Goal: Task Accomplishment & Management: Use online tool/utility

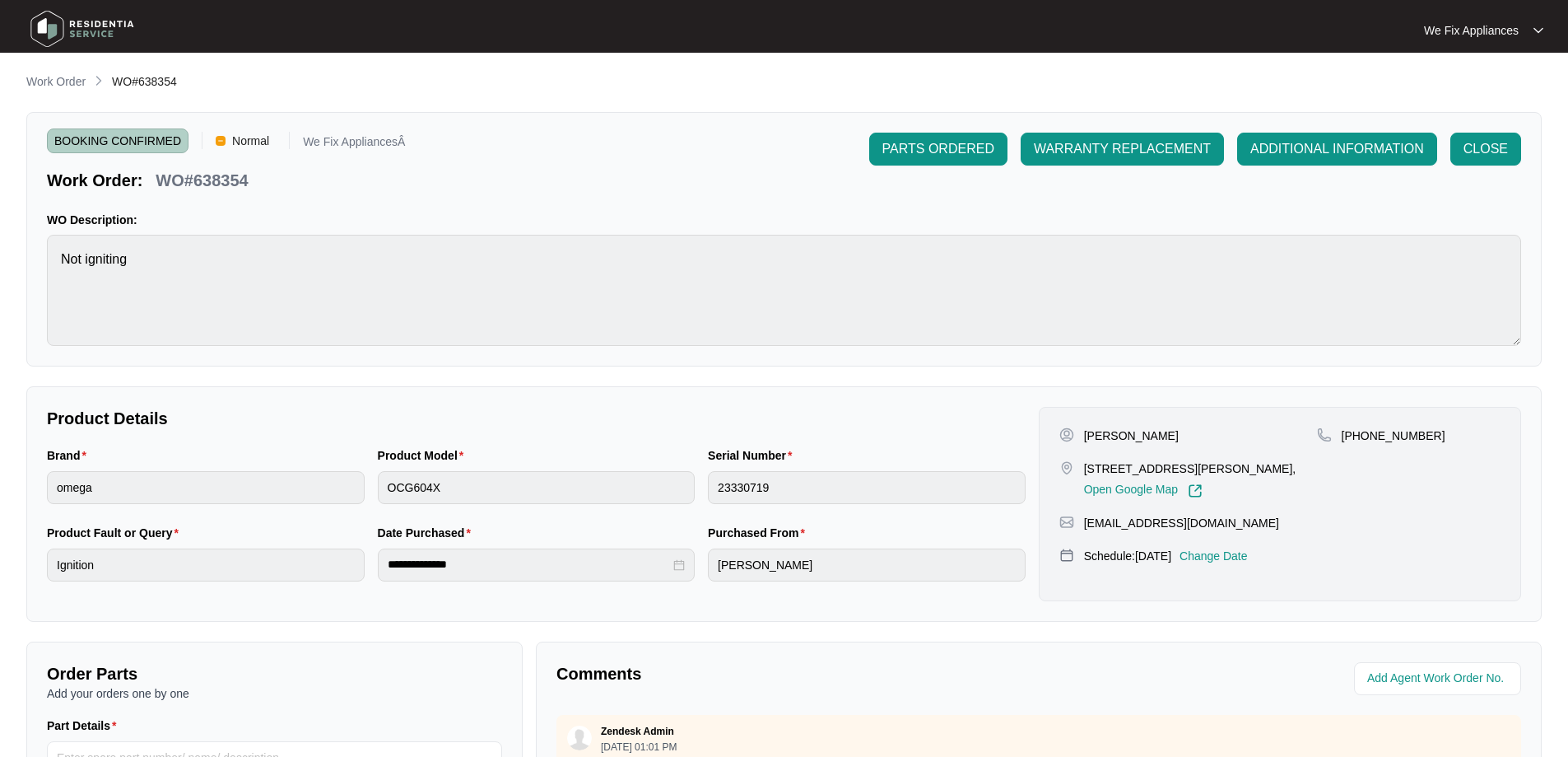
click at [93, 23] on img at bounding box center [82, 29] width 115 height 50
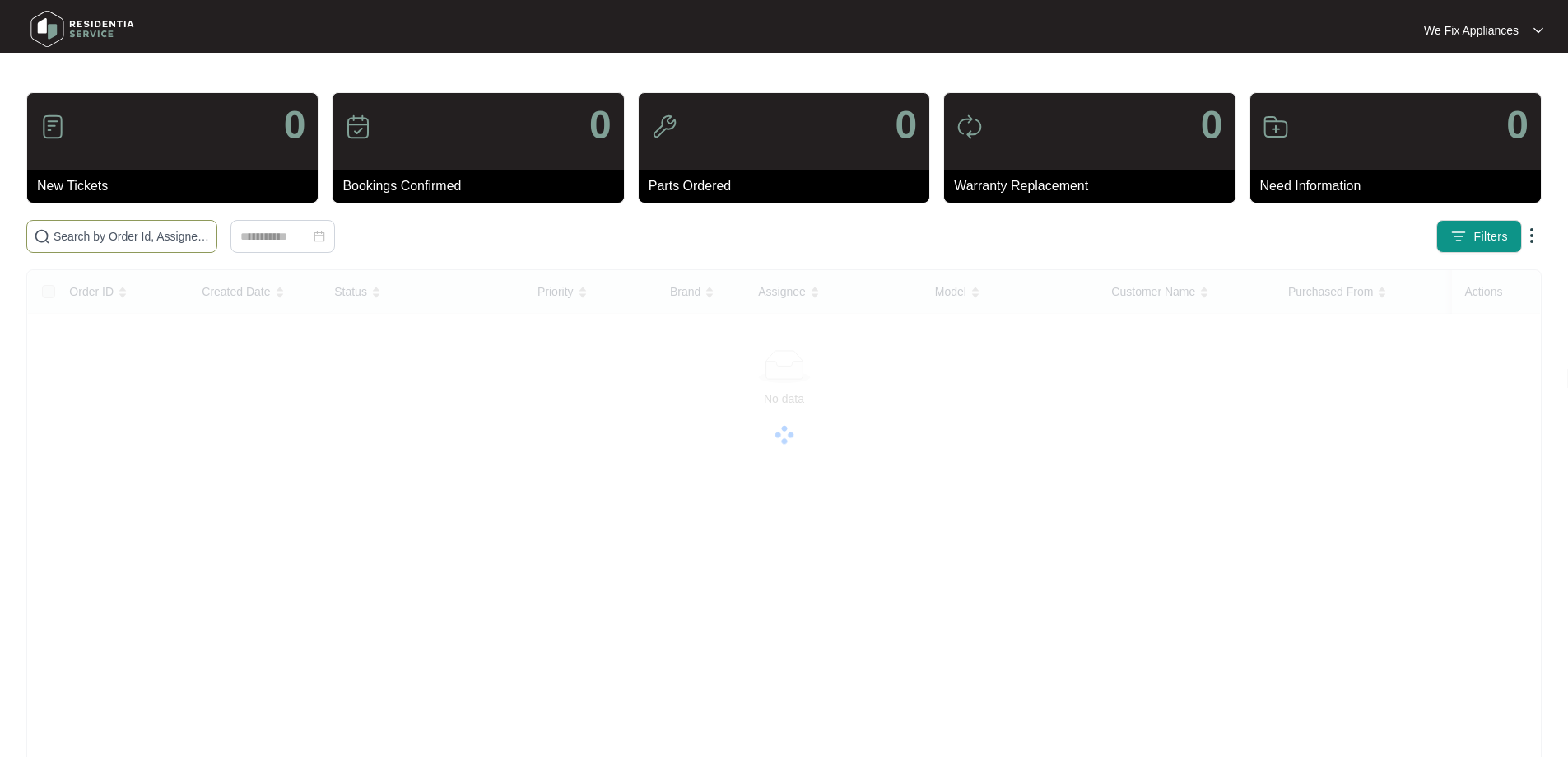
paste input "638430"
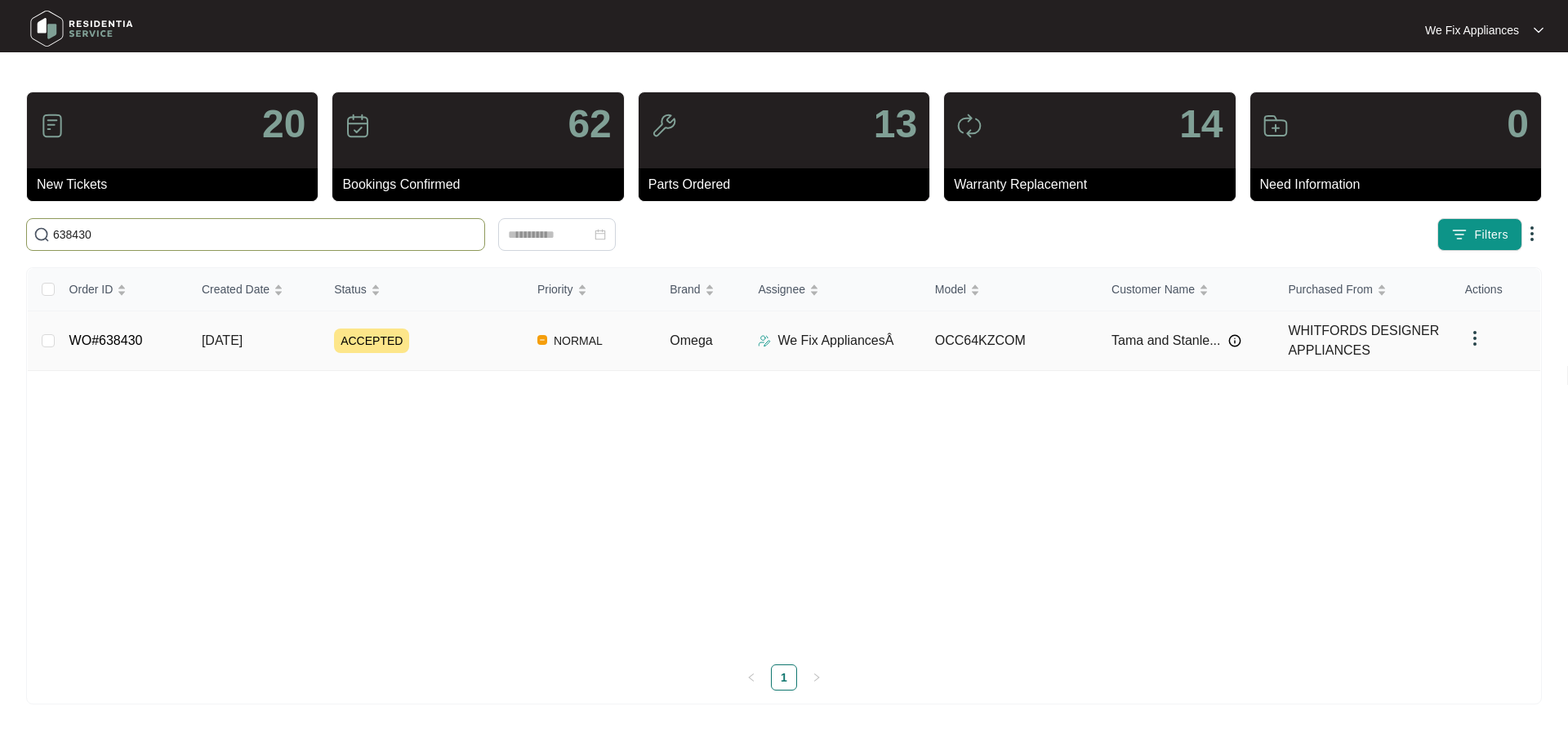
type input "638430"
click at [125, 333] on link "WO#638430" at bounding box center [106, 340] width 74 height 14
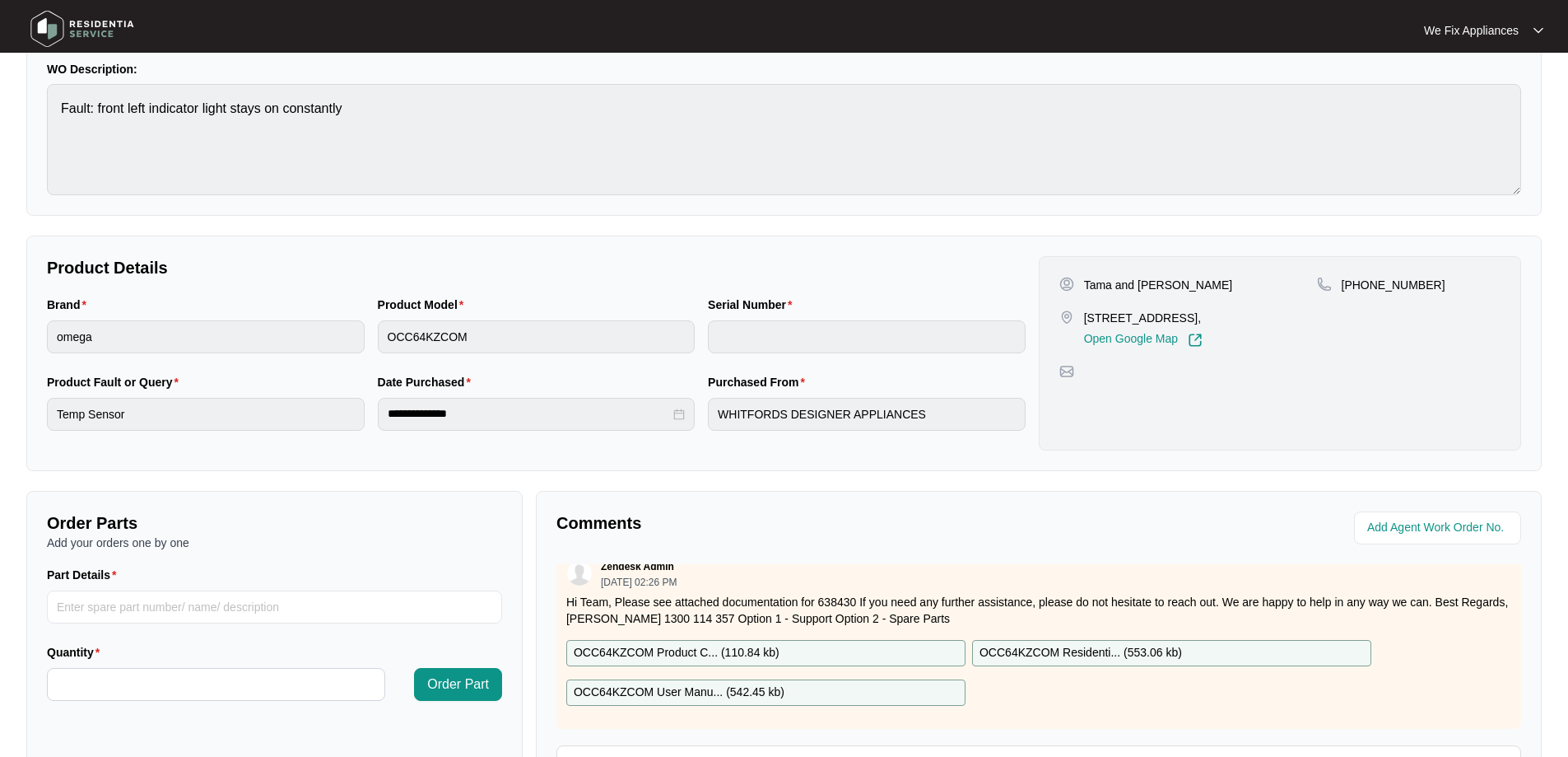
scroll to position [336, 0]
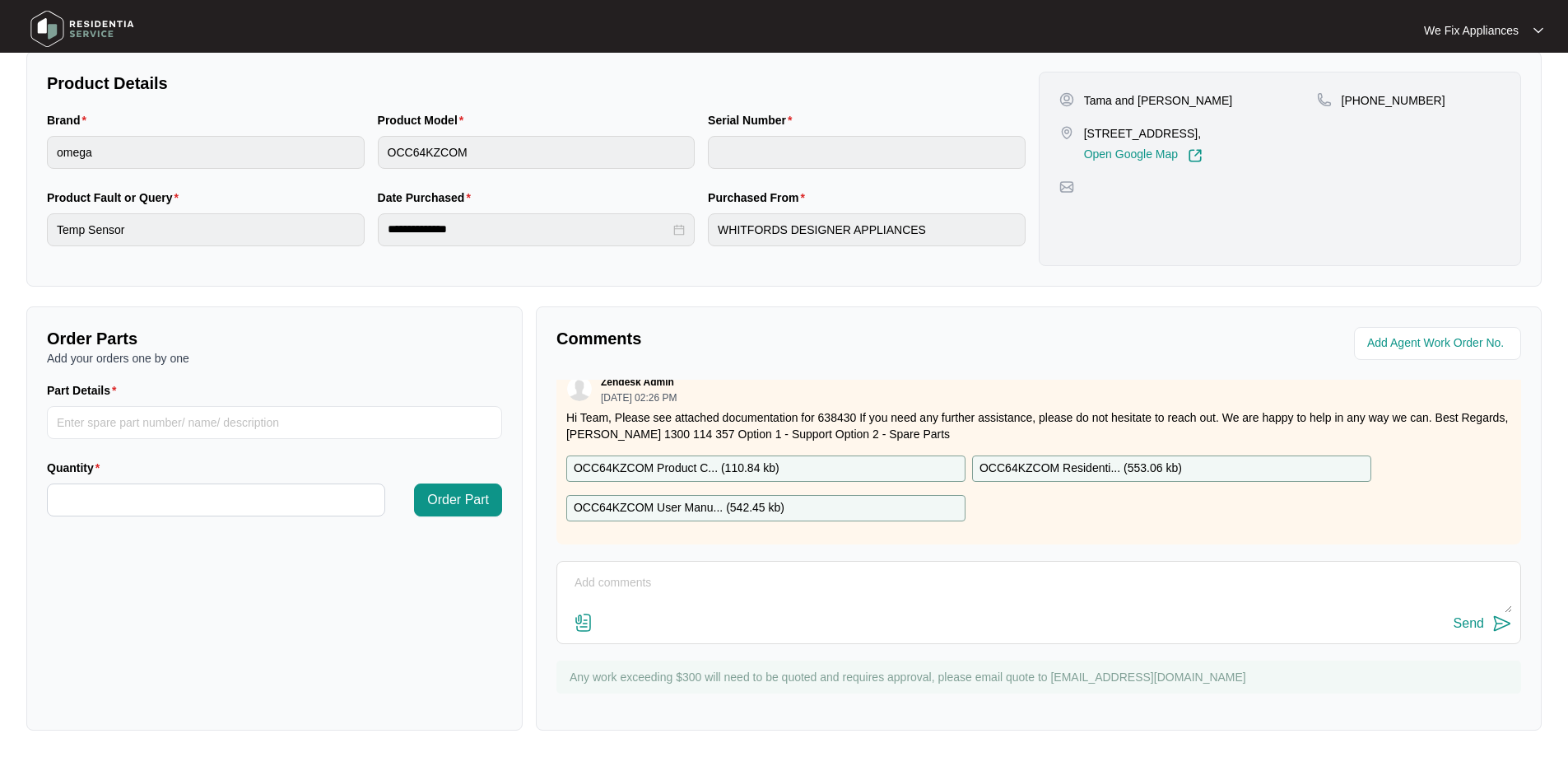
drag, startPoint x: 718, startPoint y: 578, endPoint x: 705, endPoint y: 578, distance: 13.0
click at [715, 578] on textarea at bounding box center [1039, 591] width 946 height 43
type textarea "Hi guys, left message for customer thank you."
click at [1464, 623] on div "Send" at bounding box center [1469, 623] width 30 height 15
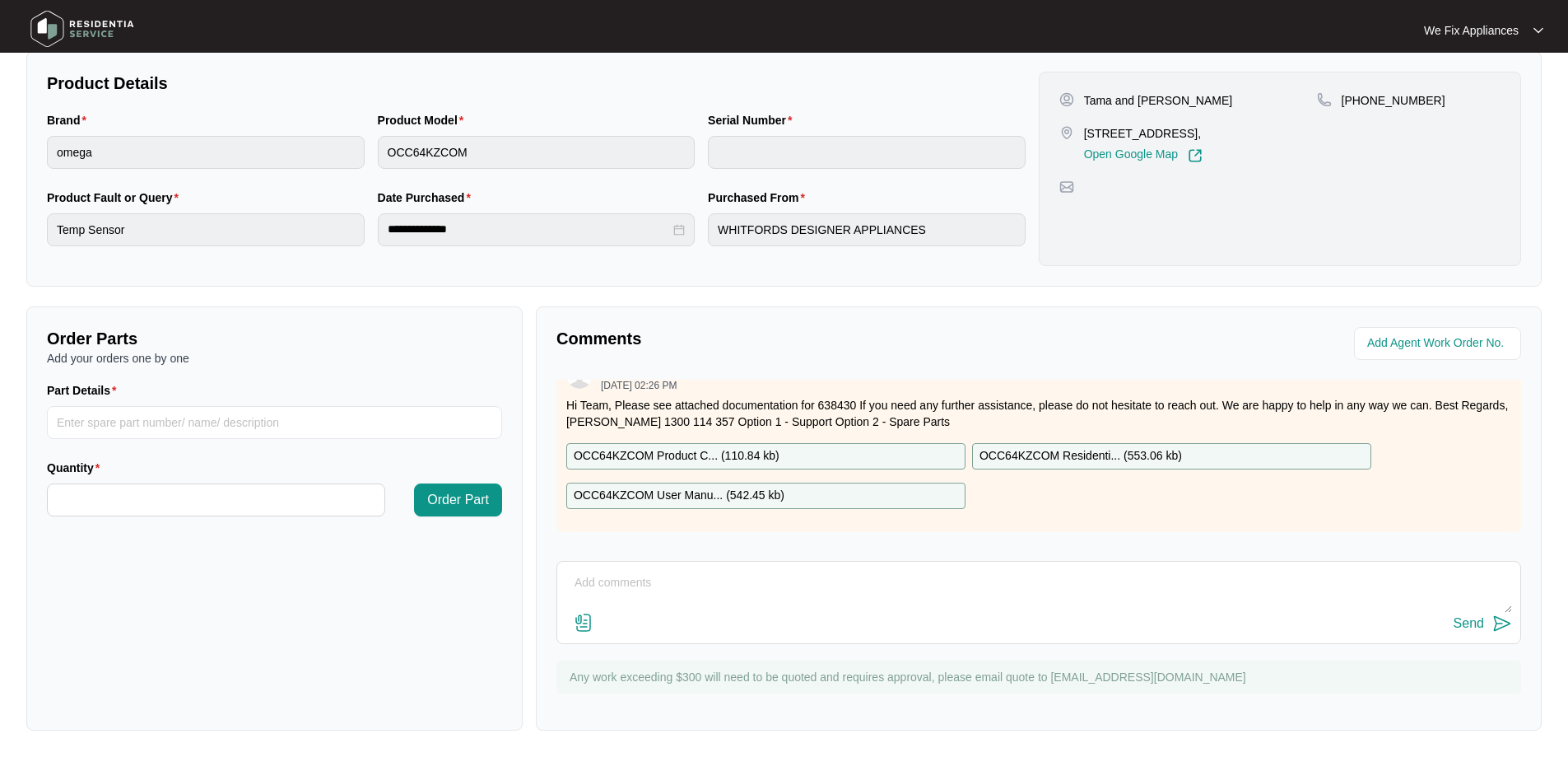
click at [96, 28] on img at bounding box center [82, 29] width 115 height 50
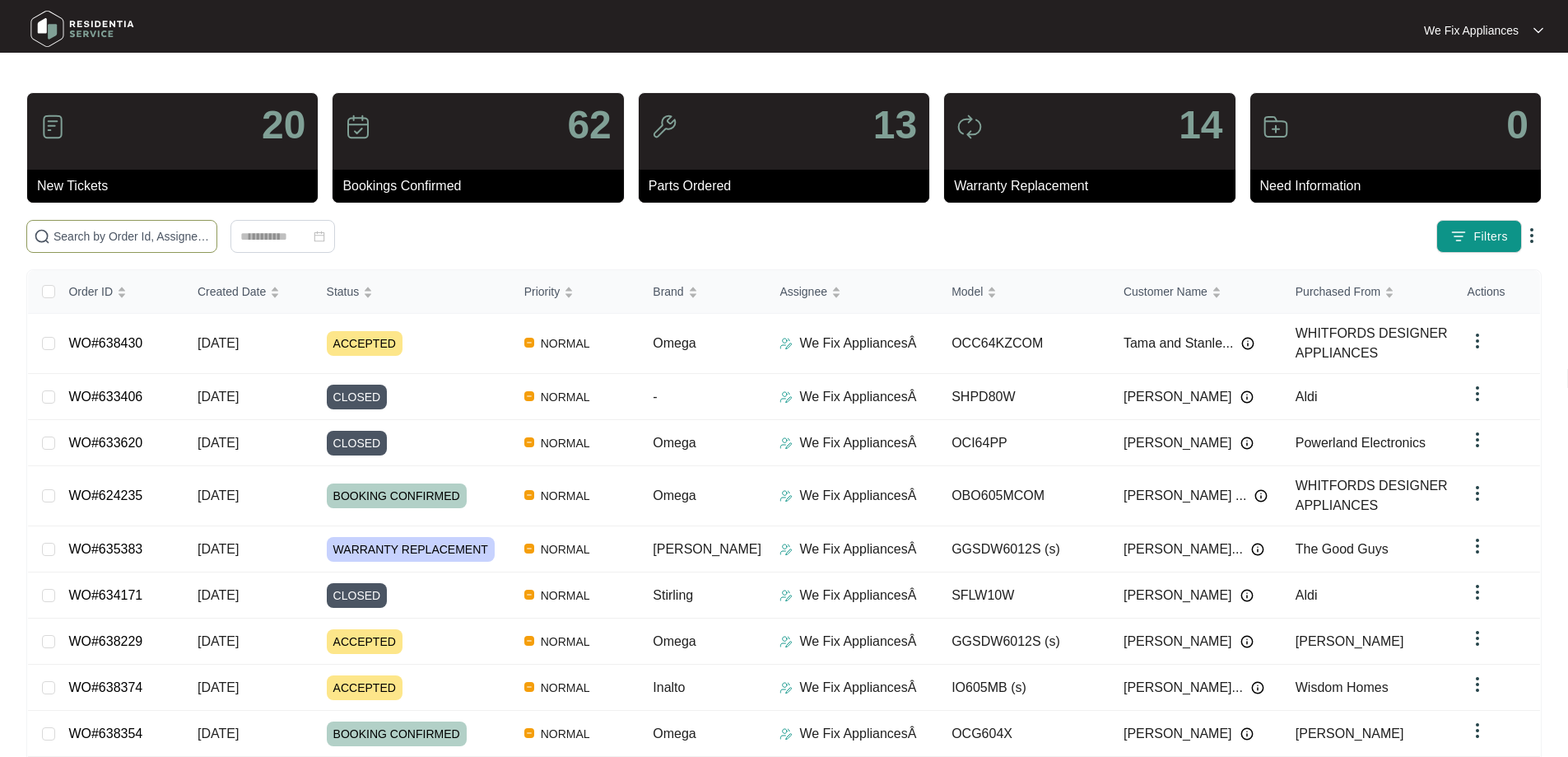
paste input "636607"
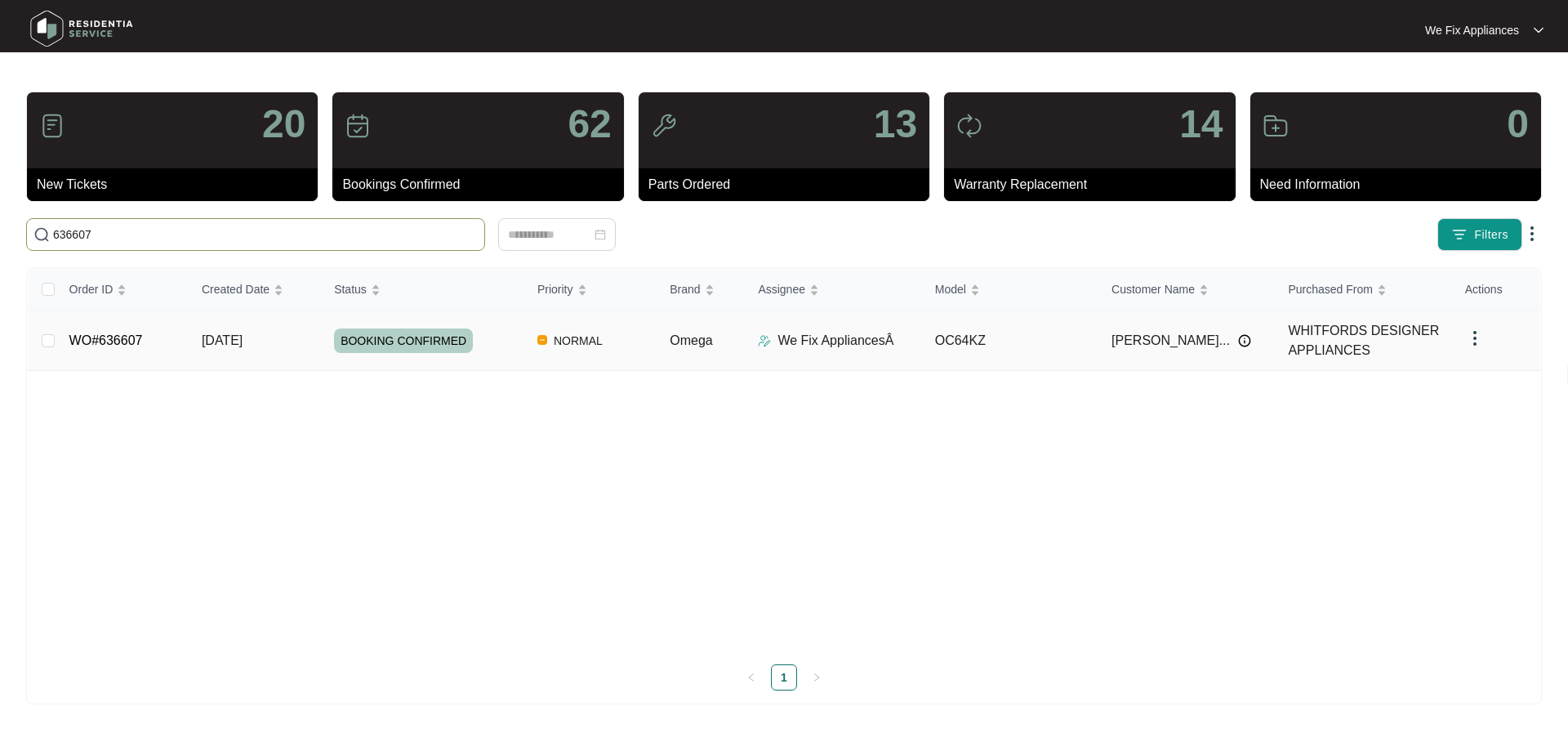
type input "636607"
click at [94, 338] on link "WO#636607" at bounding box center [106, 340] width 74 height 14
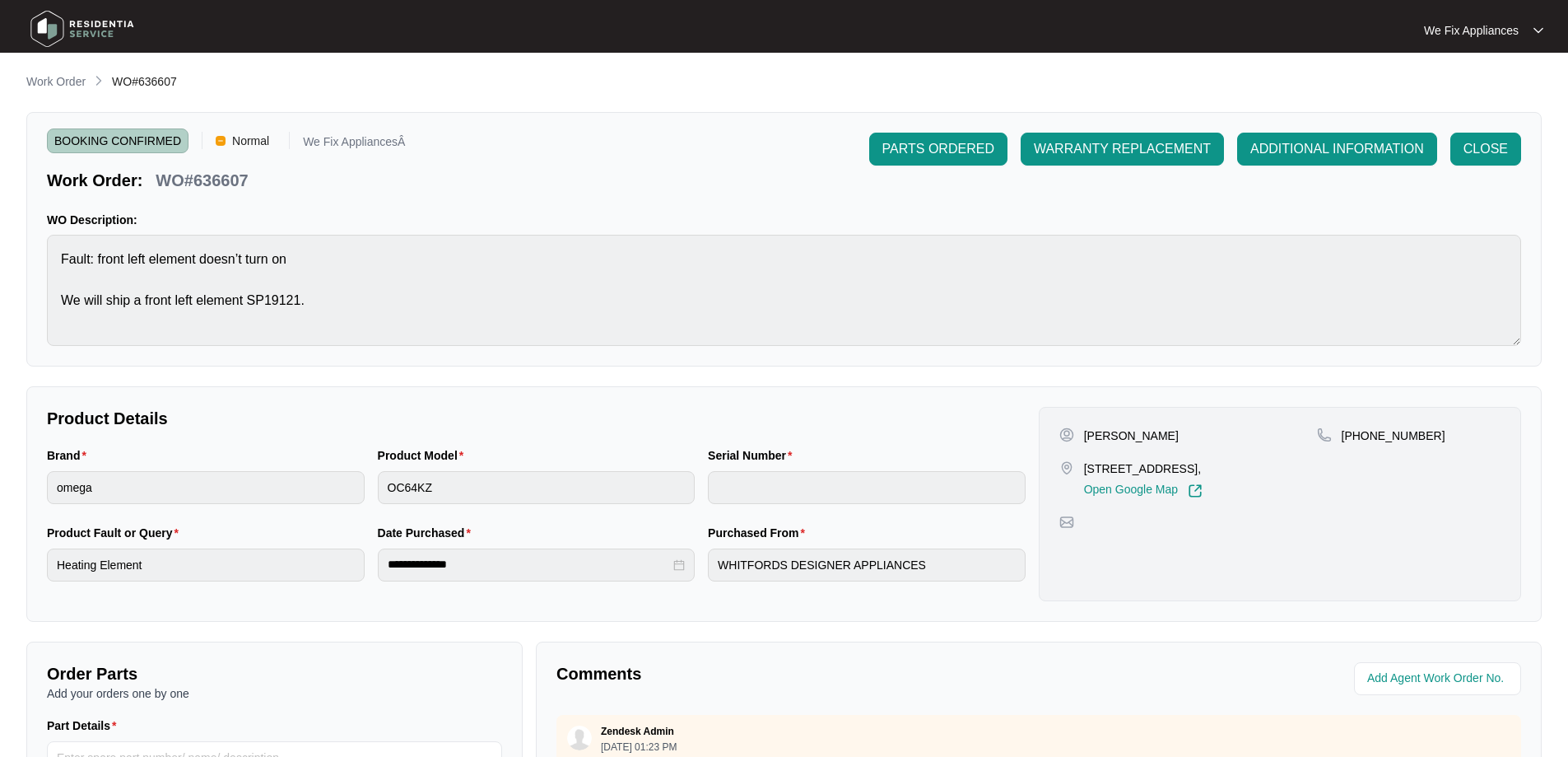
click at [97, 29] on img at bounding box center [82, 29] width 115 height 50
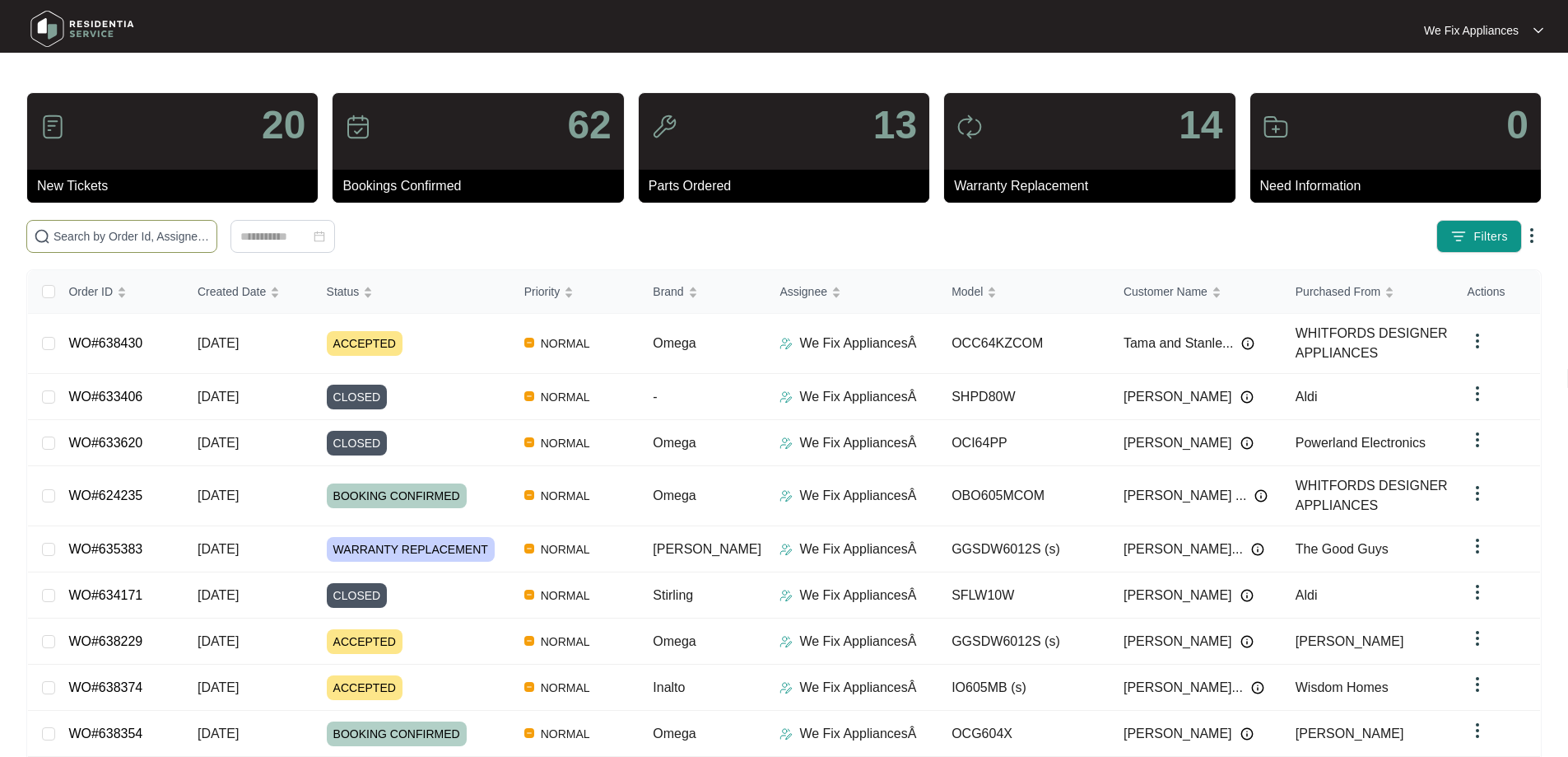
paste input "638354"
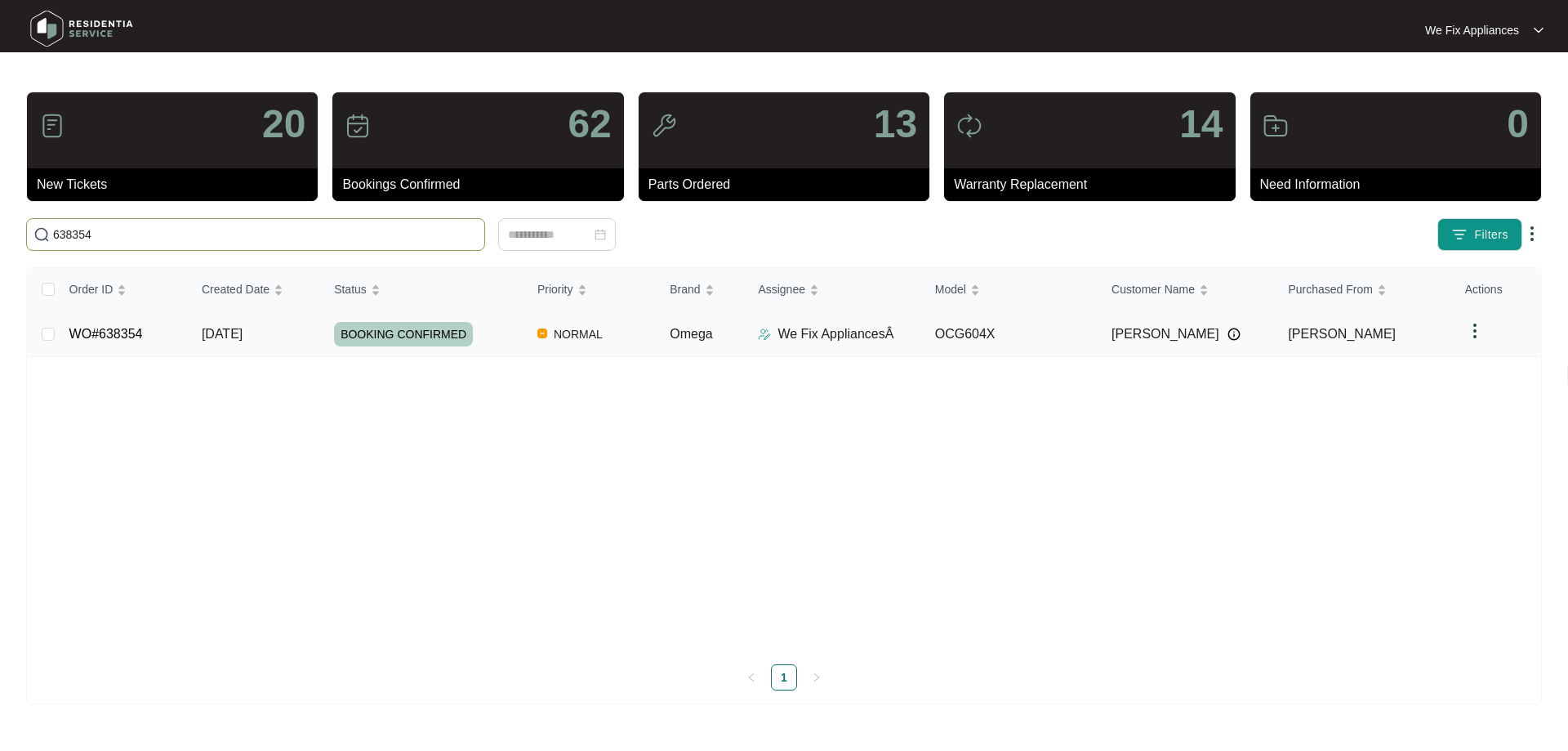
type input "638354"
click at [105, 333] on link "WO#638354" at bounding box center [106, 333] width 74 height 14
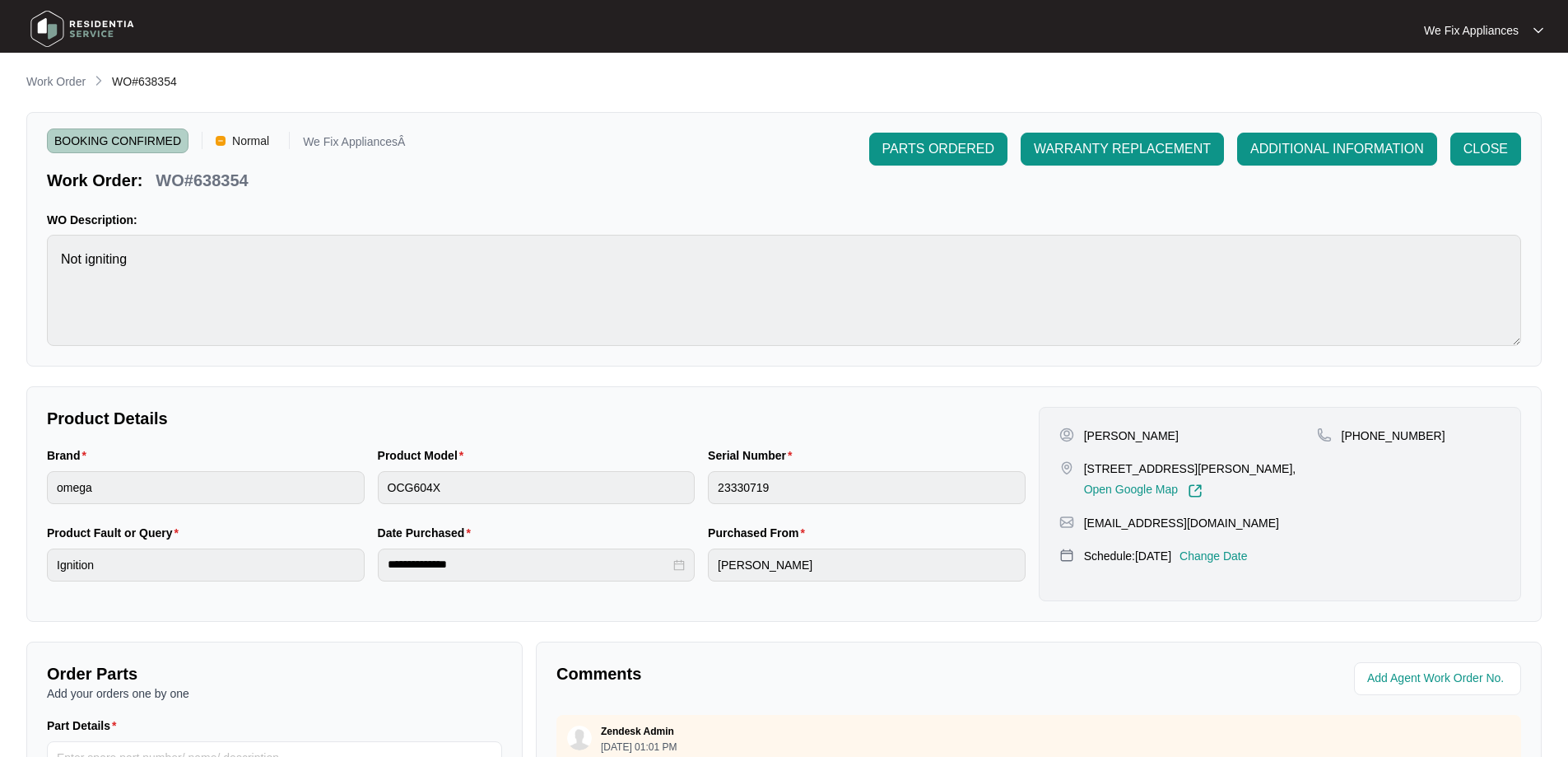
click at [1247, 553] on p "Change Date" at bounding box center [1213, 556] width 68 height 17
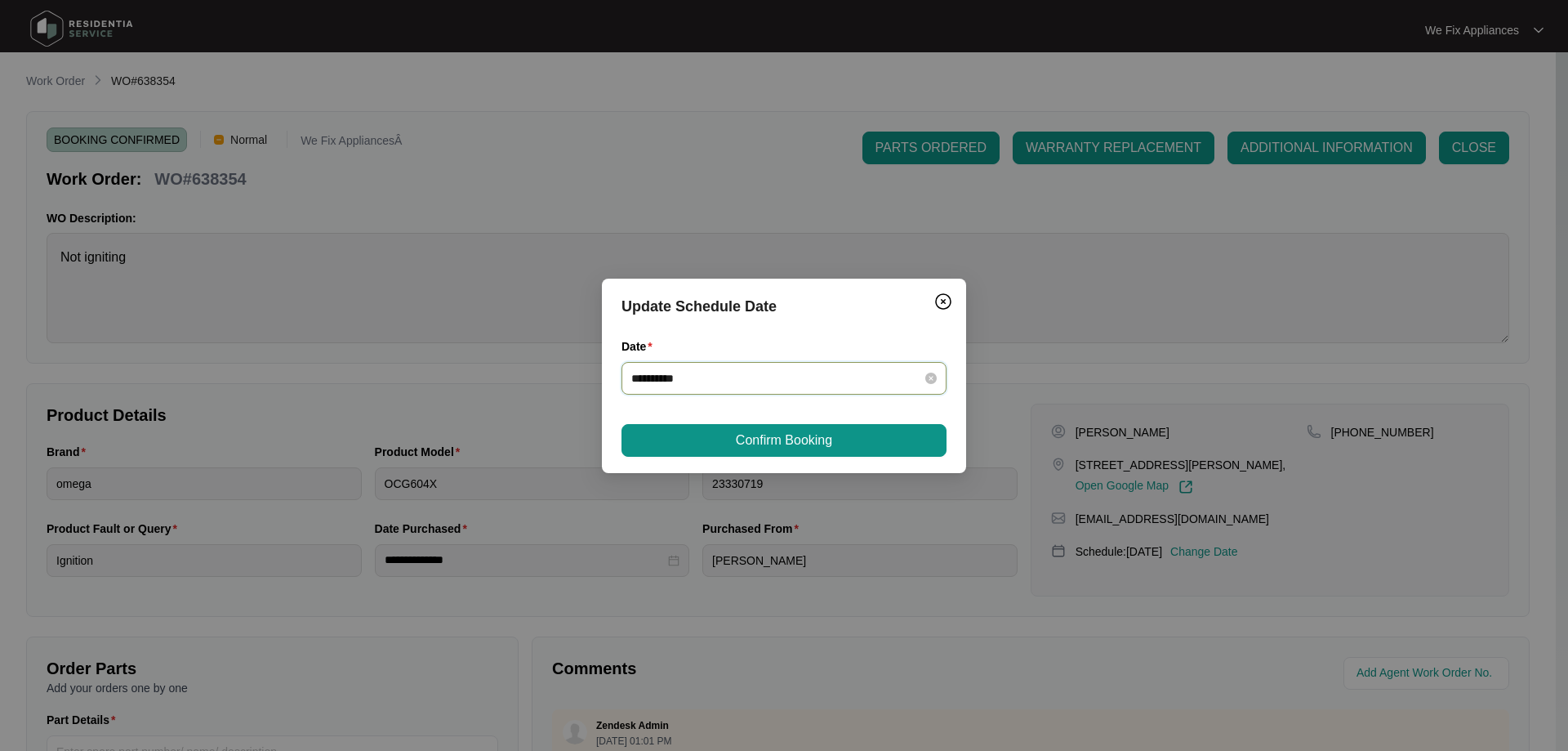
click at [735, 382] on input "**********" at bounding box center [774, 378] width 286 height 18
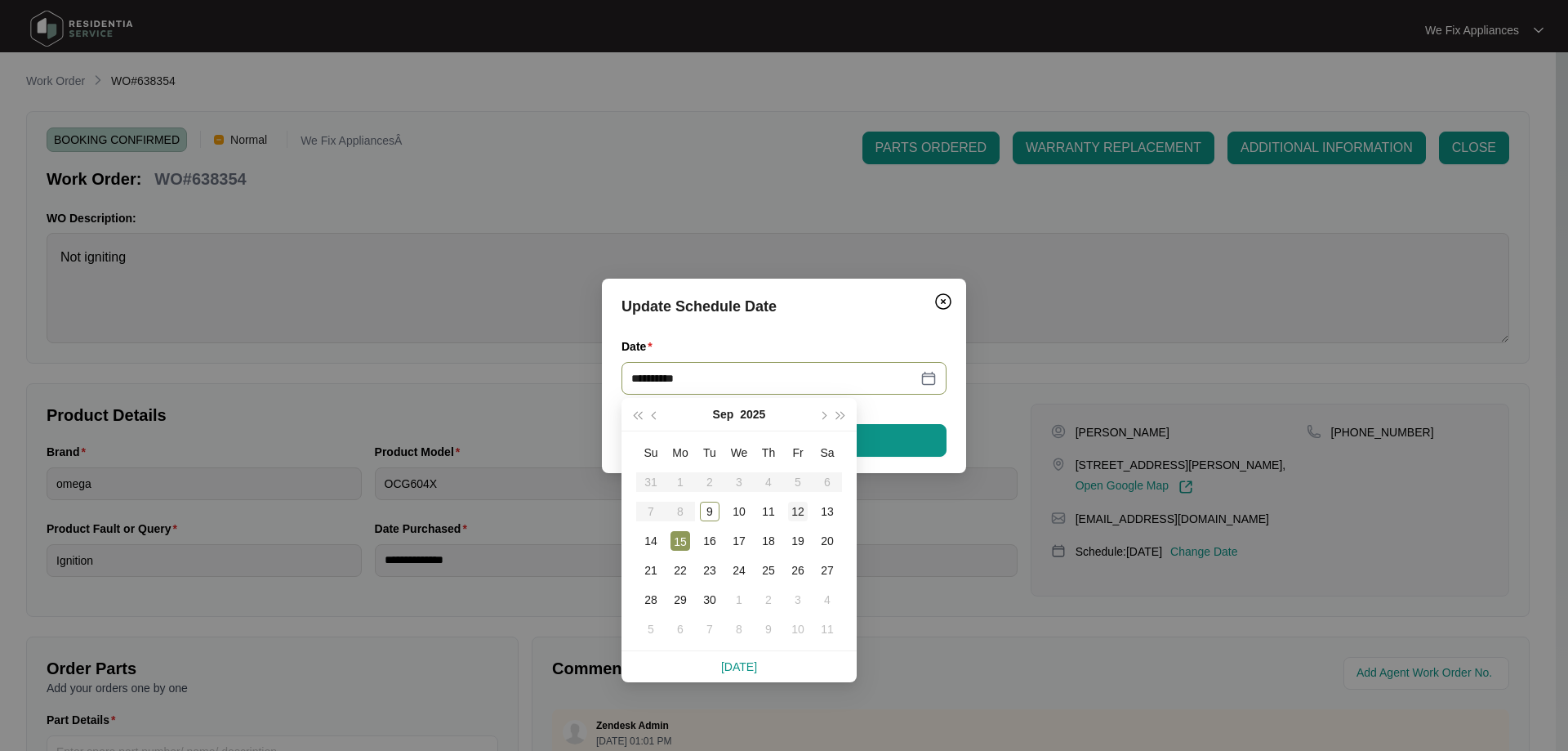
type input "**********"
click at [803, 514] on div "12" at bounding box center [797, 510] width 19 height 19
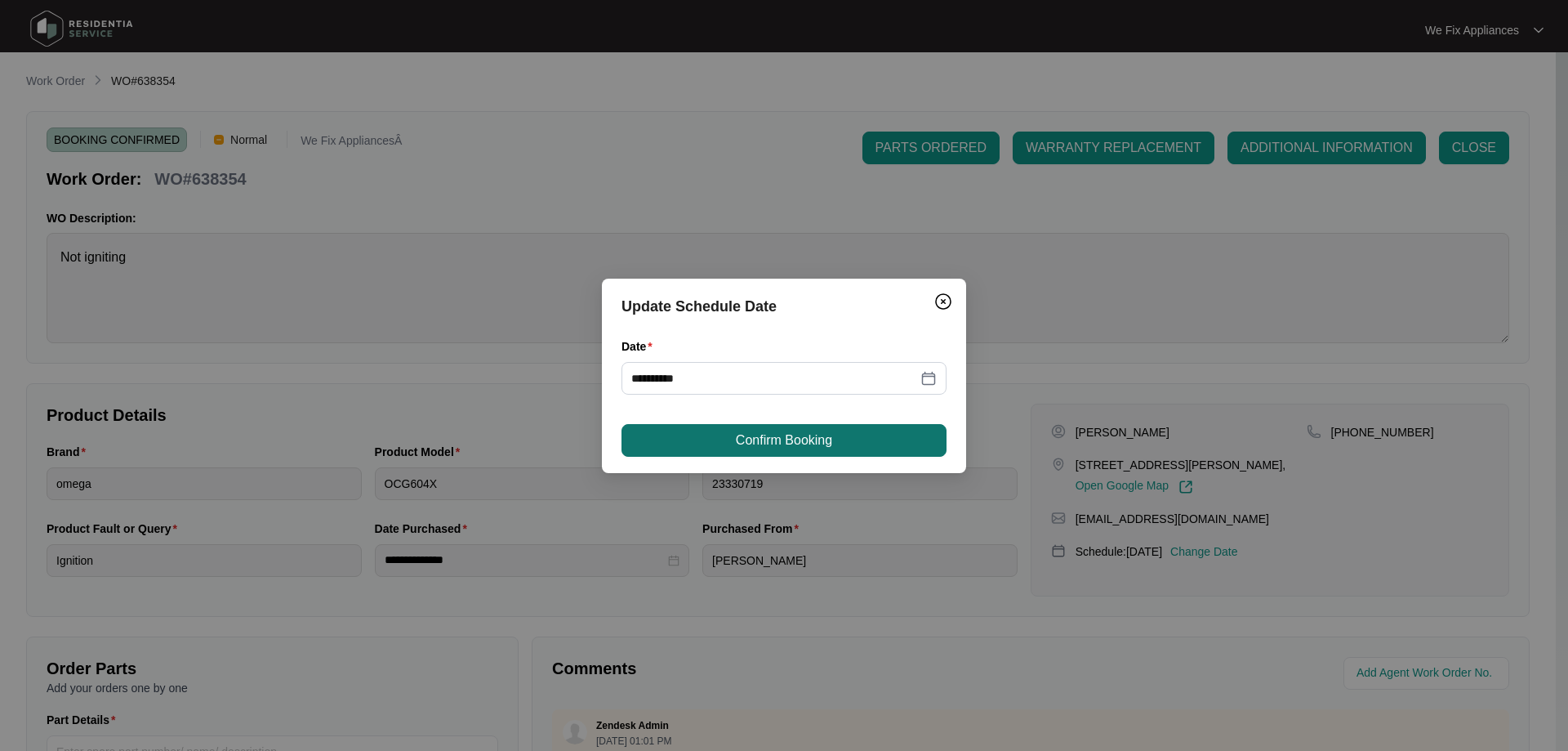
click at [847, 449] on button "Confirm Booking" at bounding box center [784, 439] width 325 height 33
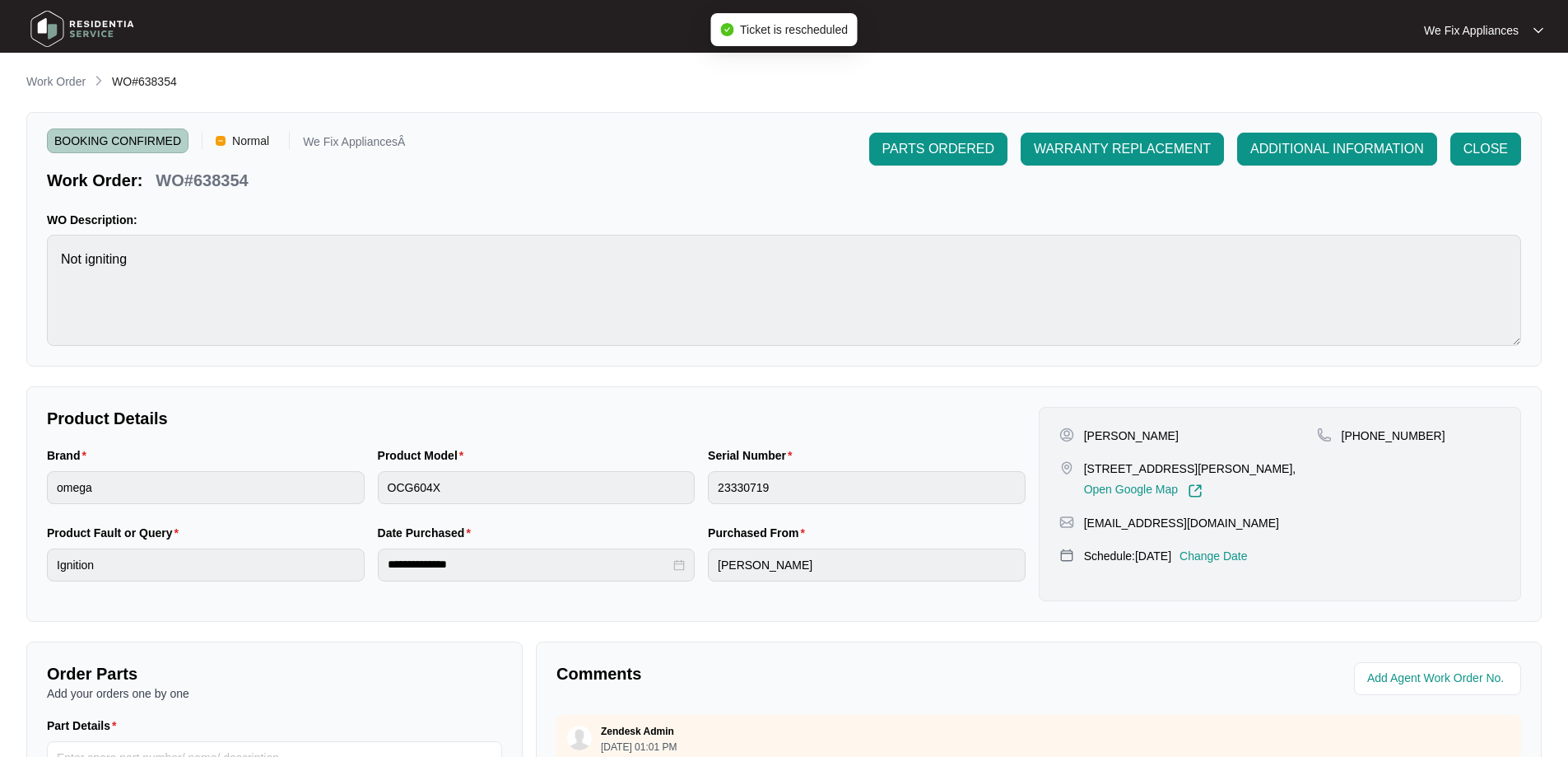
click at [87, 45] on img at bounding box center [82, 29] width 115 height 50
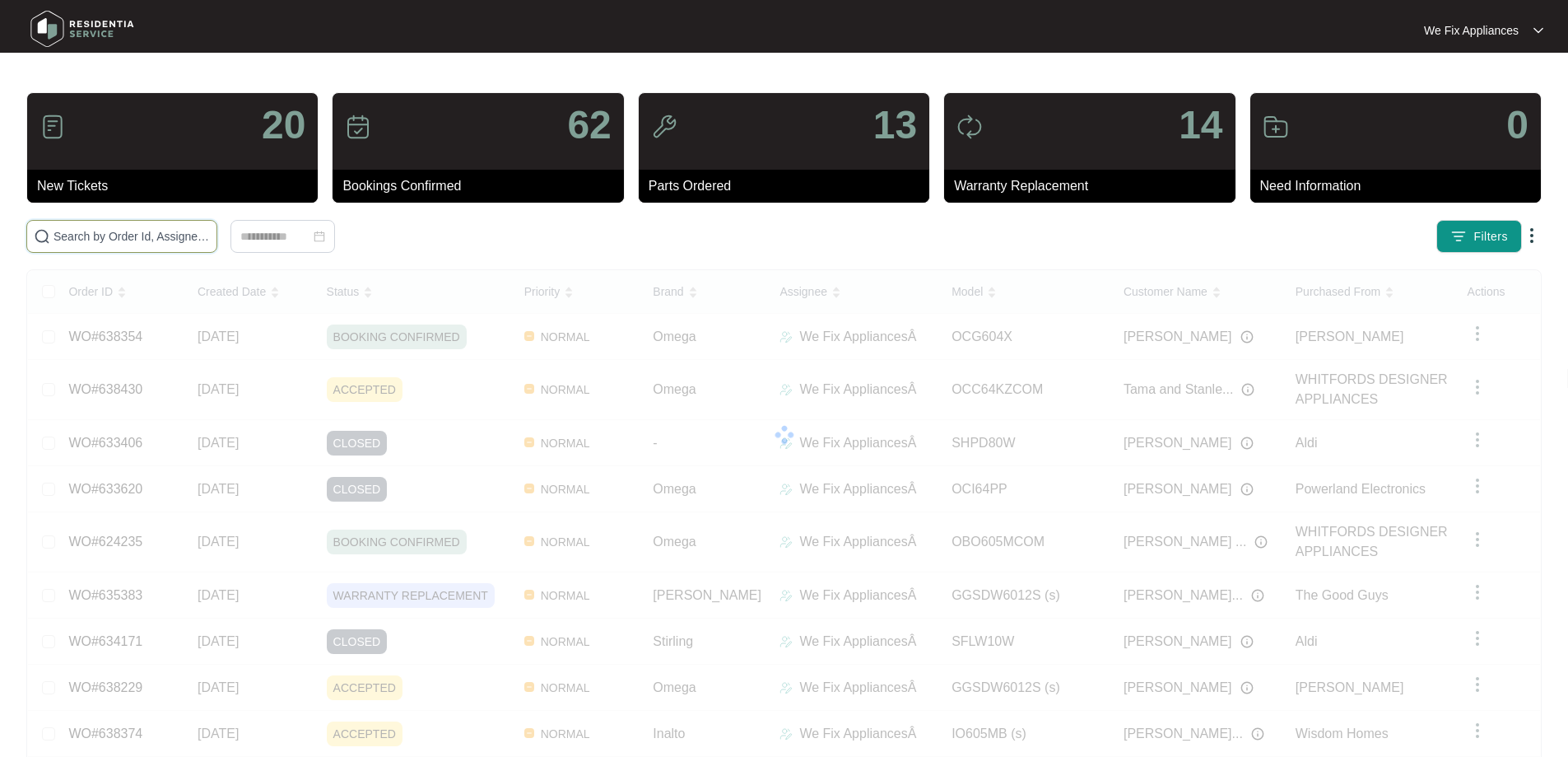
click at [132, 243] on input "text" at bounding box center [132, 237] width 157 height 19
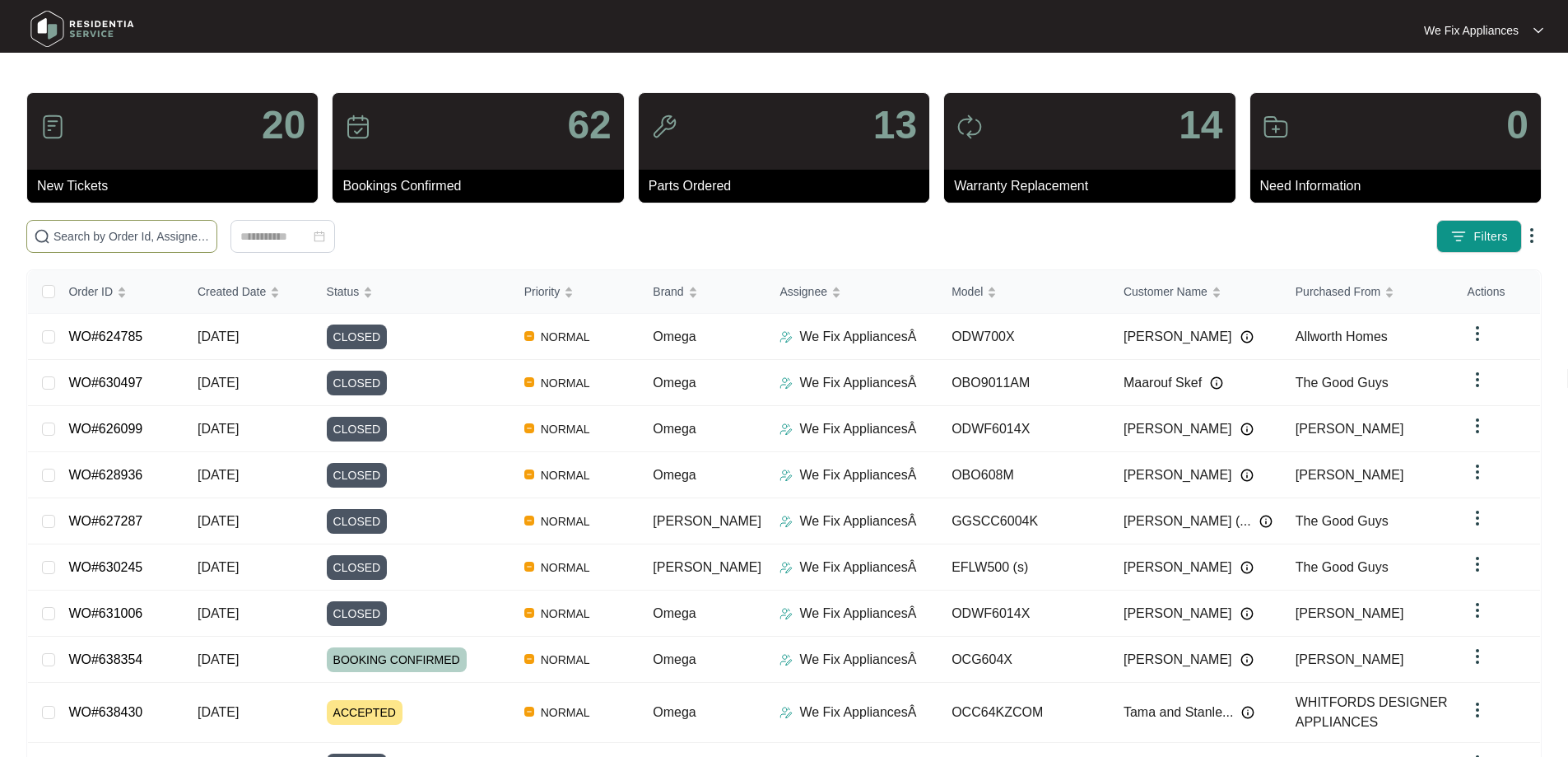
paste input "635471"
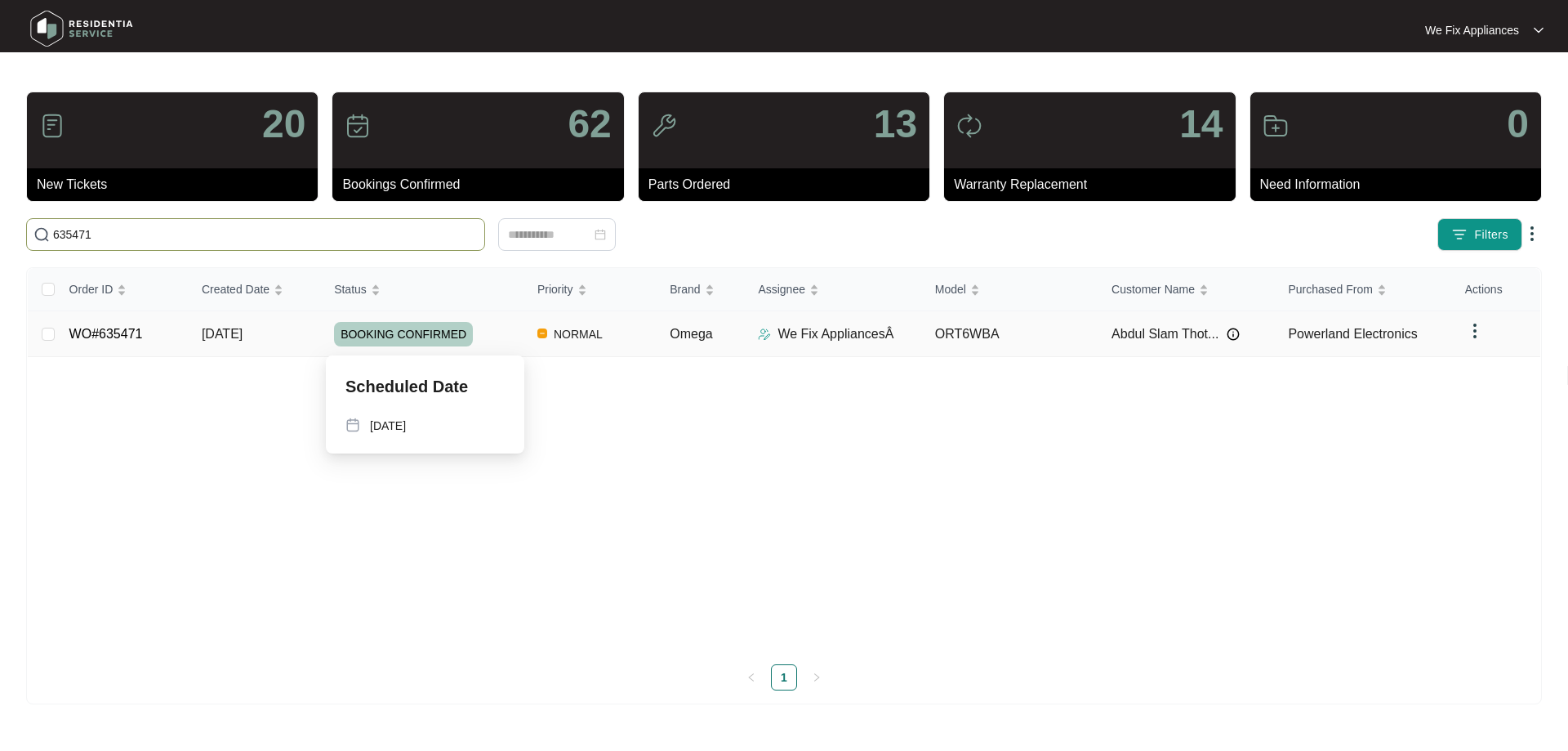
type input "635471"
click at [415, 339] on span "BOOKING CONFIRMED" at bounding box center [403, 333] width 139 height 24
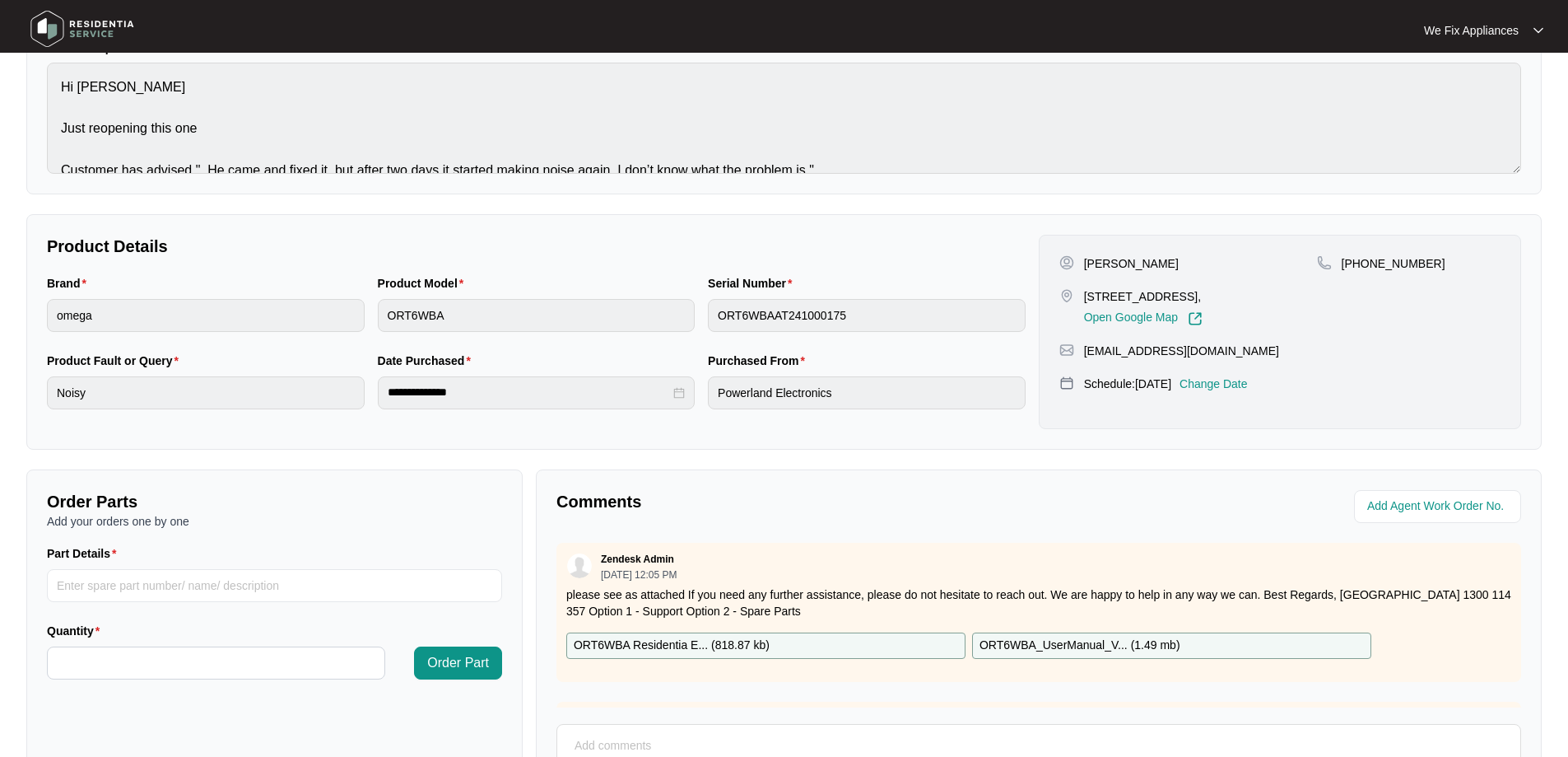
scroll to position [247, 0]
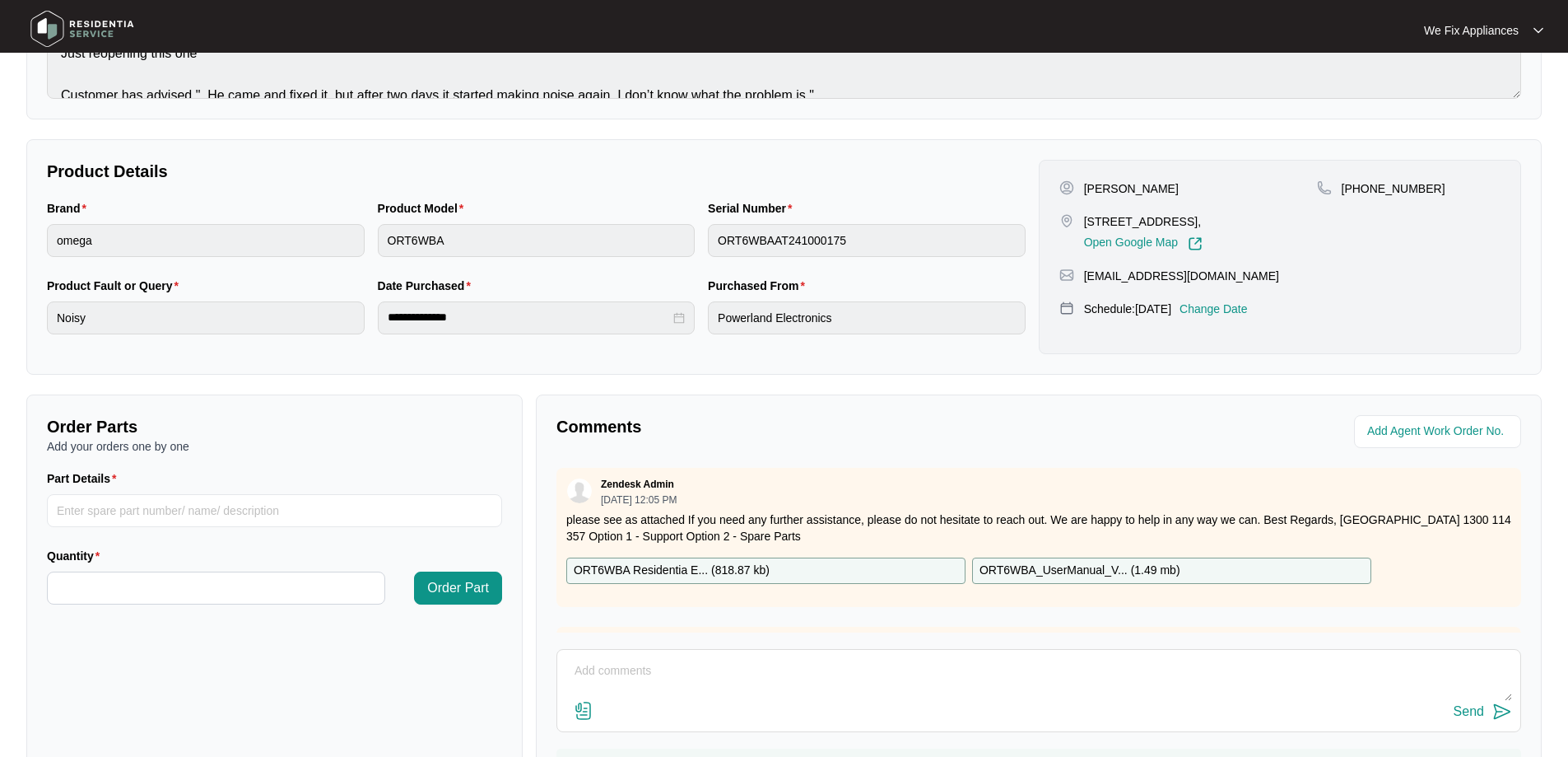
click at [687, 573] on p "ORT6WBA Residentia E... ( 818.87 kb )" at bounding box center [671, 571] width 196 height 19
click at [136, 512] on input "Part Details" at bounding box center [274, 510] width 455 height 33
paste input "12001010300042"
type input "12001010300042 fan blade left"
click at [210, 585] on input "Quantity" at bounding box center [216, 588] width 337 height 31
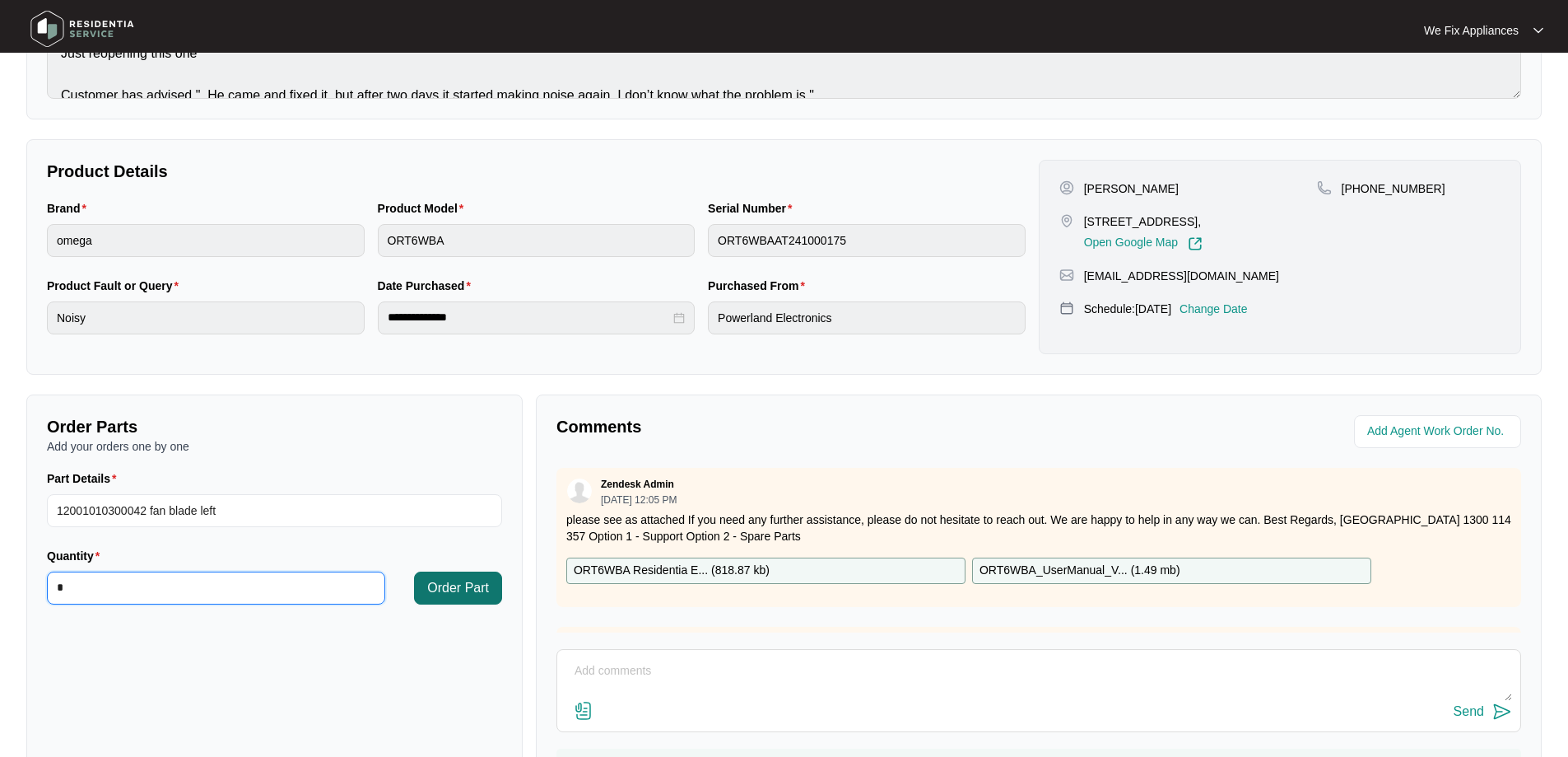
type input "*"
click at [470, 591] on span "Order Part" at bounding box center [457, 587] width 61 height 19
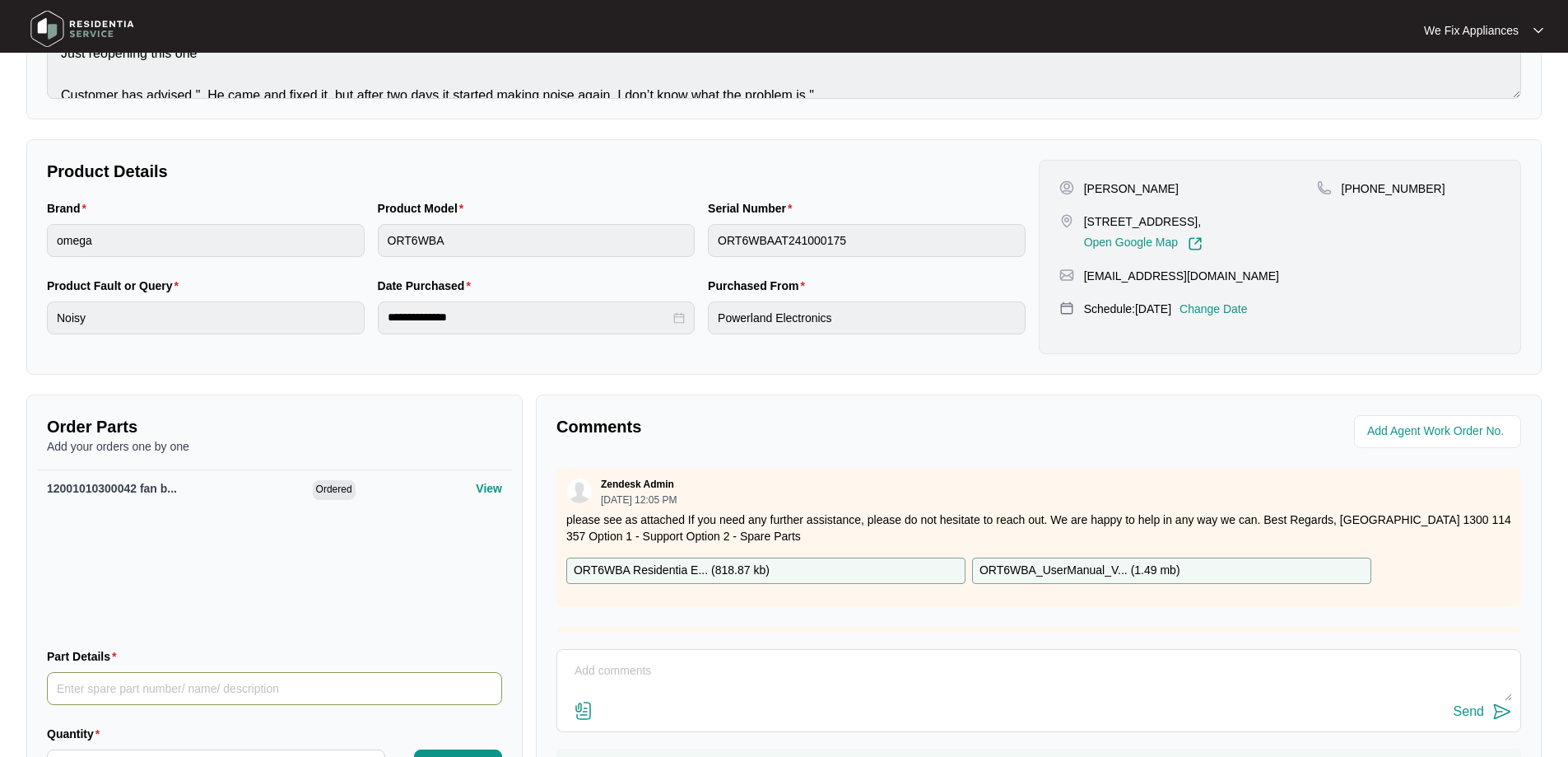
click at [167, 685] on input "Part Details" at bounding box center [274, 688] width 455 height 33
paste input "SP18808"
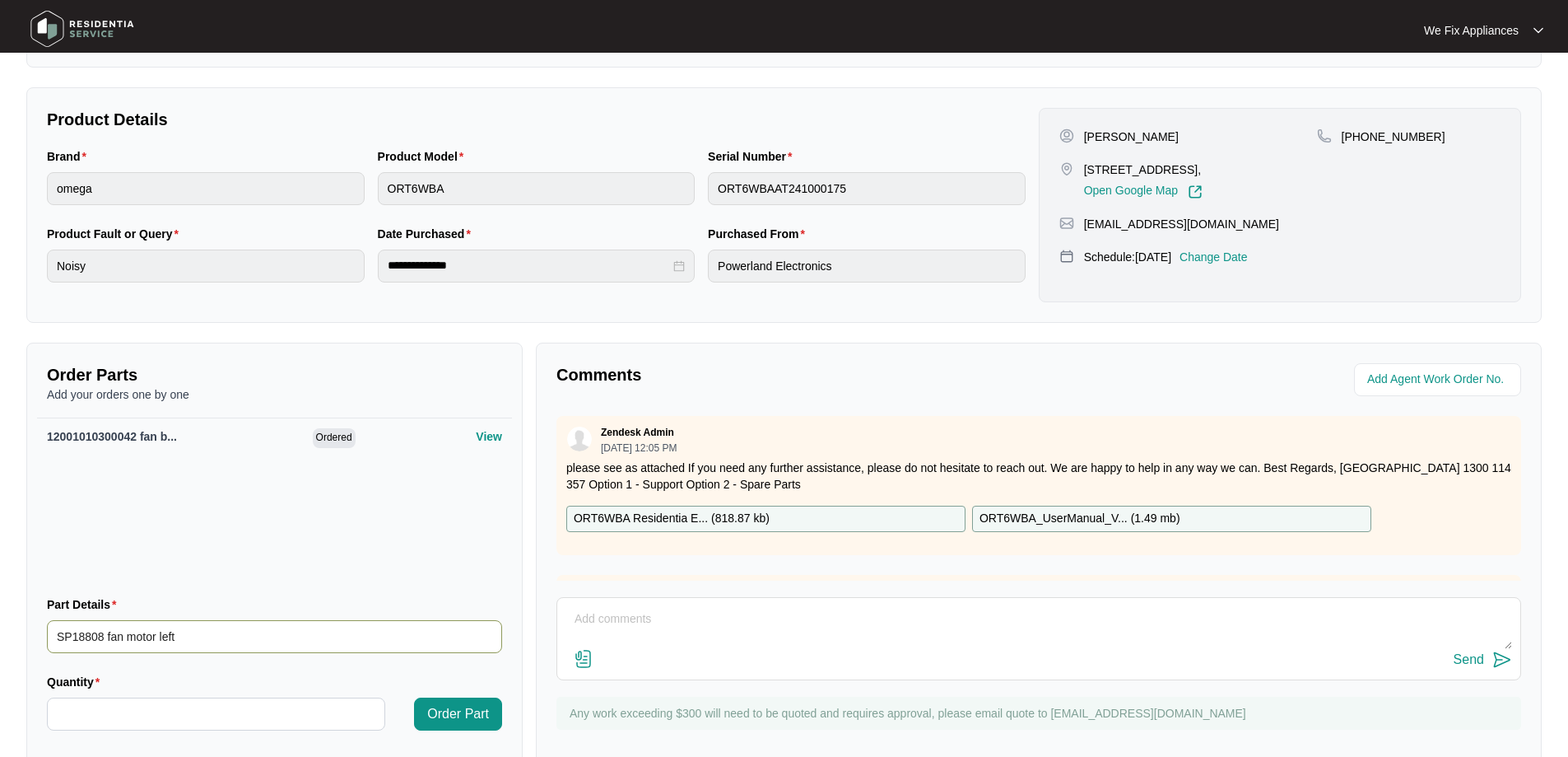
scroll to position [339, 0]
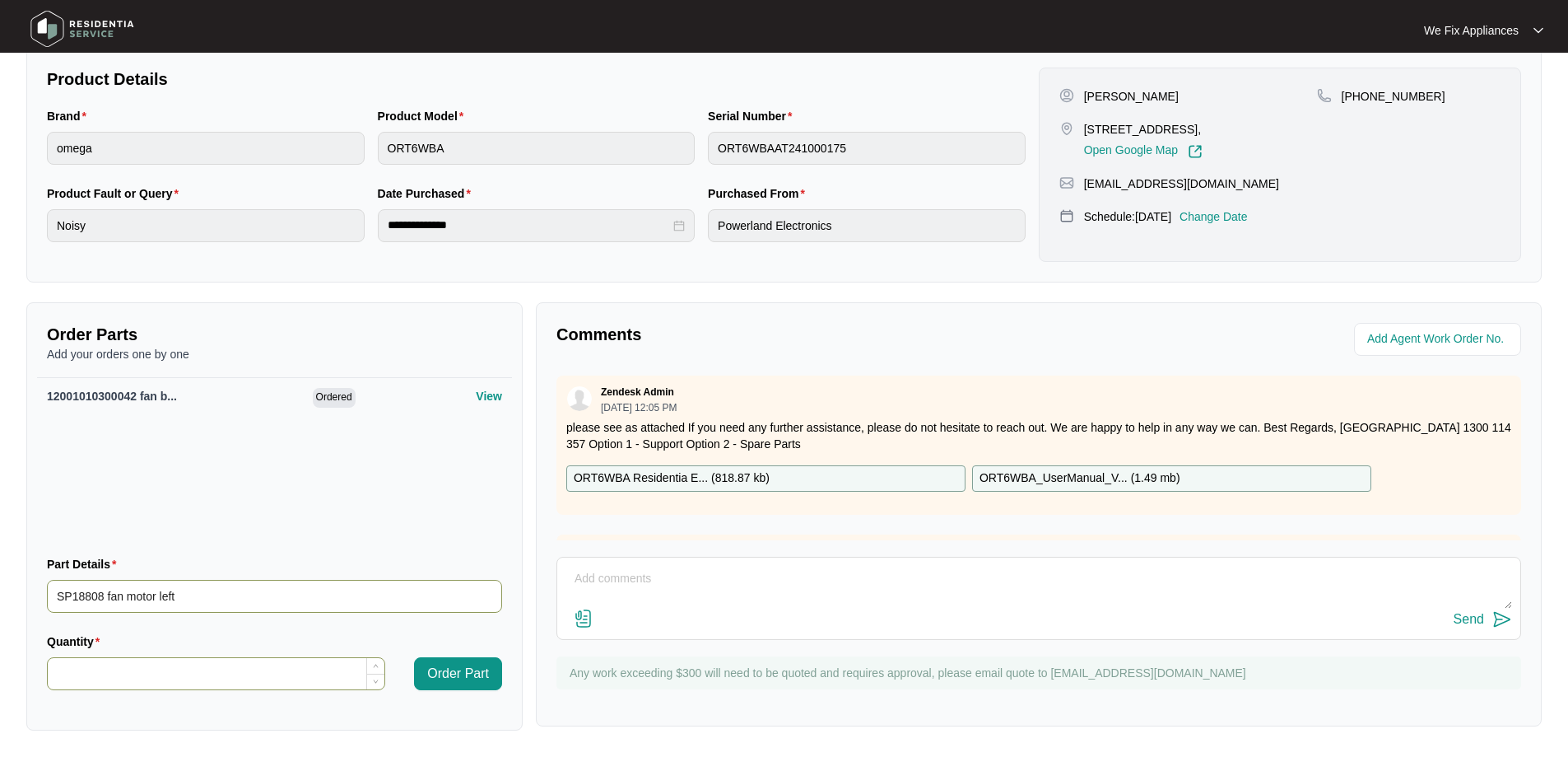
type input "SP18808 fan motor left"
click at [188, 666] on input "Quantity" at bounding box center [216, 673] width 337 height 31
type input "*"
click at [463, 678] on span "Order Part" at bounding box center [457, 673] width 61 height 19
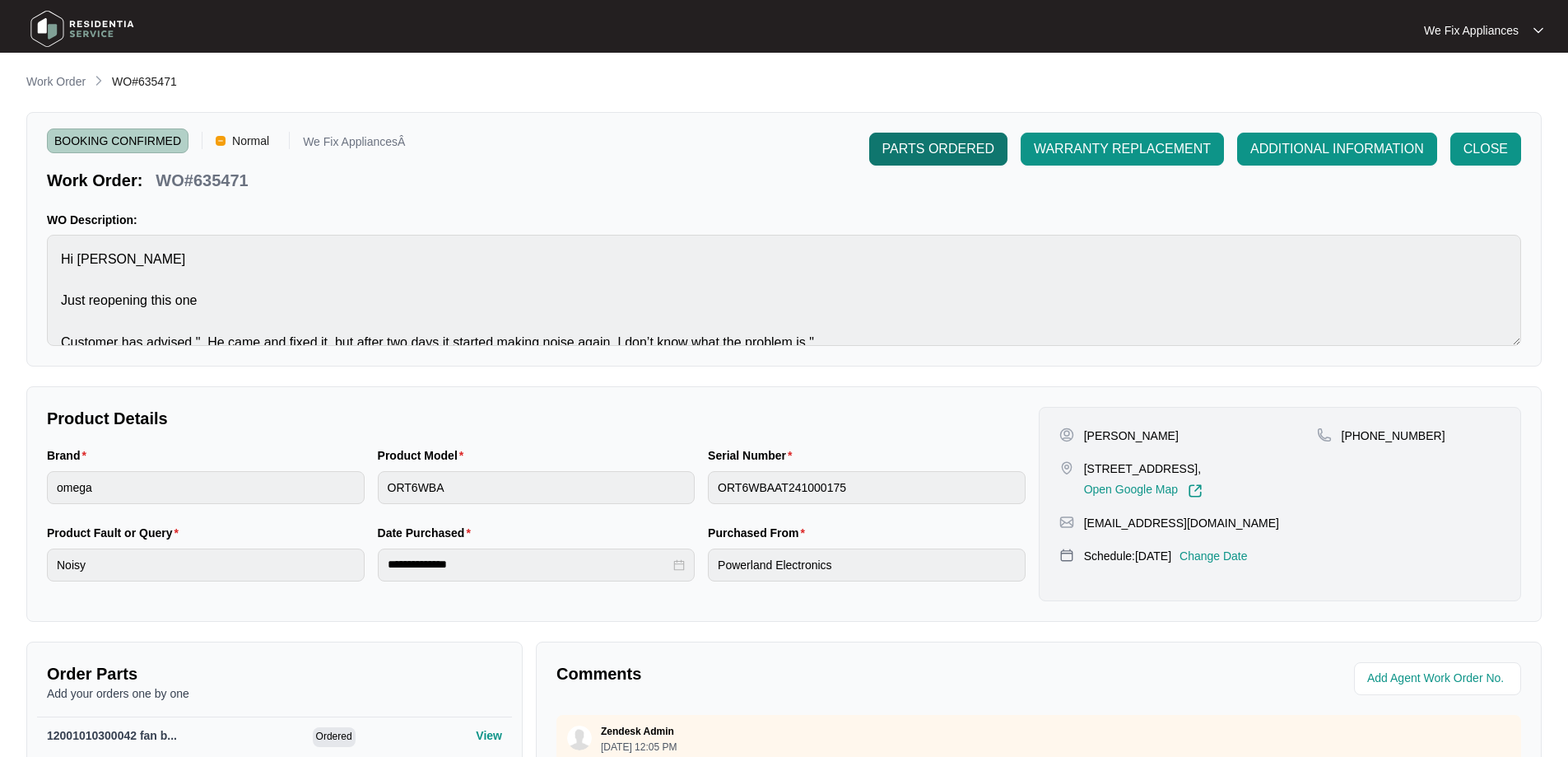
click at [926, 157] on span "PARTS ORDERED" at bounding box center [938, 148] width 112 height 19
click at [56, 19] on img at bounding box center [82, 29] width 115 height 50
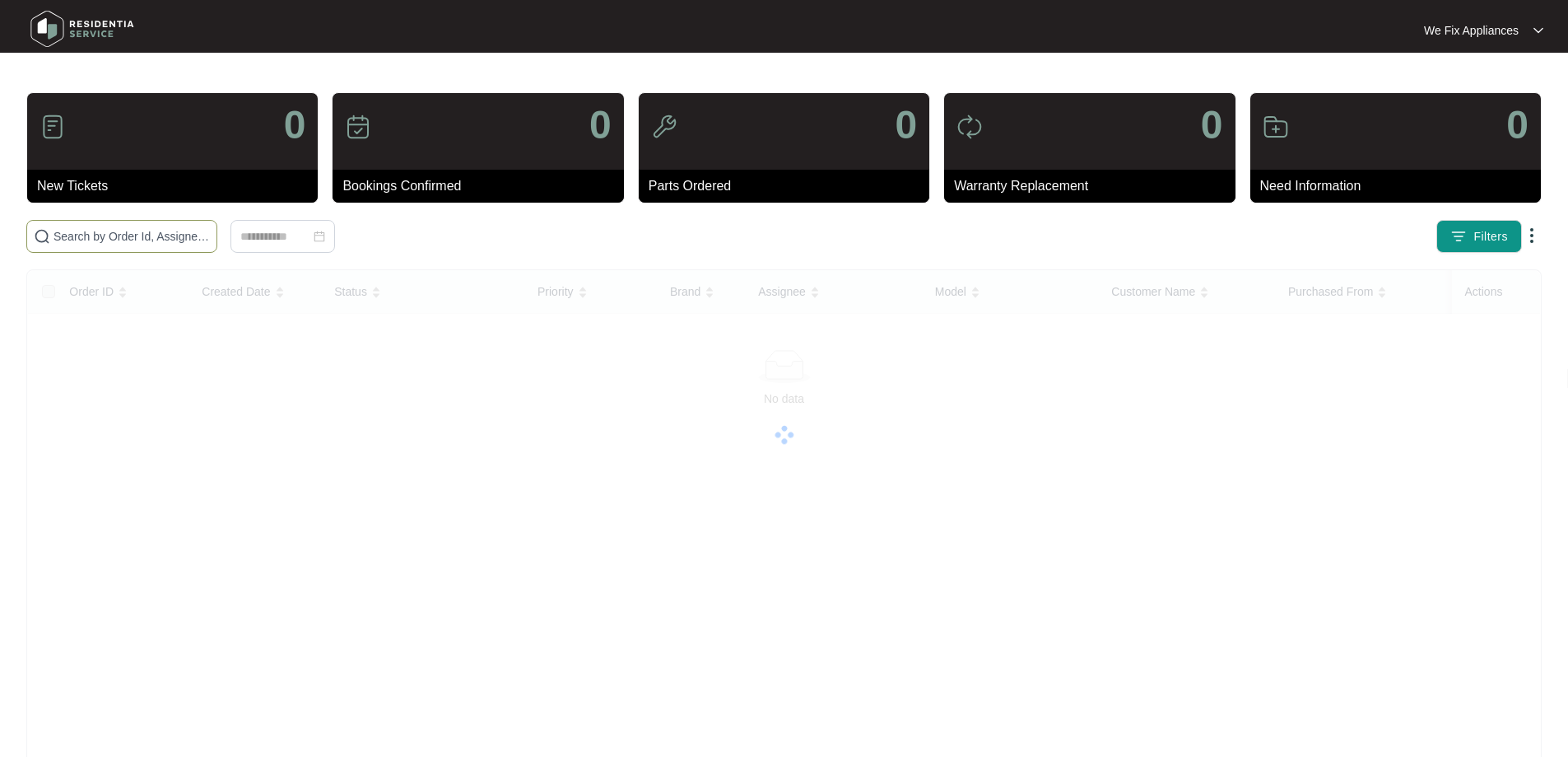
click at [103, 233] on input "text" at bounding box center [132, 237] width 157 height 19
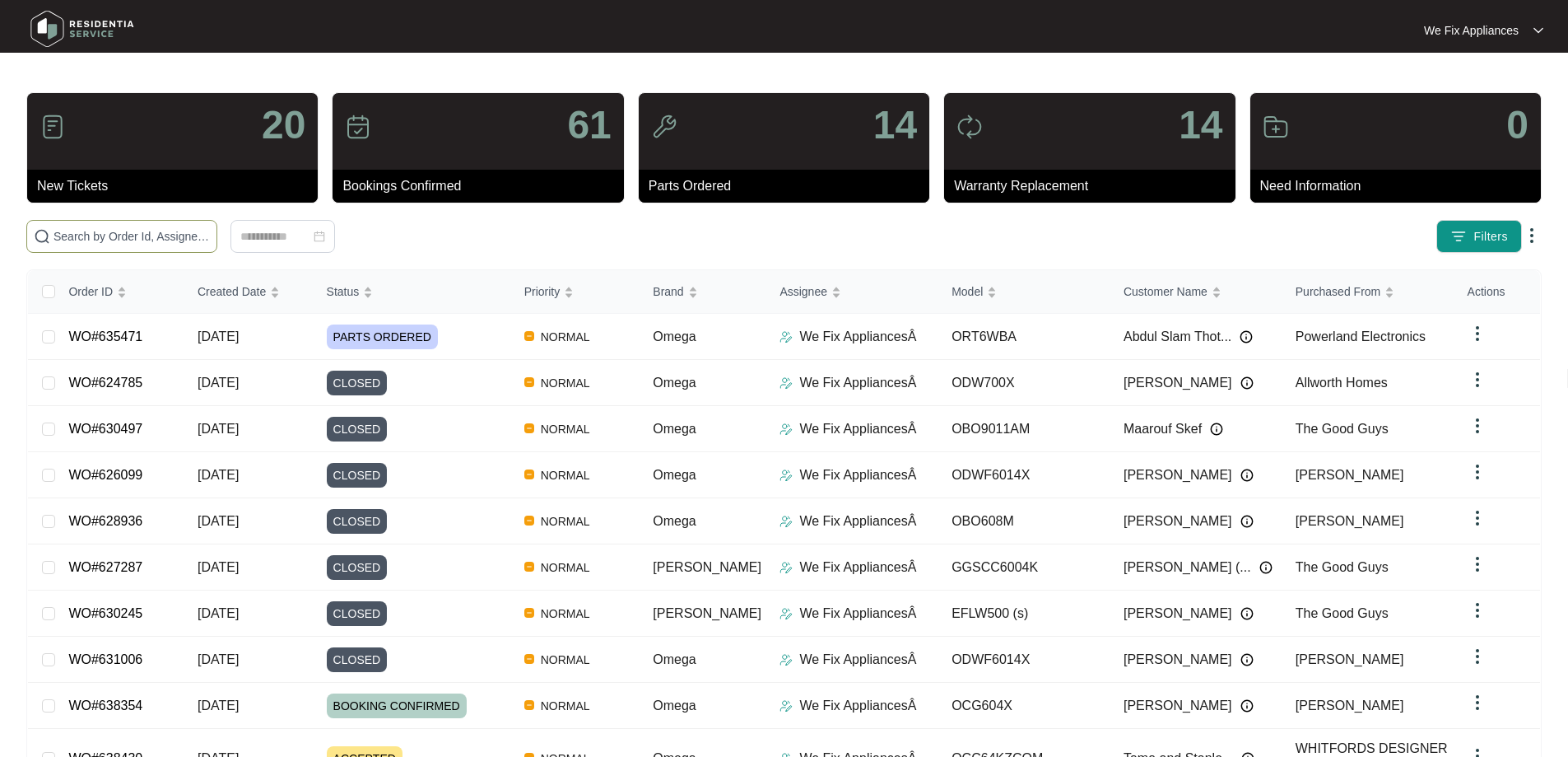
paste input "623666"
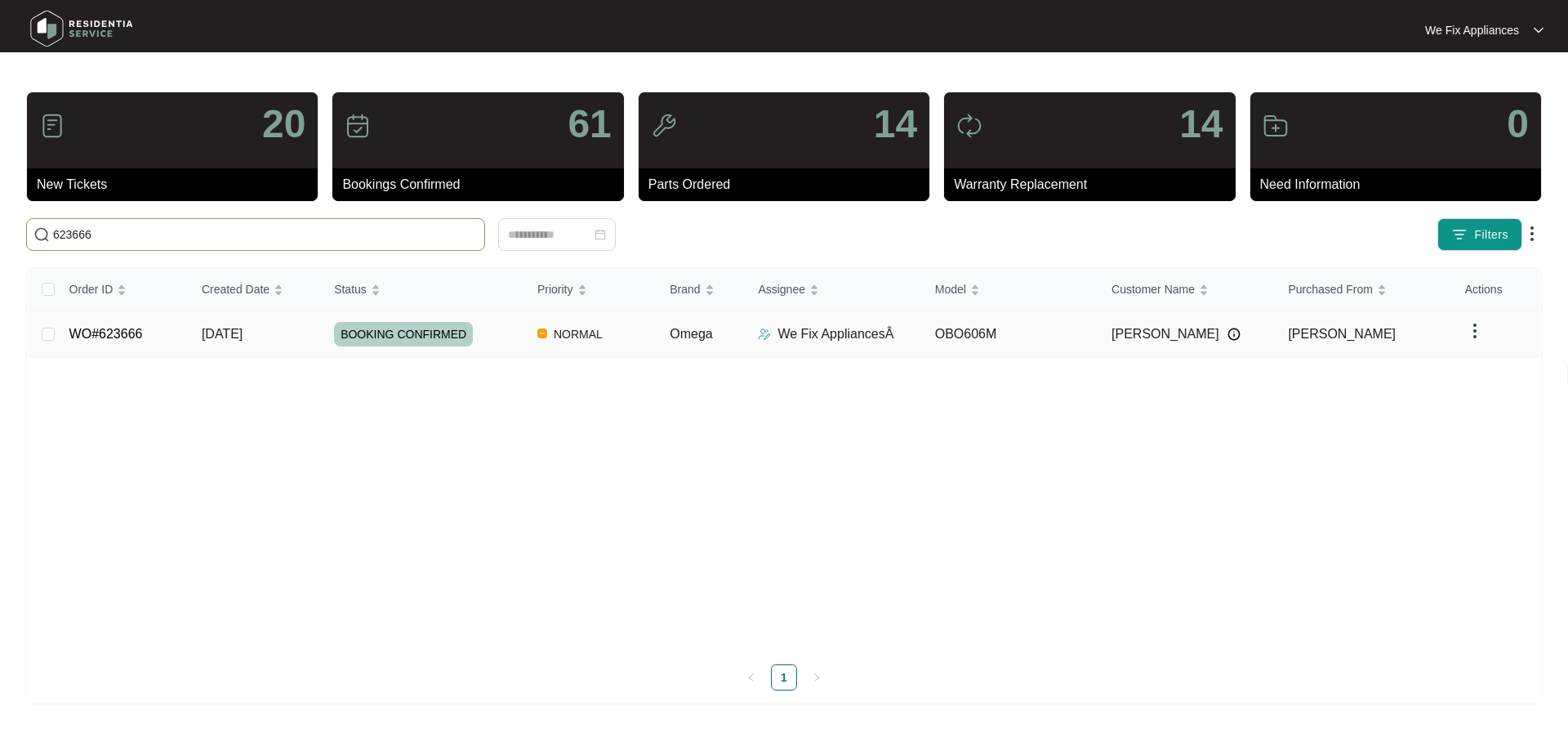
type input "623666"
click at [384, 338] on span "BOOKING CONFIRMED" at bounding box center [403, 333] width 139 height 24
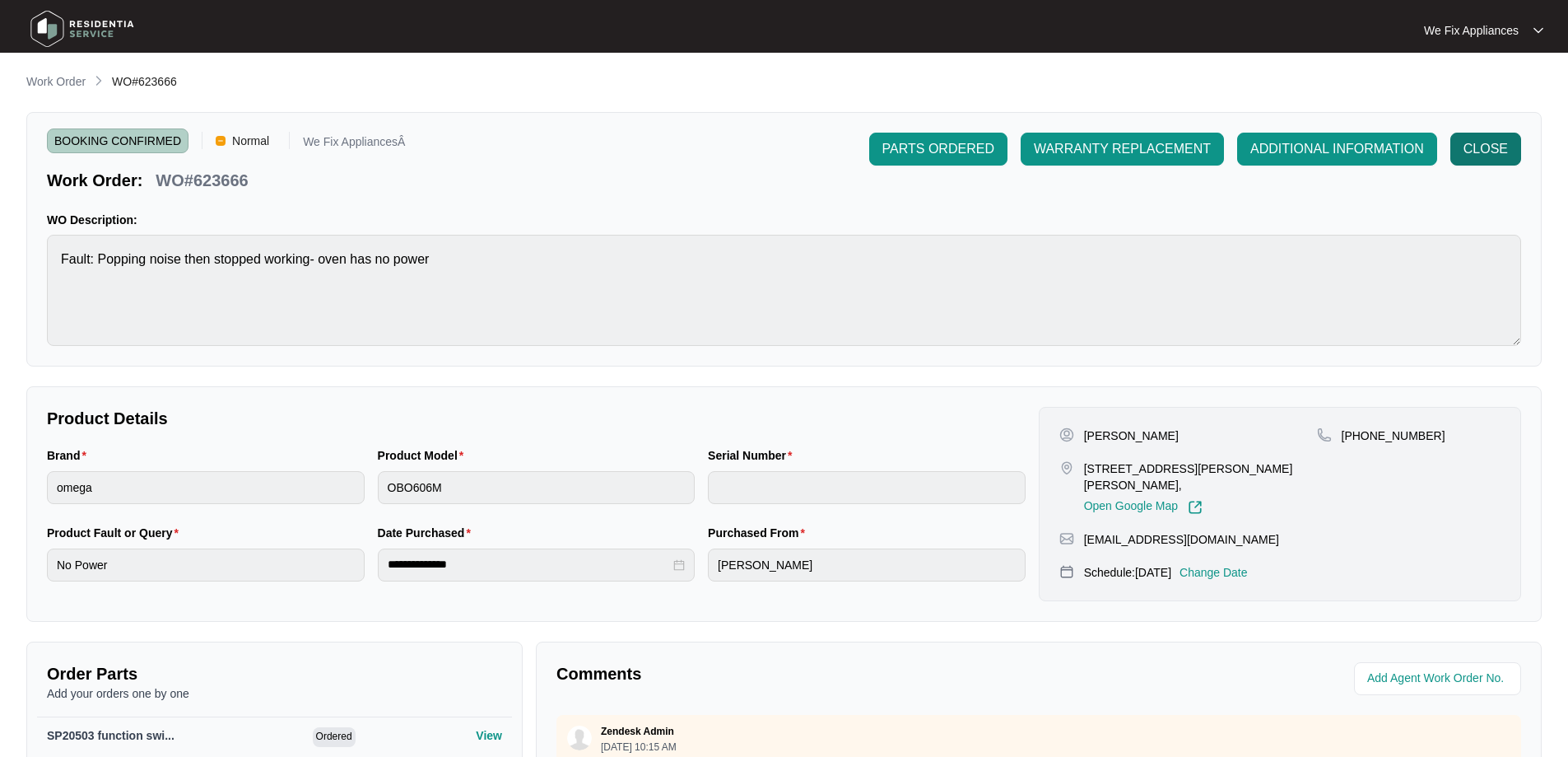
click at [1490, 163] on button "CLOSE" at bounding box center [1486, 148] width 71 height 33
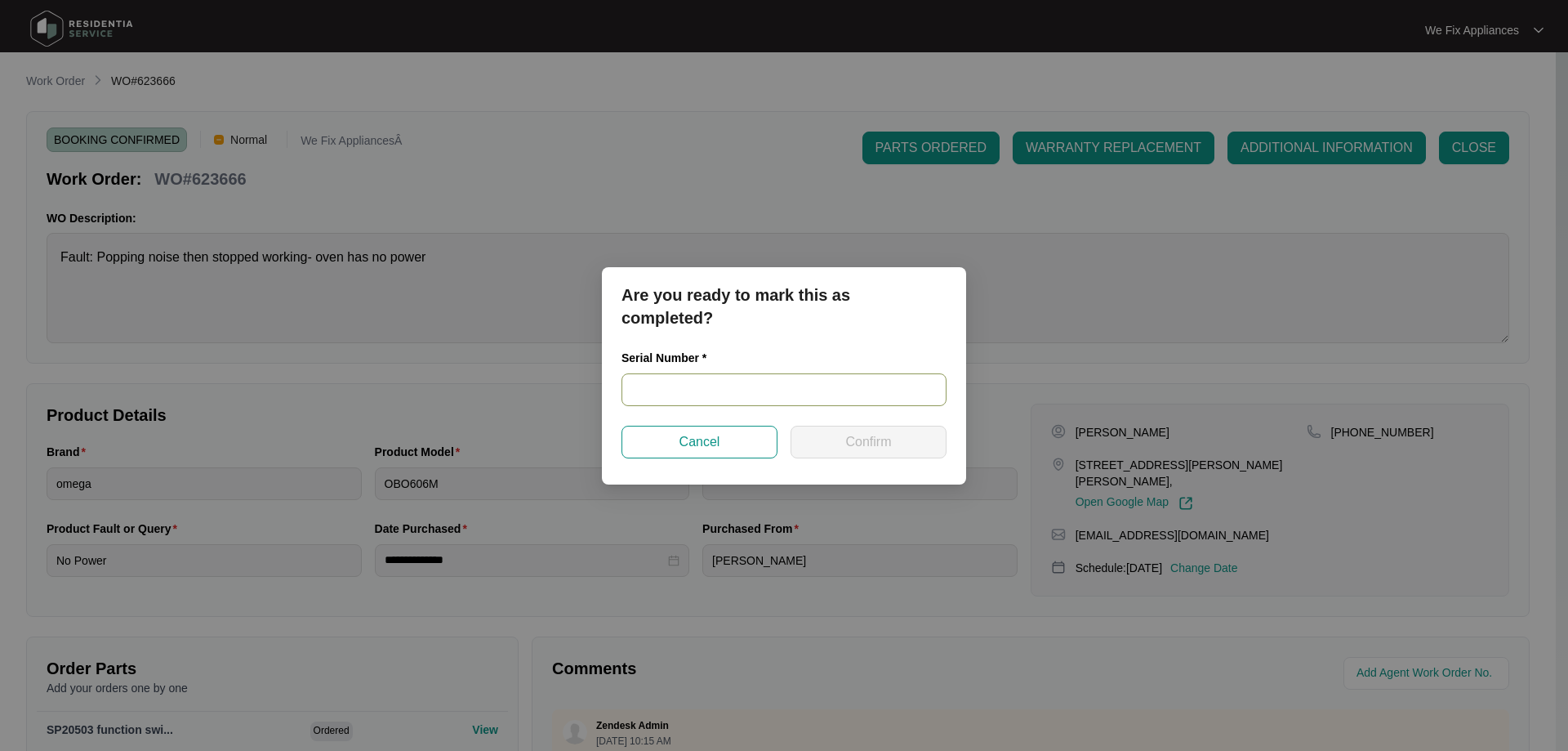
click at [679, 389] on input "text" at bounding box center [784, 389] width 325 height 33
paste input "968081825030174"
type input "968081825030174"
click at [844, 440] on button "Confirm" at bounding box center [868, 441] width 156 height 33
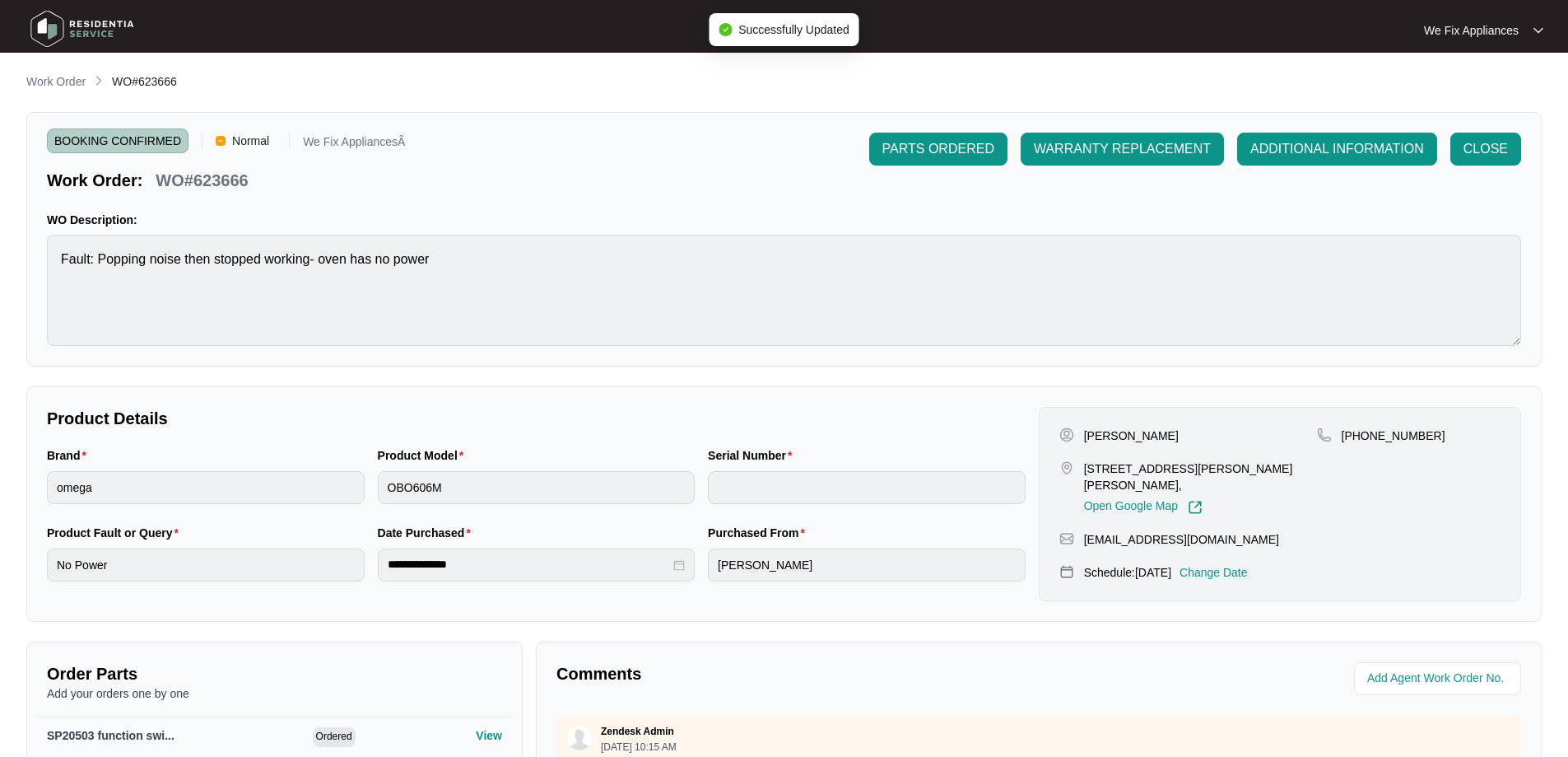
type input "968081825030174"
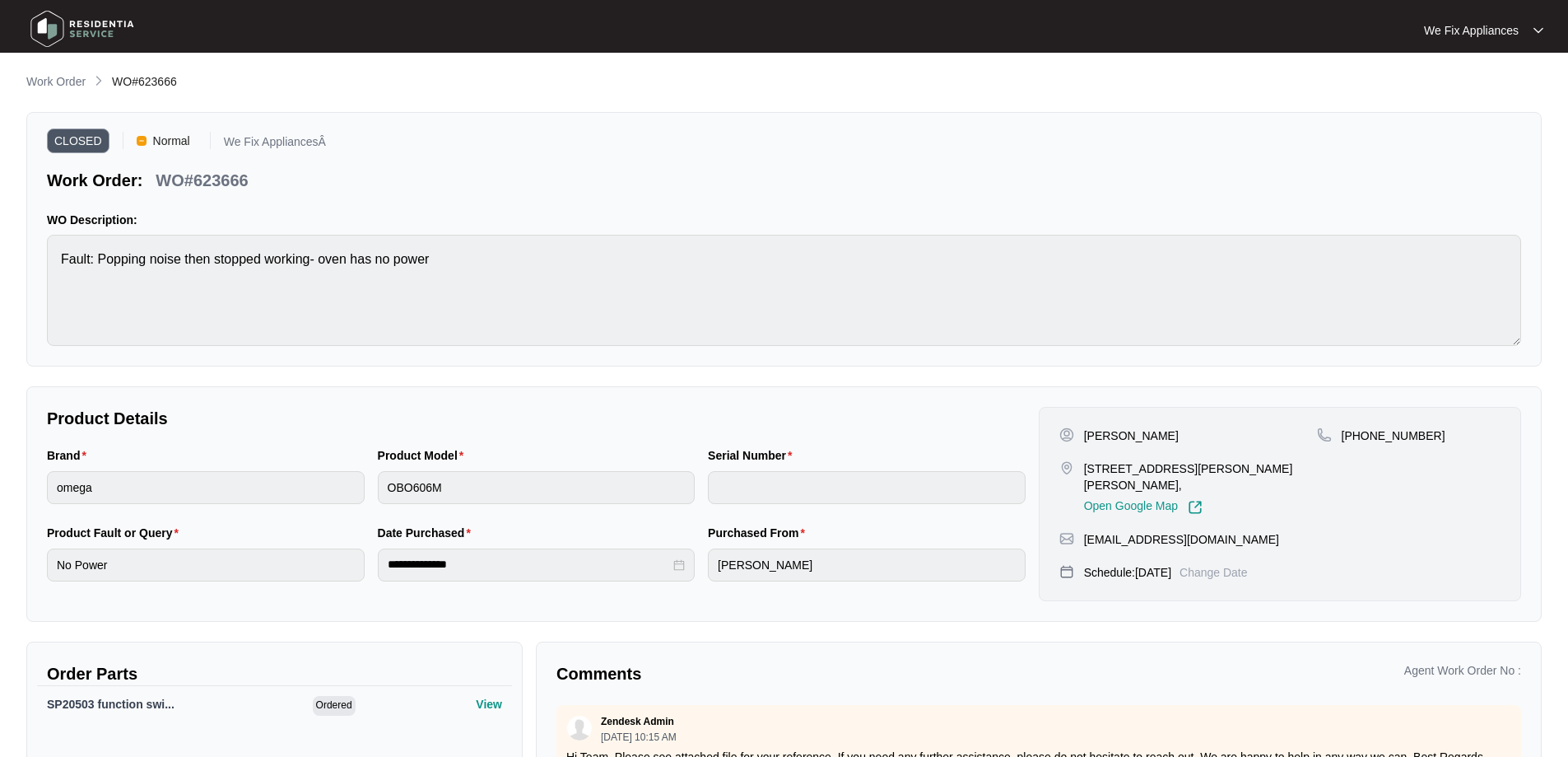
click at [65, 28] on img at bounding box center [82, 29] width 115 height 50
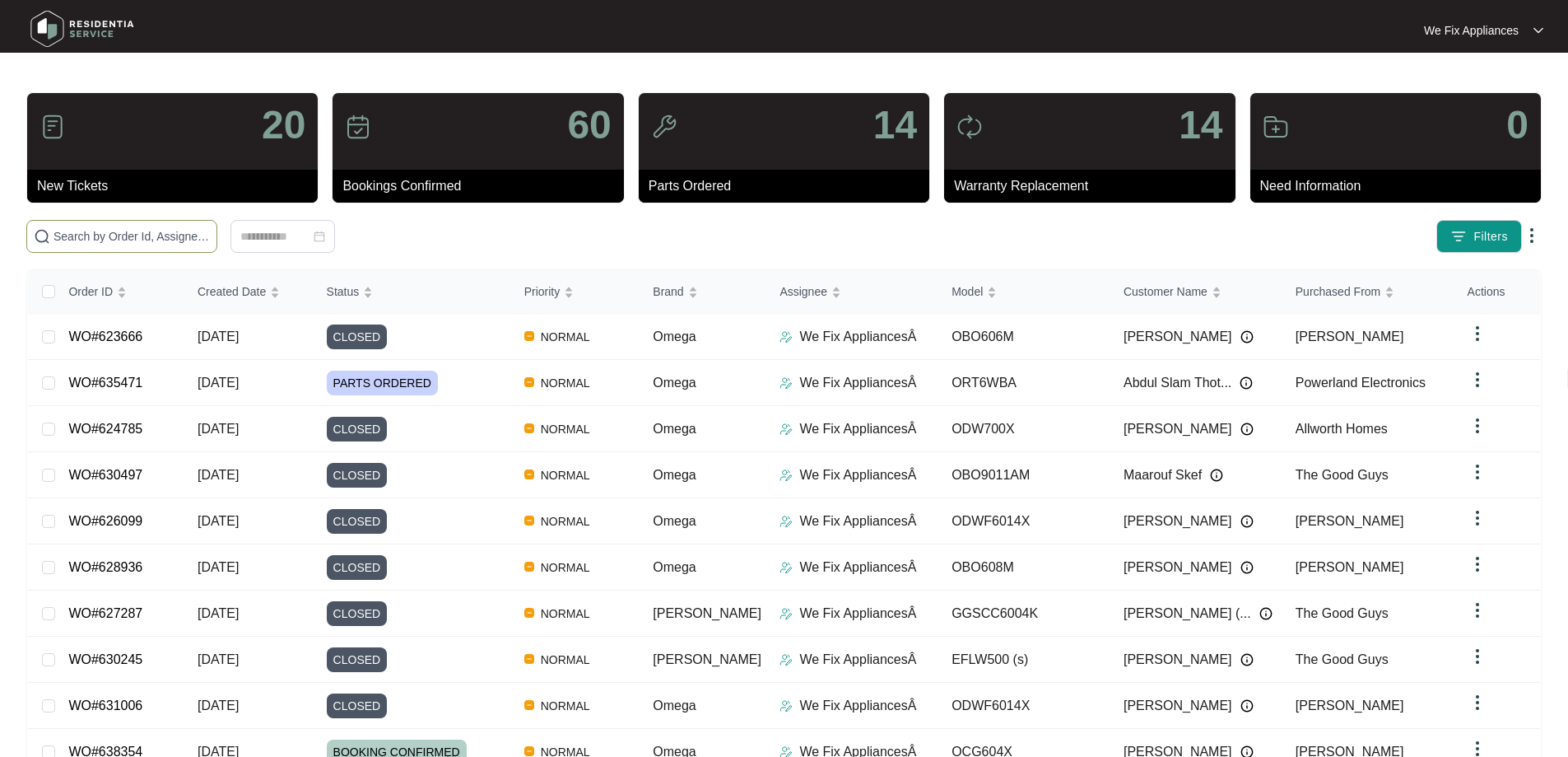
click at [210, 237] on input "text" at bounding box center [132, 237] width 157 height 19
paste input "637738"
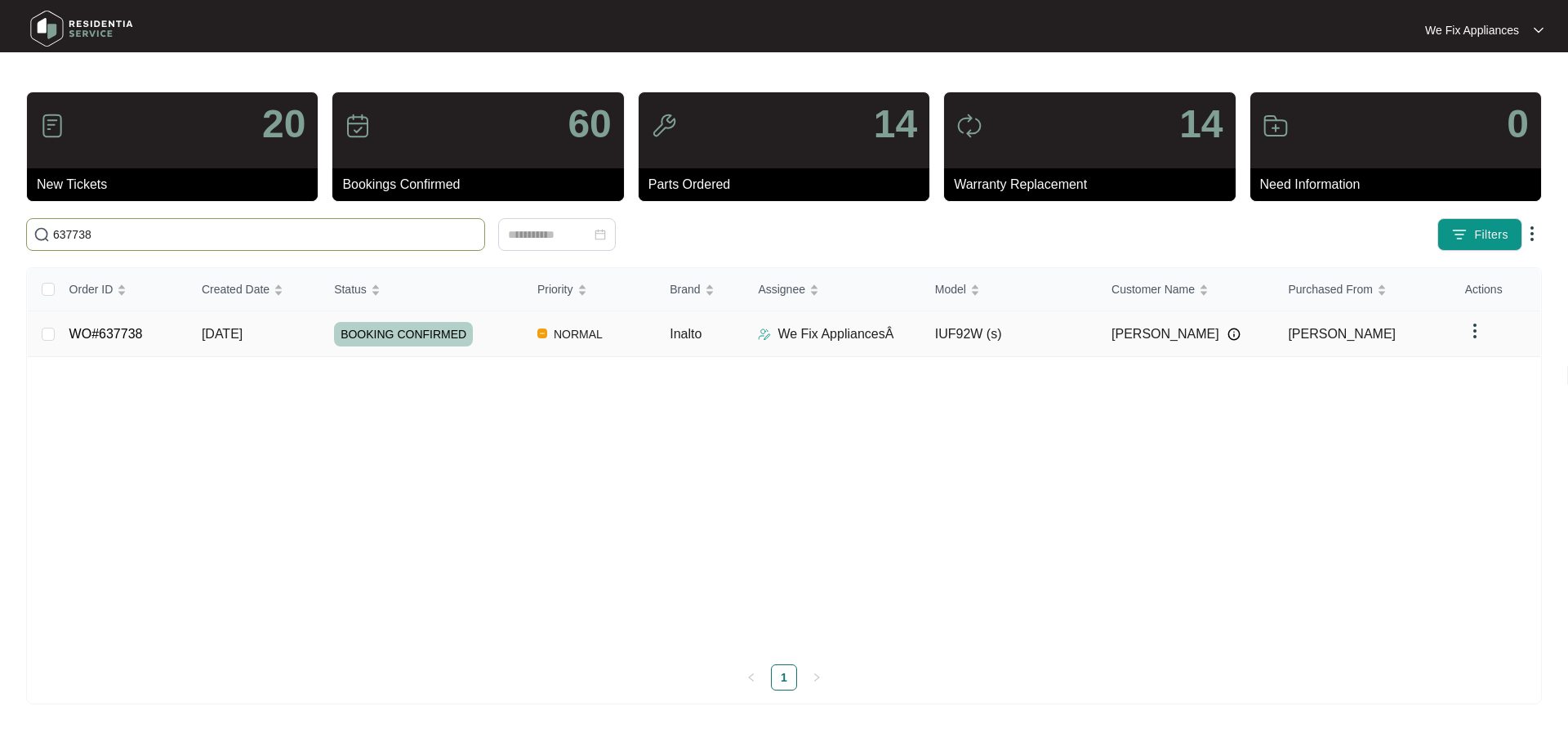
type input "637738"
click at [399, 328] on span "BOOKING CONFIRMED" at bounding box center [403, 333] width 139 height 24
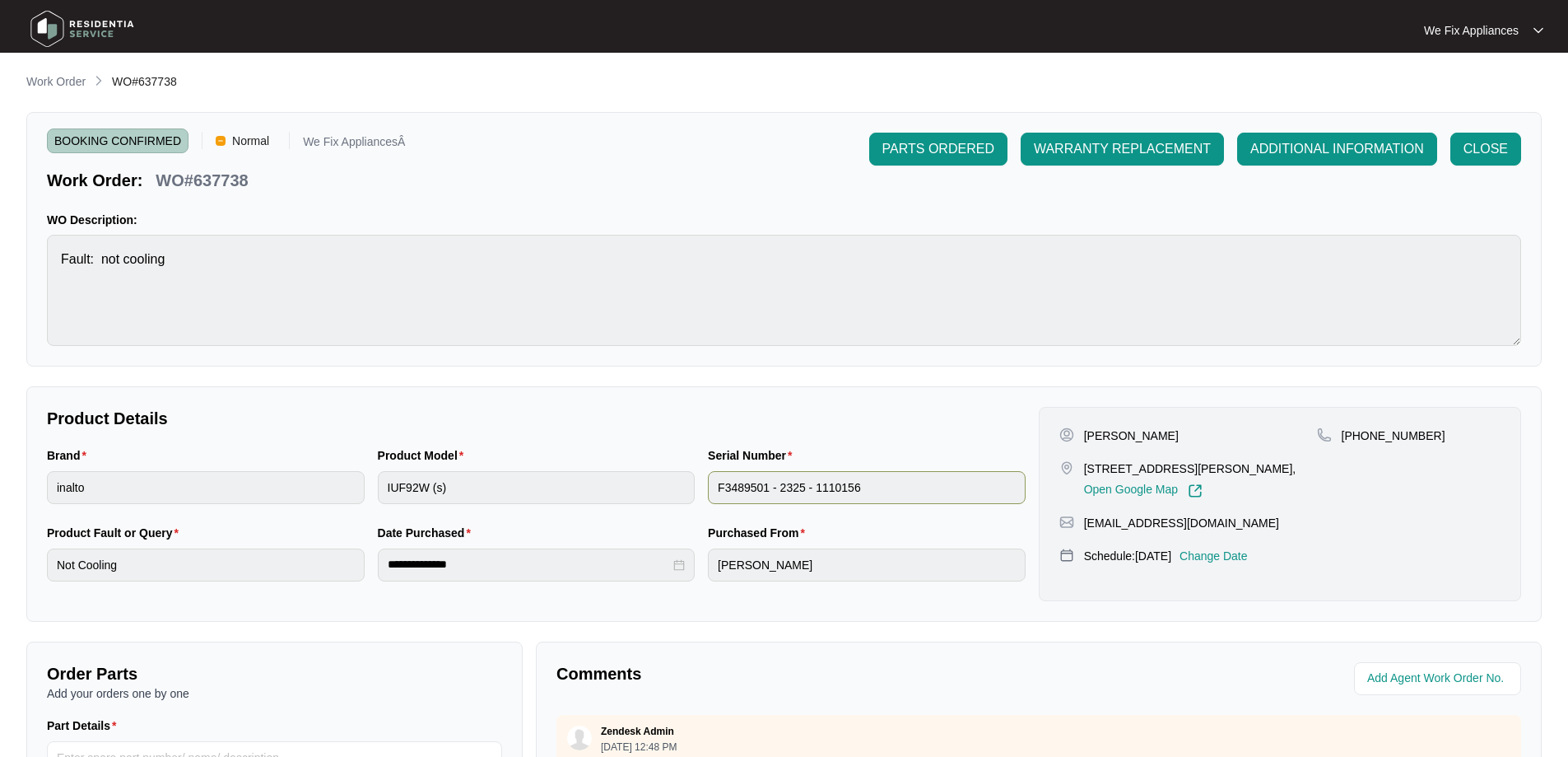
scroll to position [329, 0]
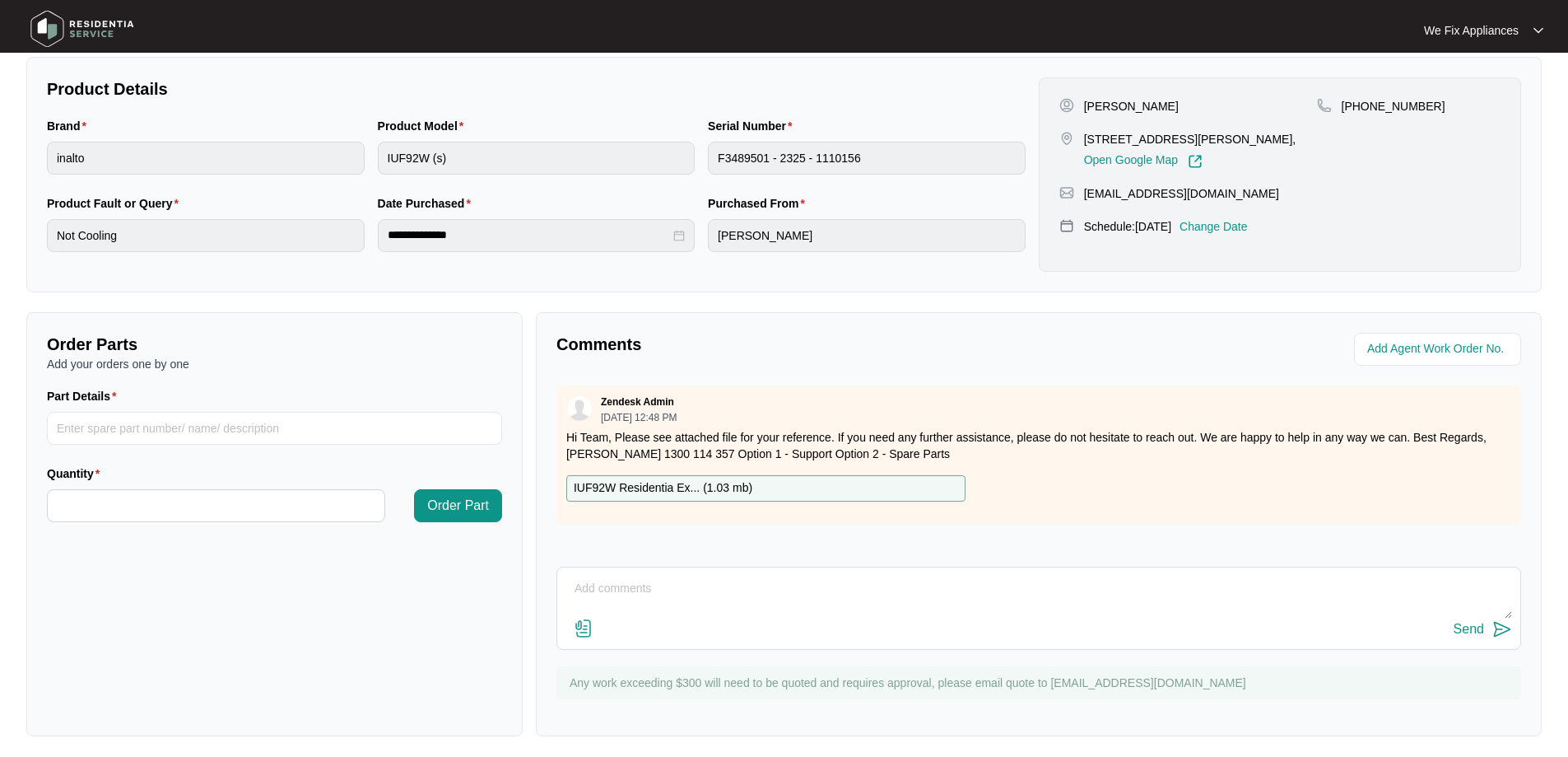
click at [732, 587] on textarea at bounding box center [1039, 596] width 946 height 43
type textarea "Hi Team this is a gas leak which has also failed the compressor. uneconomical t…"
click at [1468, 632] on div "Send" at bounding box center [1469, 629] width 30 height 15
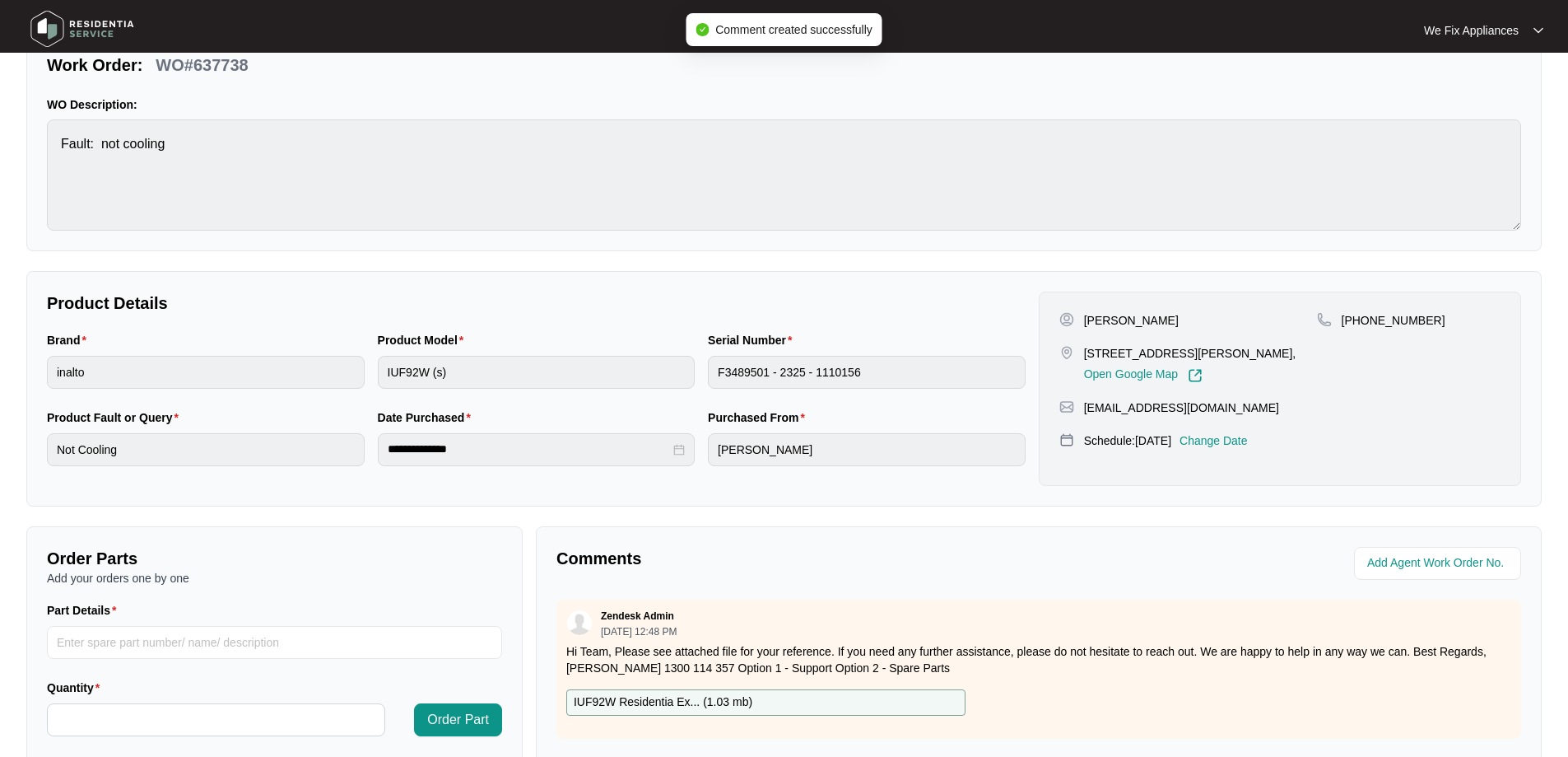
scroll to position [0, 0]
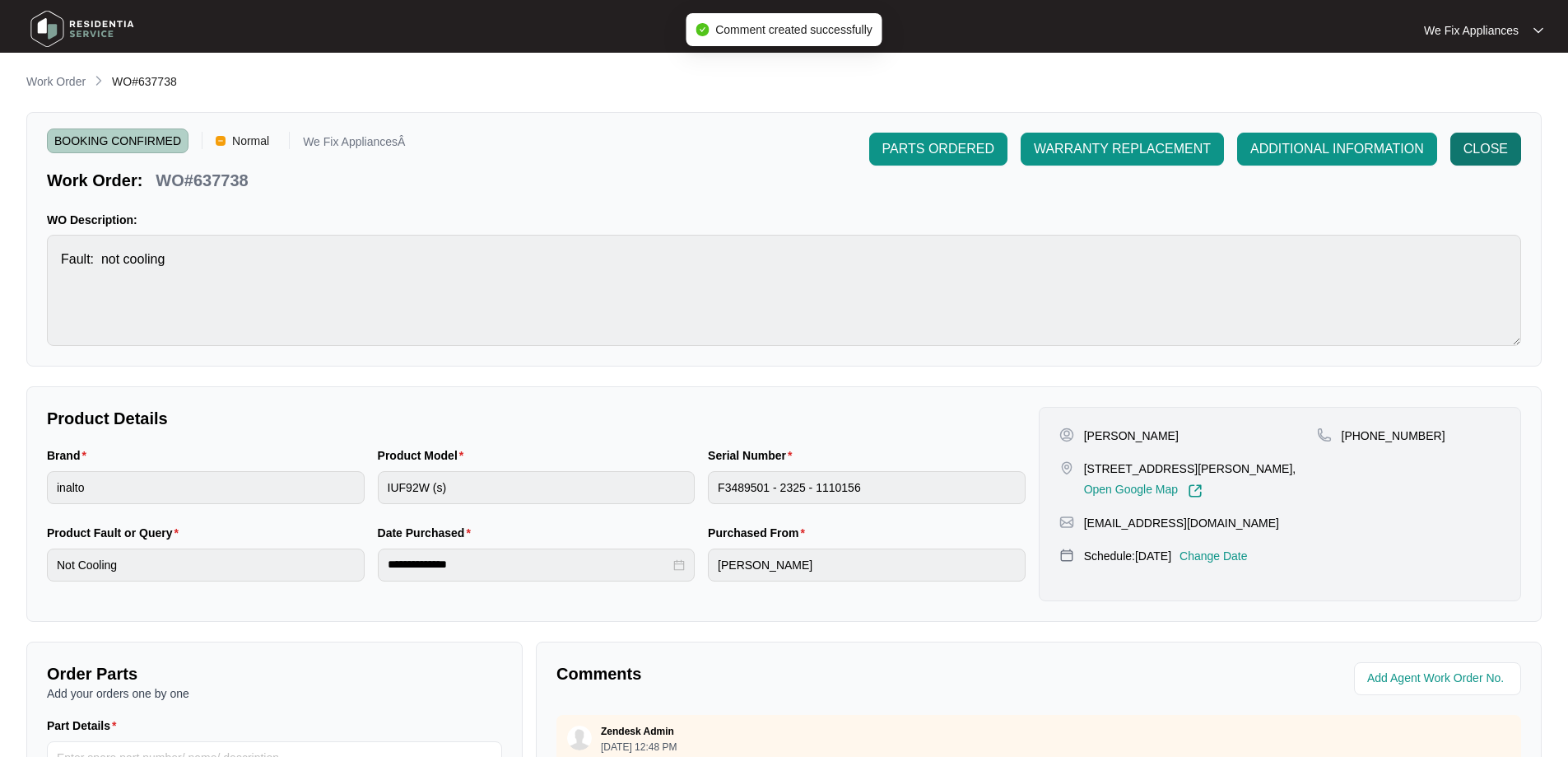
click at [1479, 150] on span "CLOSE" at bounding box center [1485, 148] width 45 height 19
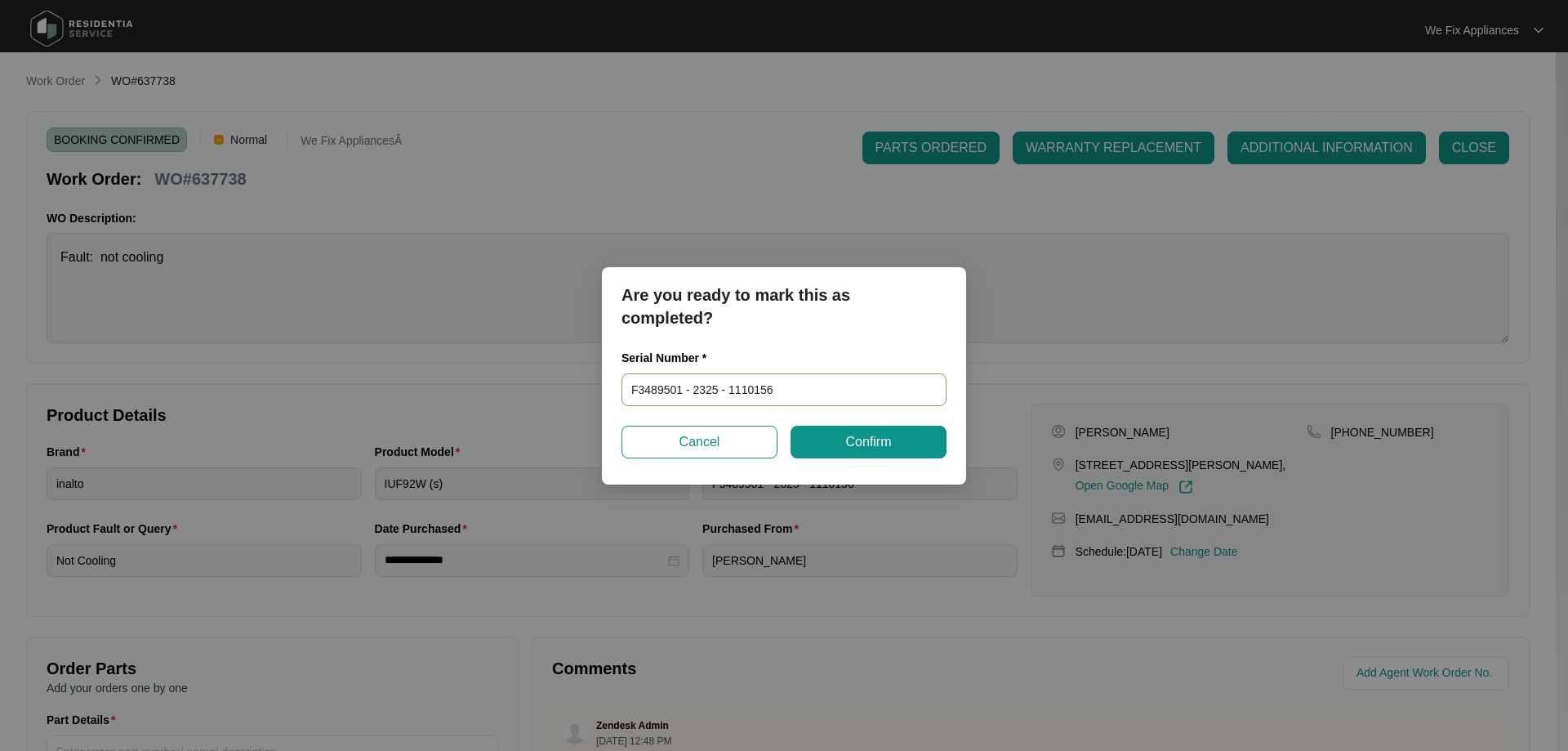
drag, startPoint x: 729, startPoint y: 385, endPoint x: 513, endPoint y: 393, distance: 216.1
click at [513, 393] on div "Are you ready to mark this as completed? Serial Number * F3489501 - 2325 - 1110…" at bounding box center [784, 375] width 1568 height 751
paste input "540-"
type input "540-F3489501 - 2325 - 1110156"
click at [862, 453] on button "Confirm" at bounding box center [868, 441] width 156 height 33
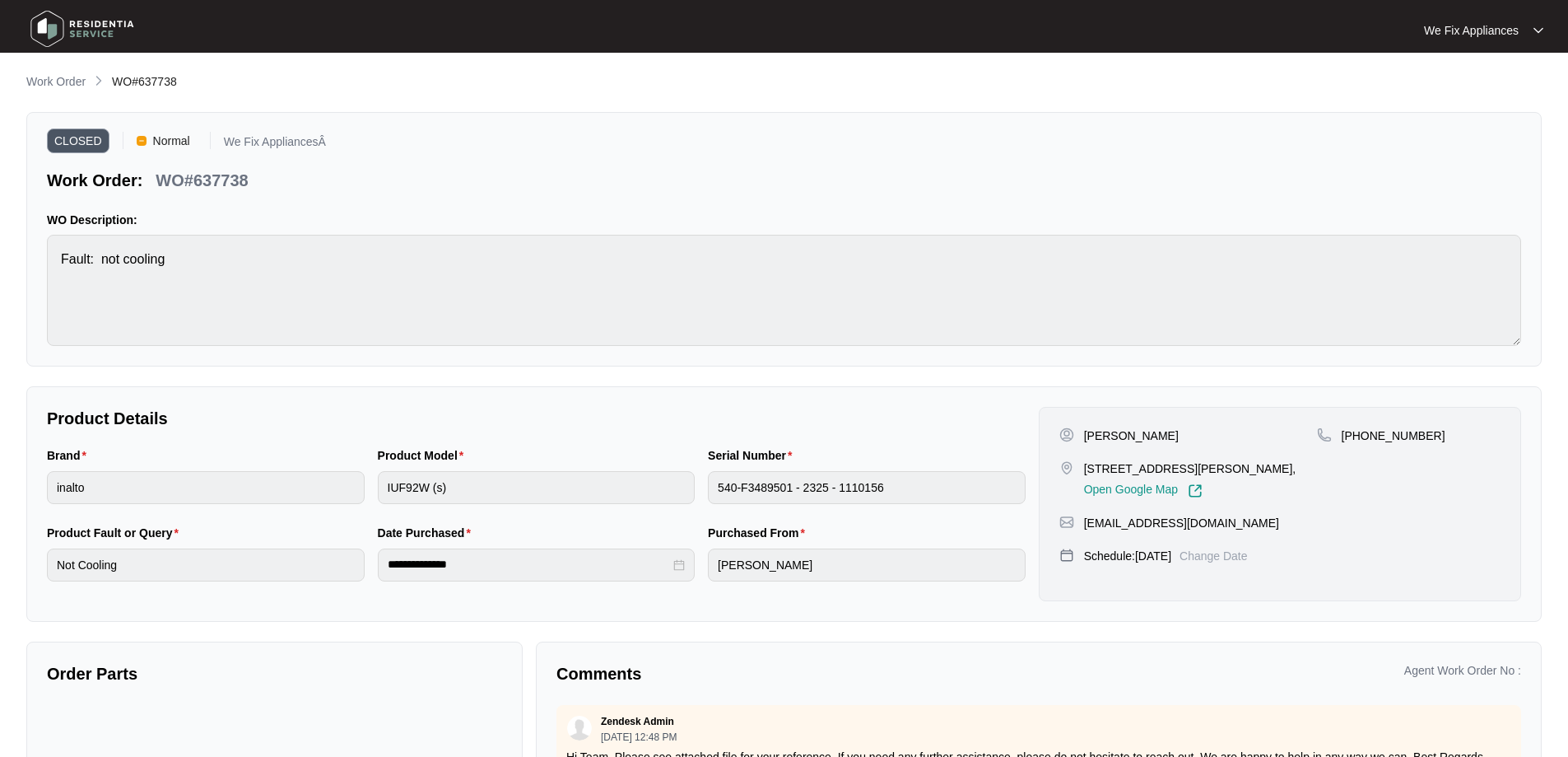
type input "F3489501 - 2325 - 1110156"
click at [66, 29] on img at bounding box center [82, 29] width 115 height 50
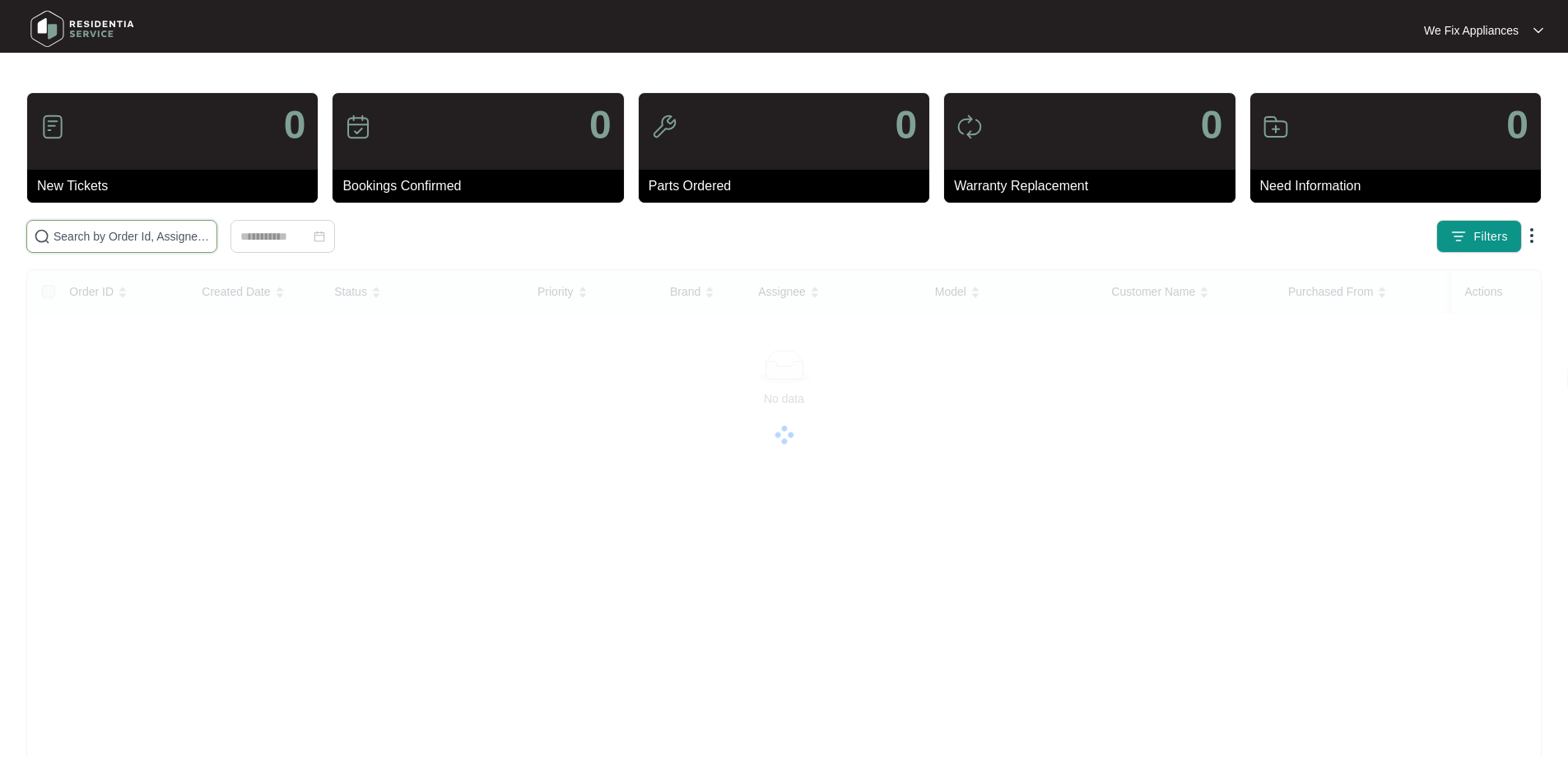
click at [123, 232] on input "text" at bounding box center [132, 237] width 157 height 19
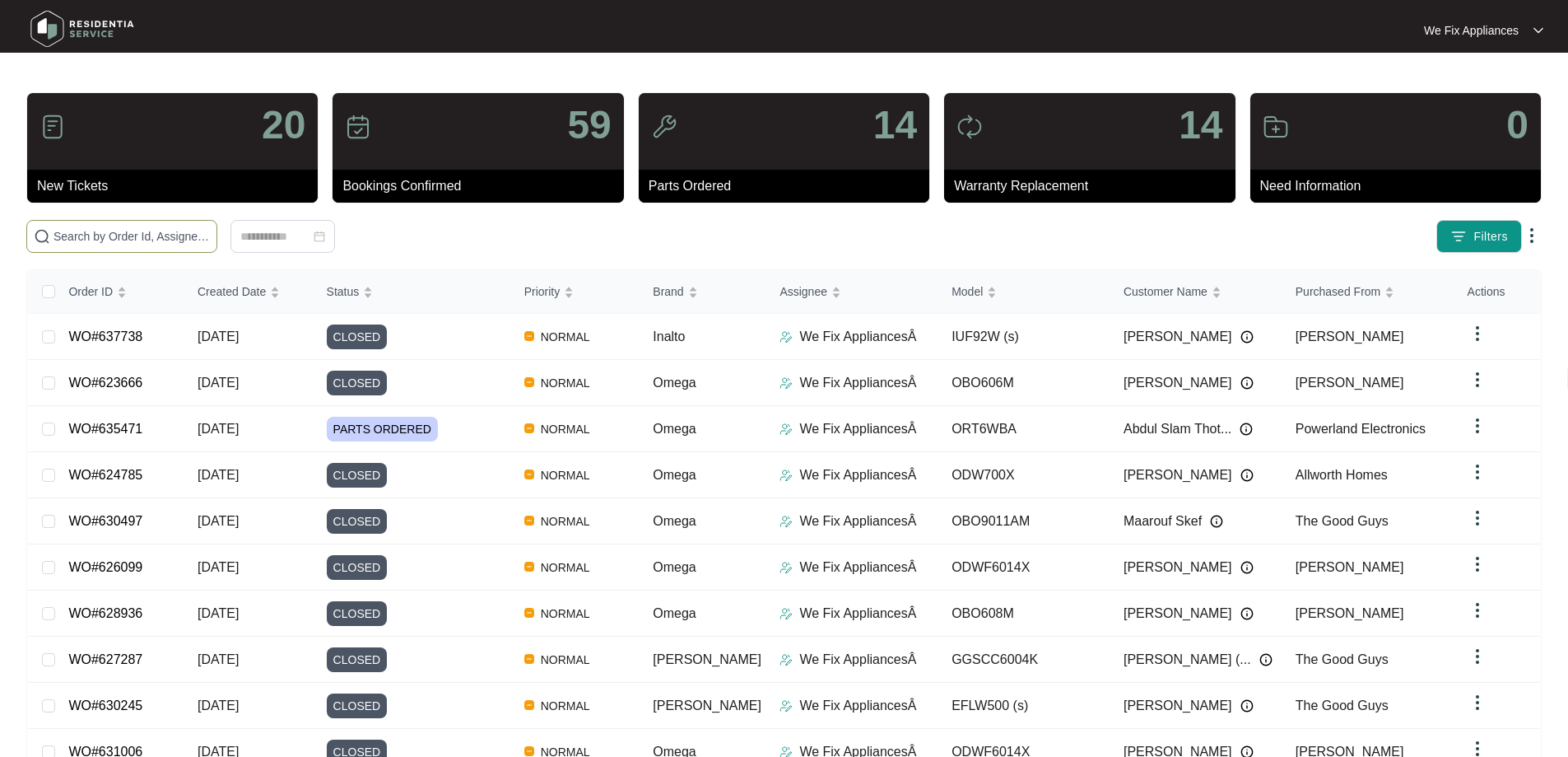
paste input "632319"
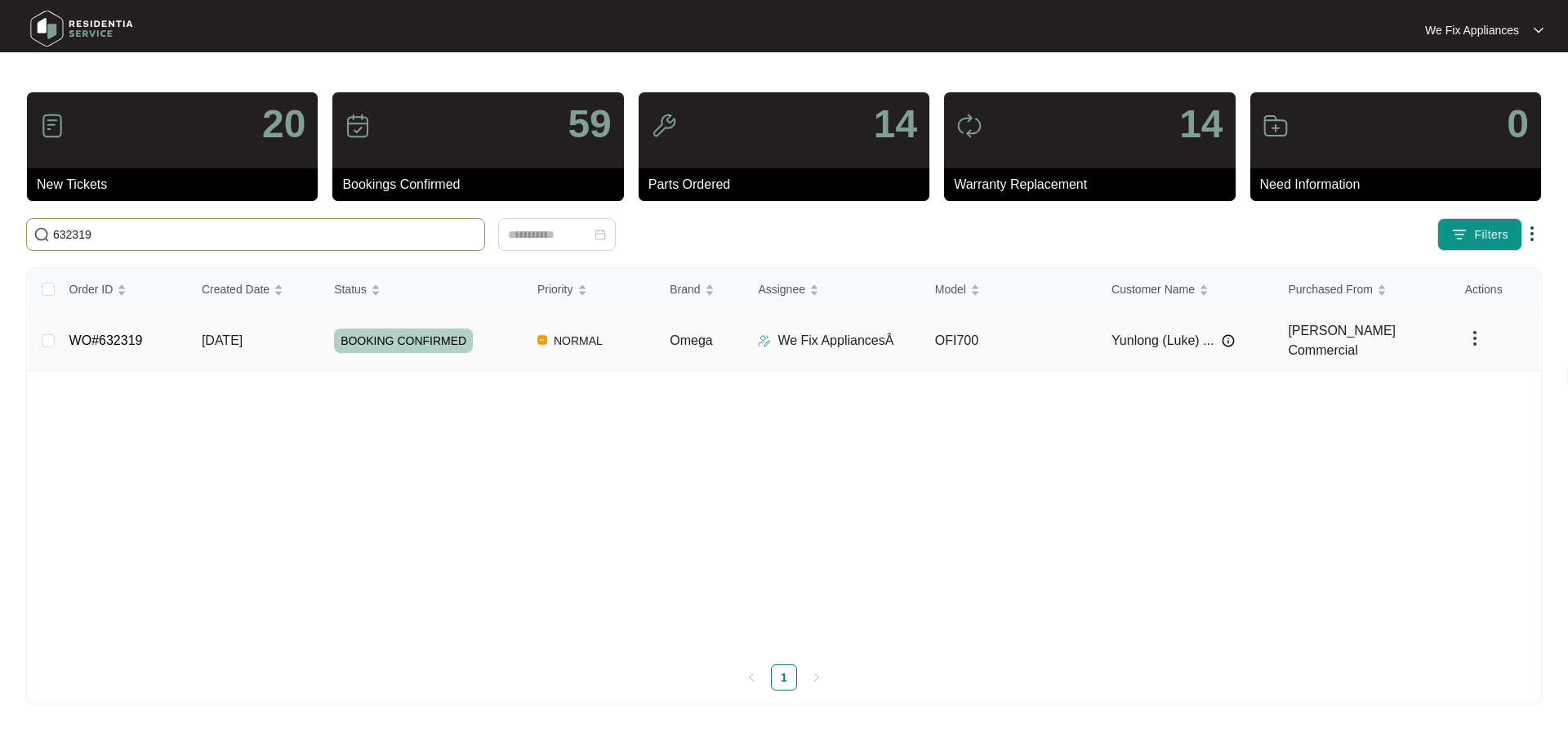
type input "632319"
click at [394, 332] on span "BOOKING CONFIRMED" at bounding box center [403, 340] width 139 height 24
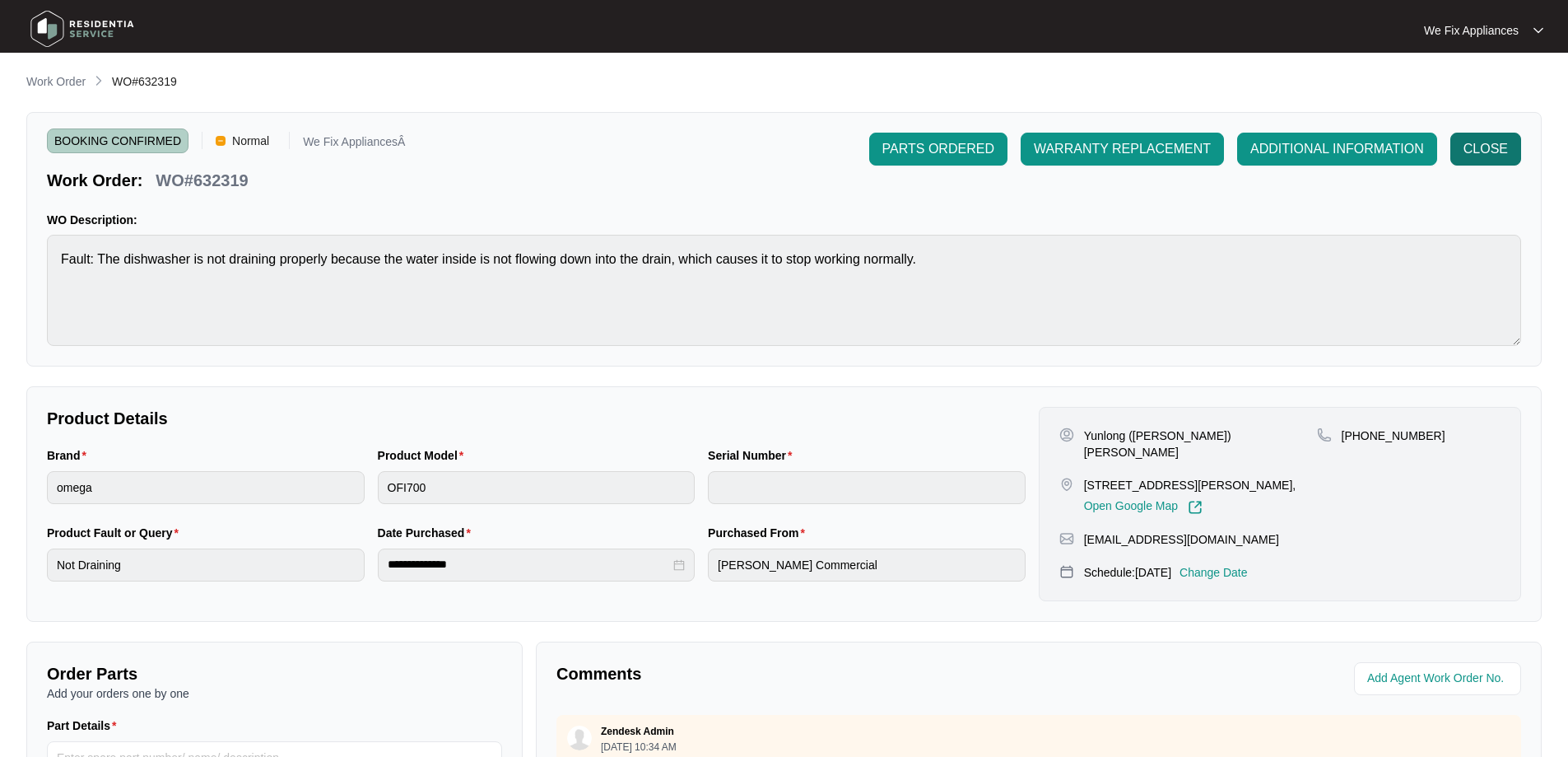
click at [1496, 142] on span "CLOSE" at bounding box center [1485, 148] width 45 height 19
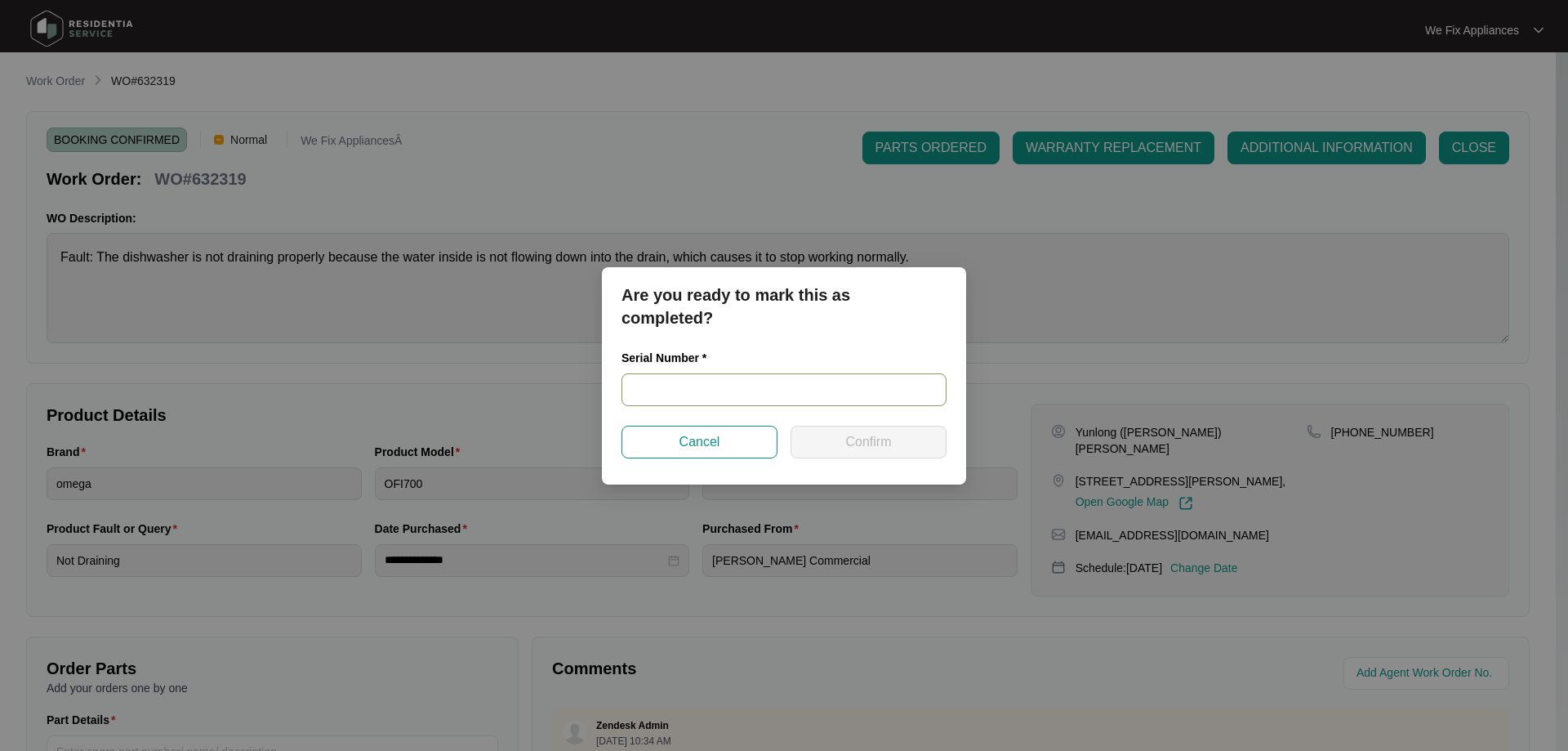
click at [739, 379] on input "text" at bounding box center [784, 389] width 325 height 33
paste input "21098463060100042"
type input "21098463060100042"
click at [849, 439] on span "Confirm" at bounding box center [868, 441] width 46 height 19
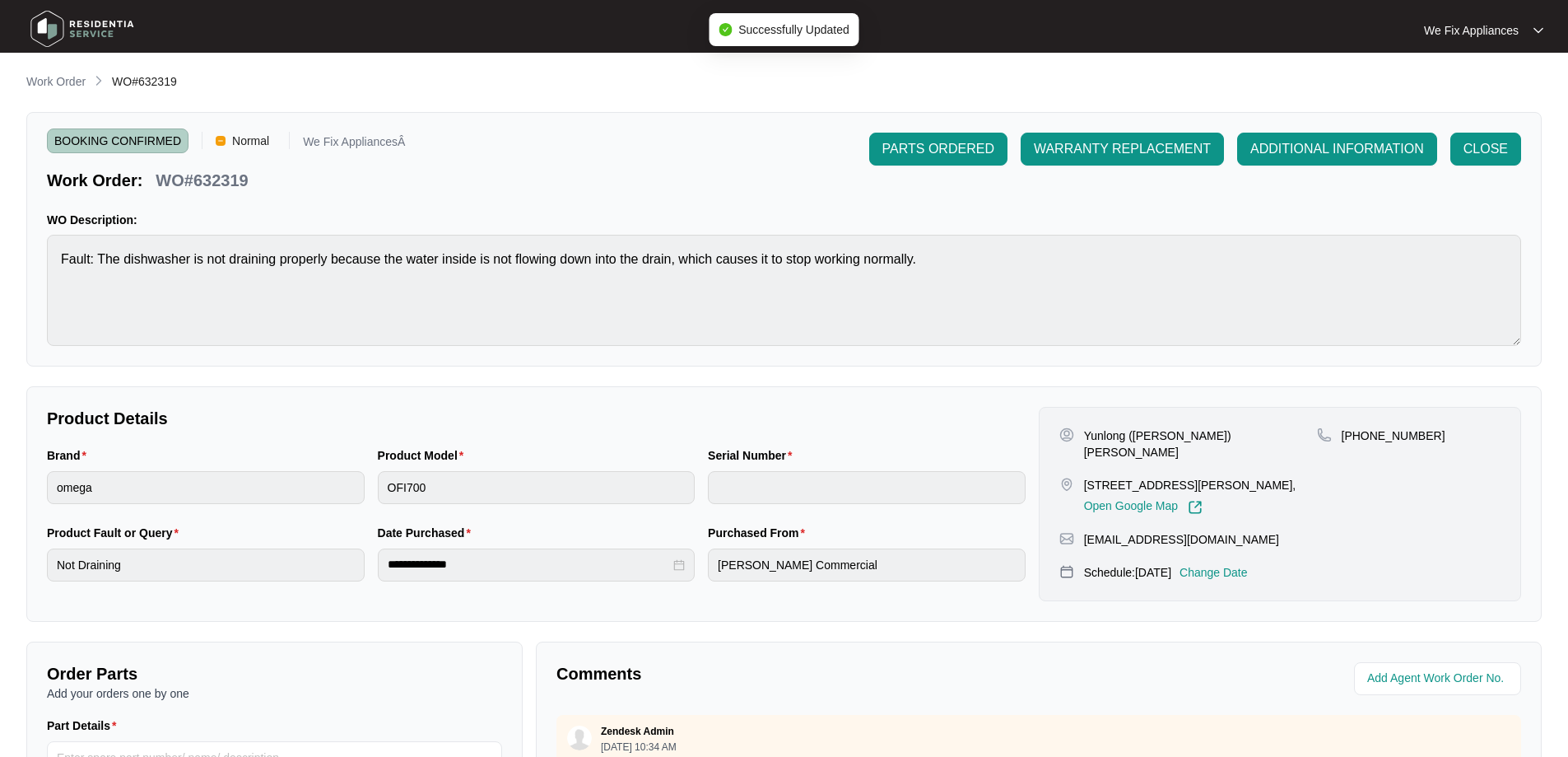
type input "21098463060100042"
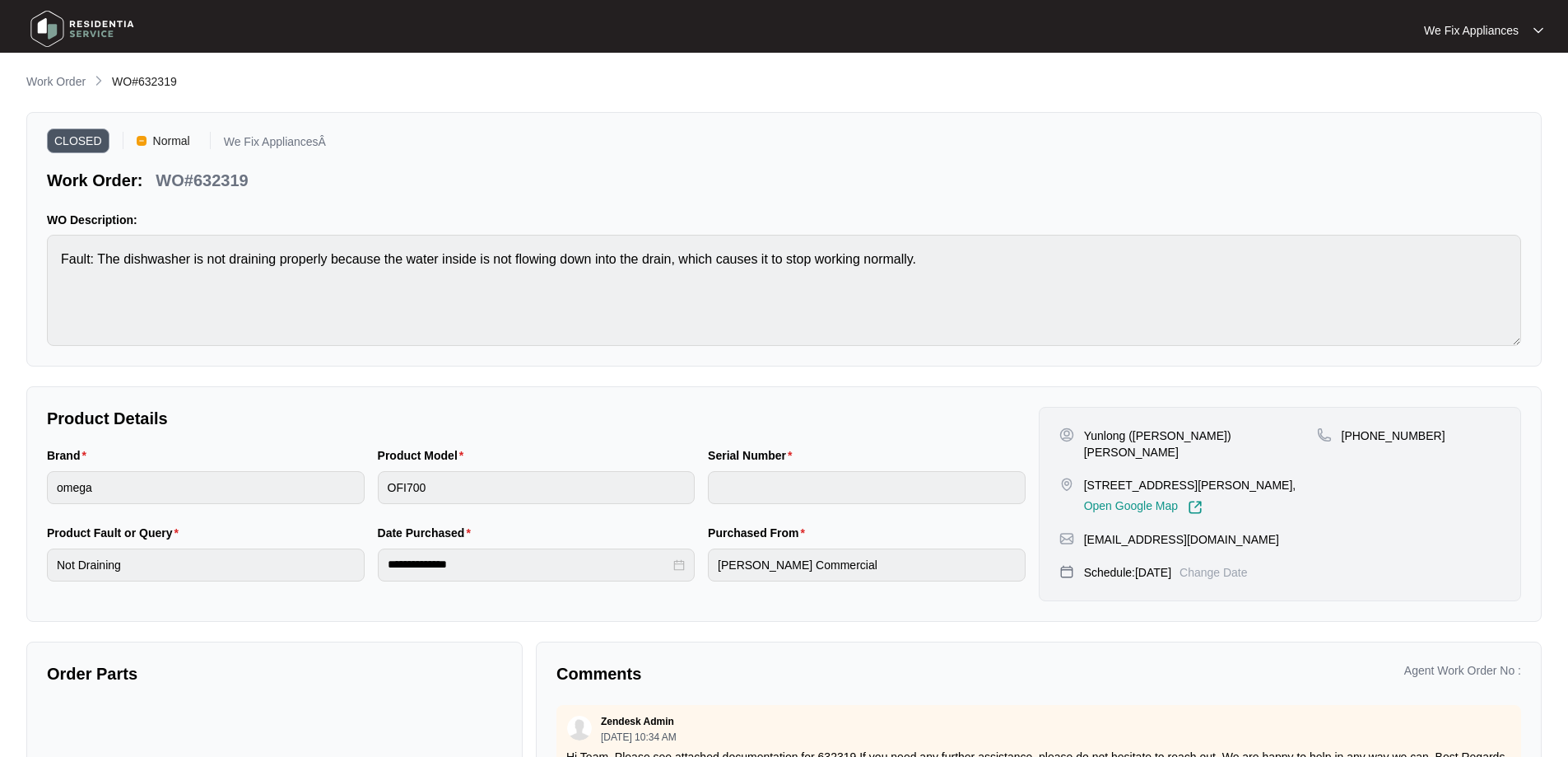
click at [45, 23] on img at bounding box center [82, 29] width 115 height 50
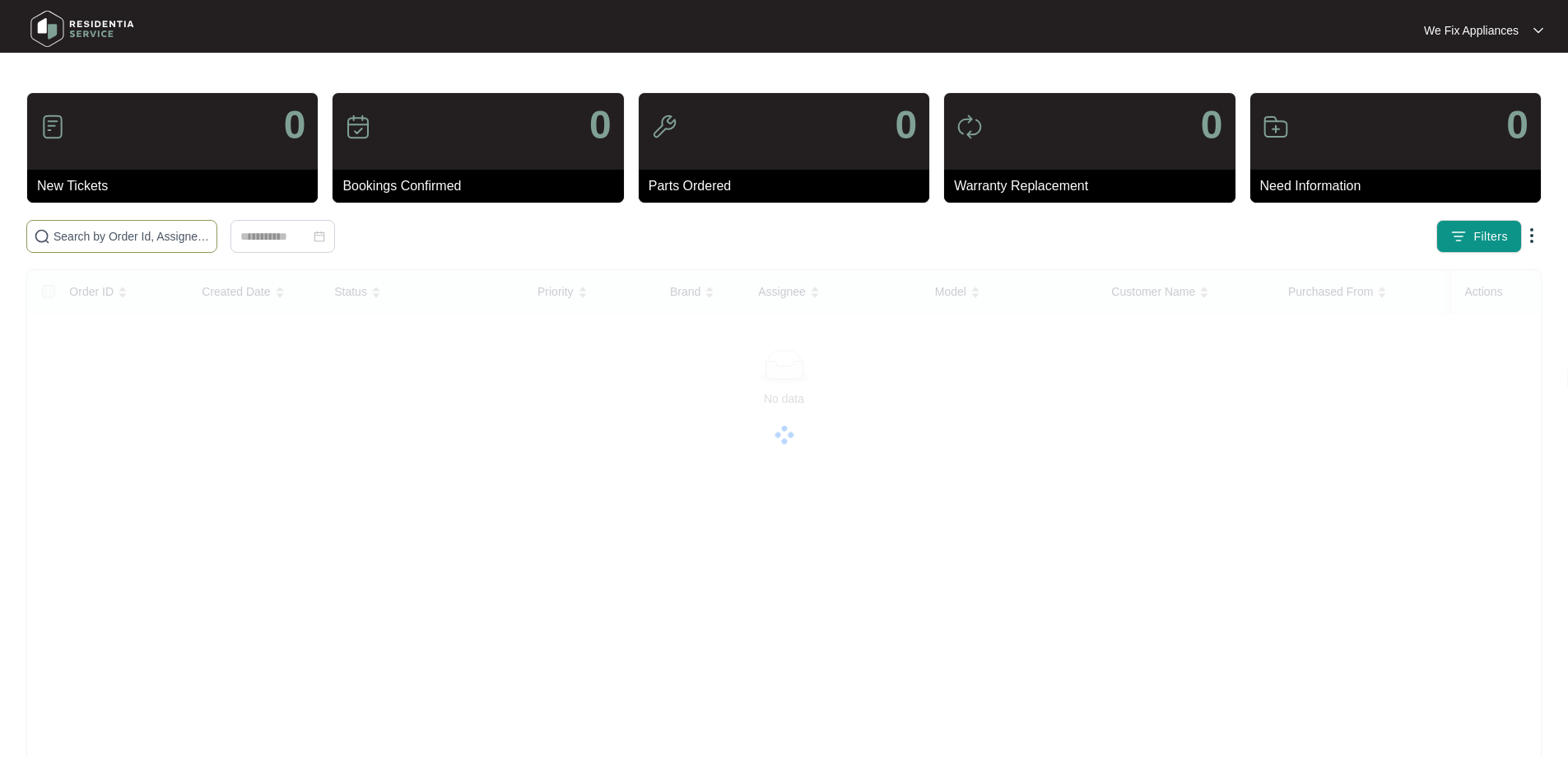
click at [147, 238] on input "text" at bounding box center [132, 237] width 157 height 19
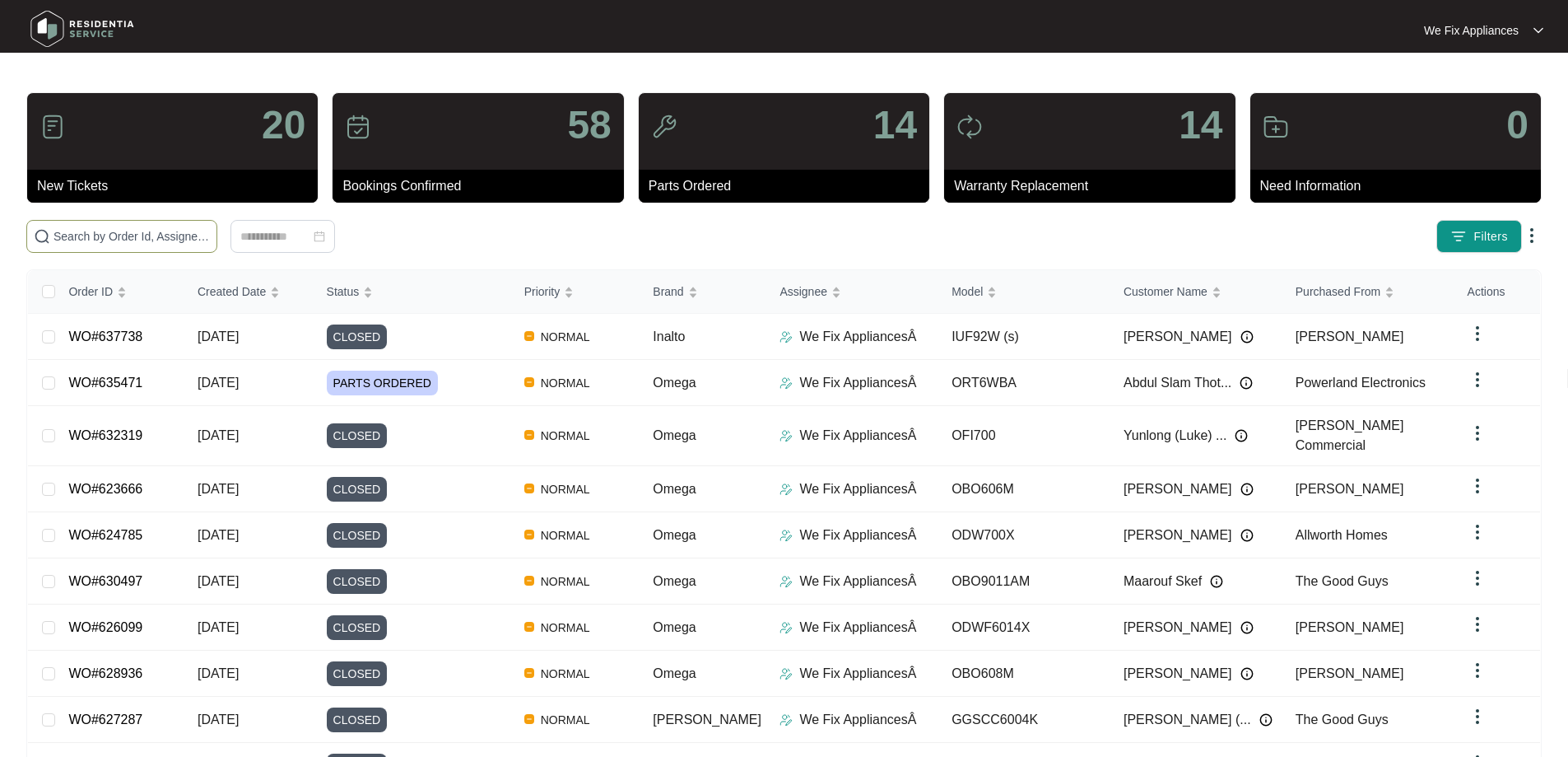
paste input "636796"
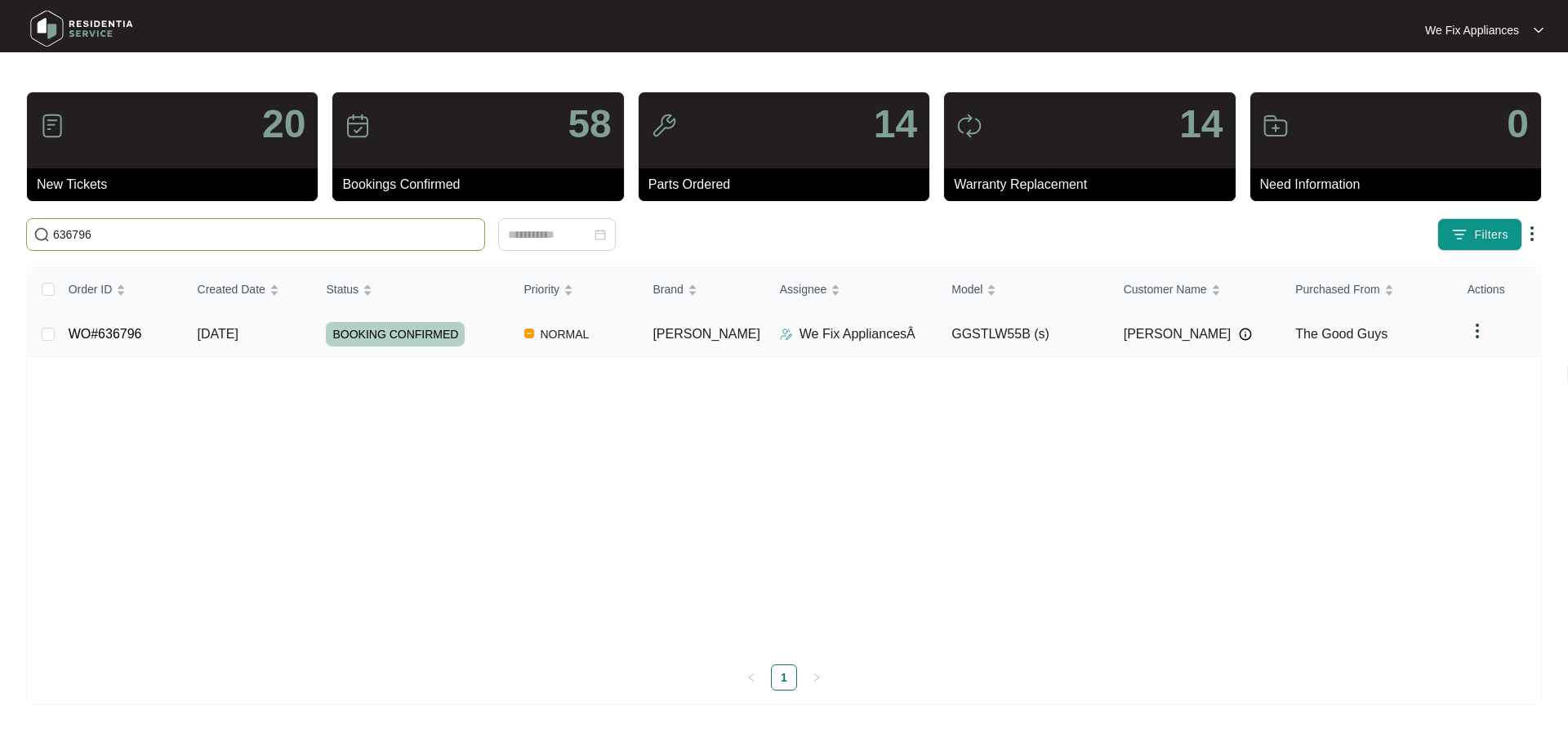
type input "636796"
click at [406, 347] on td "BOOKING CONFIRMED" at bounding box center [411, 334] width 198 height 46
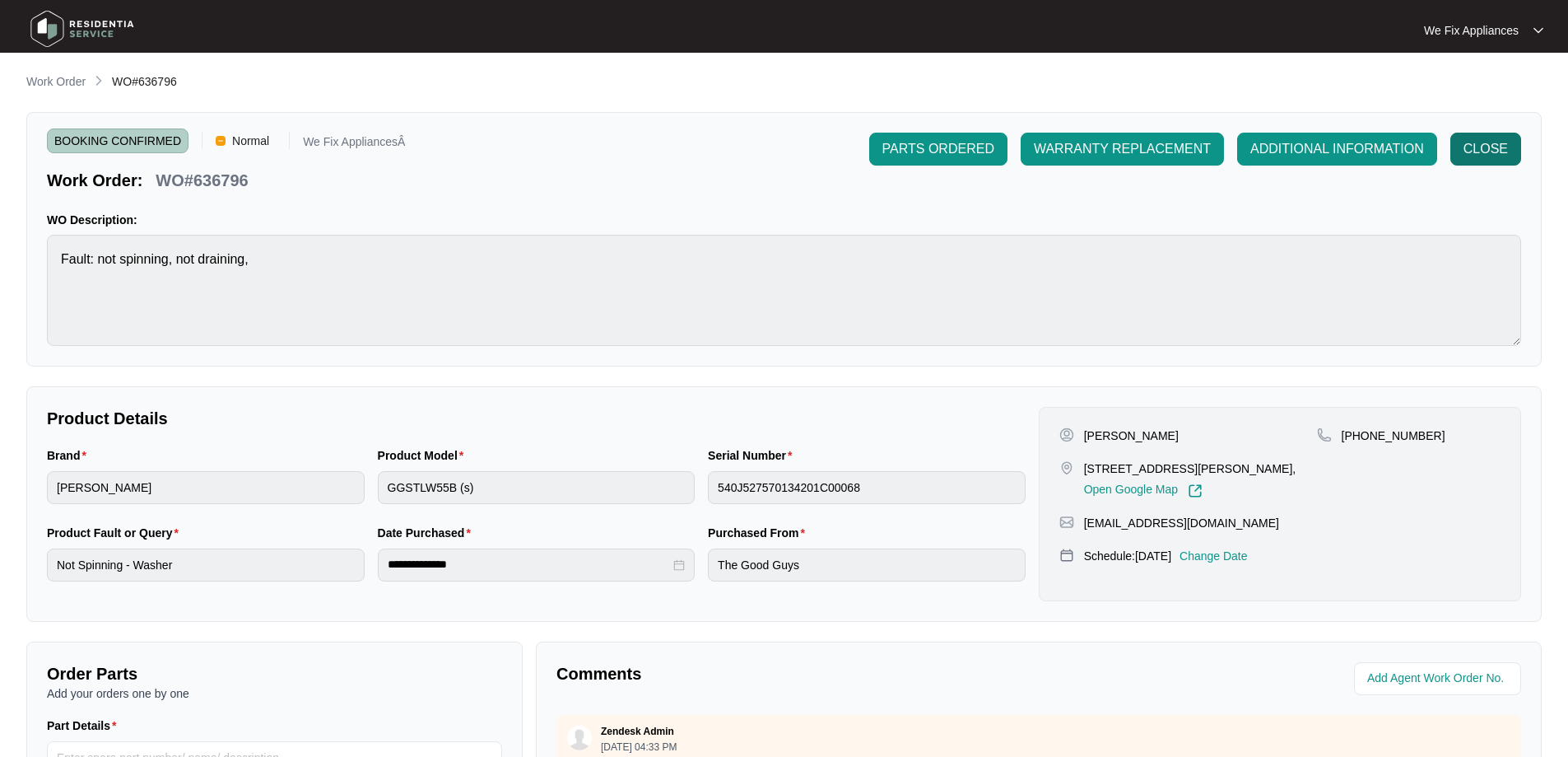
click at [1499, 154] on span "CLOSE" at bounding box center [1485, 148] width 45 height 19
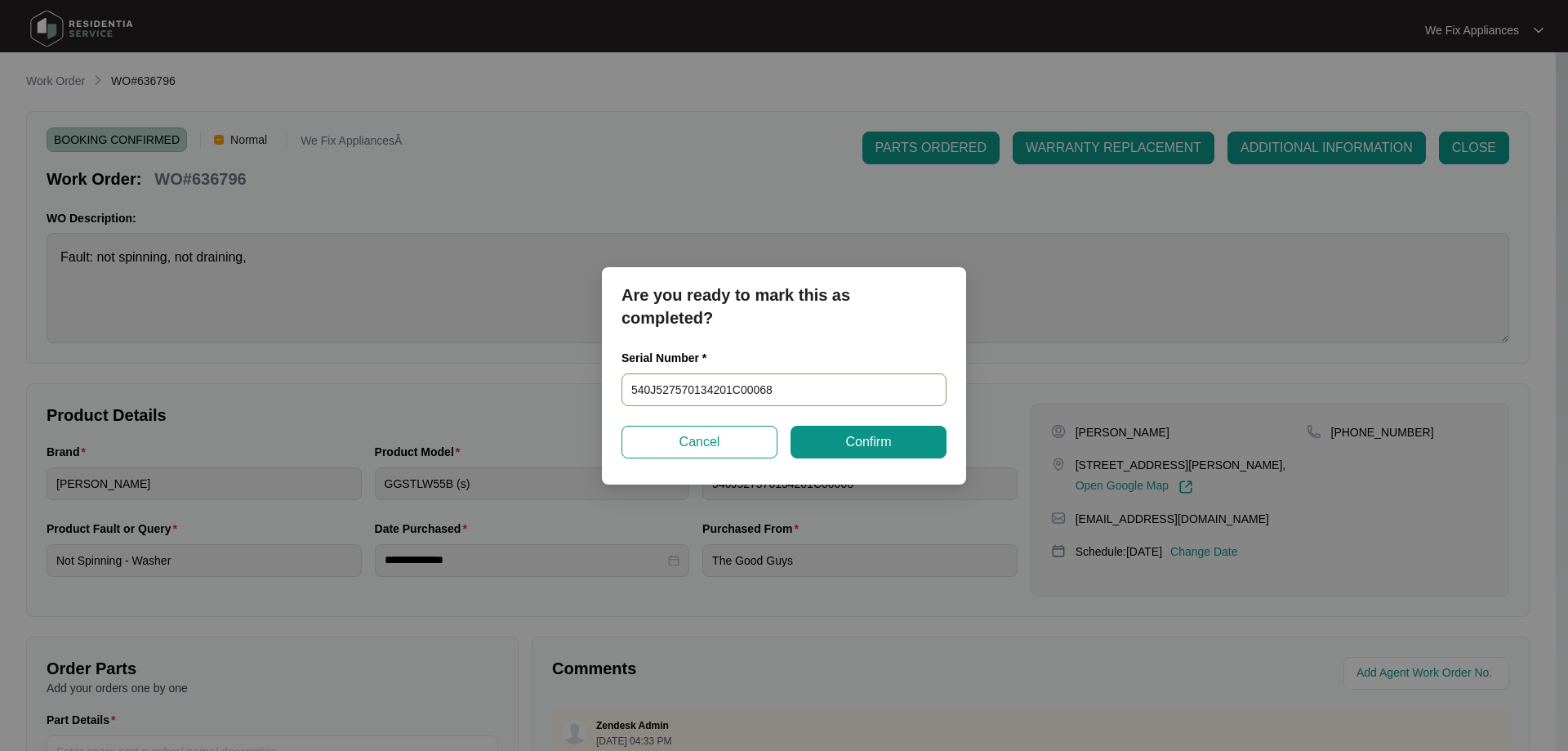
drag, startPoint x: 782, startPoint y: 381, endPoint x: 364, endPoint y: 407, distance: 418.8
click at [364, 407] on div "Are you ready to mark this as completed? Serial Number * 540J527570134201C00068…" at bounding box center [784, 375] width 1568 height 751
click at [838, 446] on button "Confirm" at bounding box center [868, 441] width 156 height 33
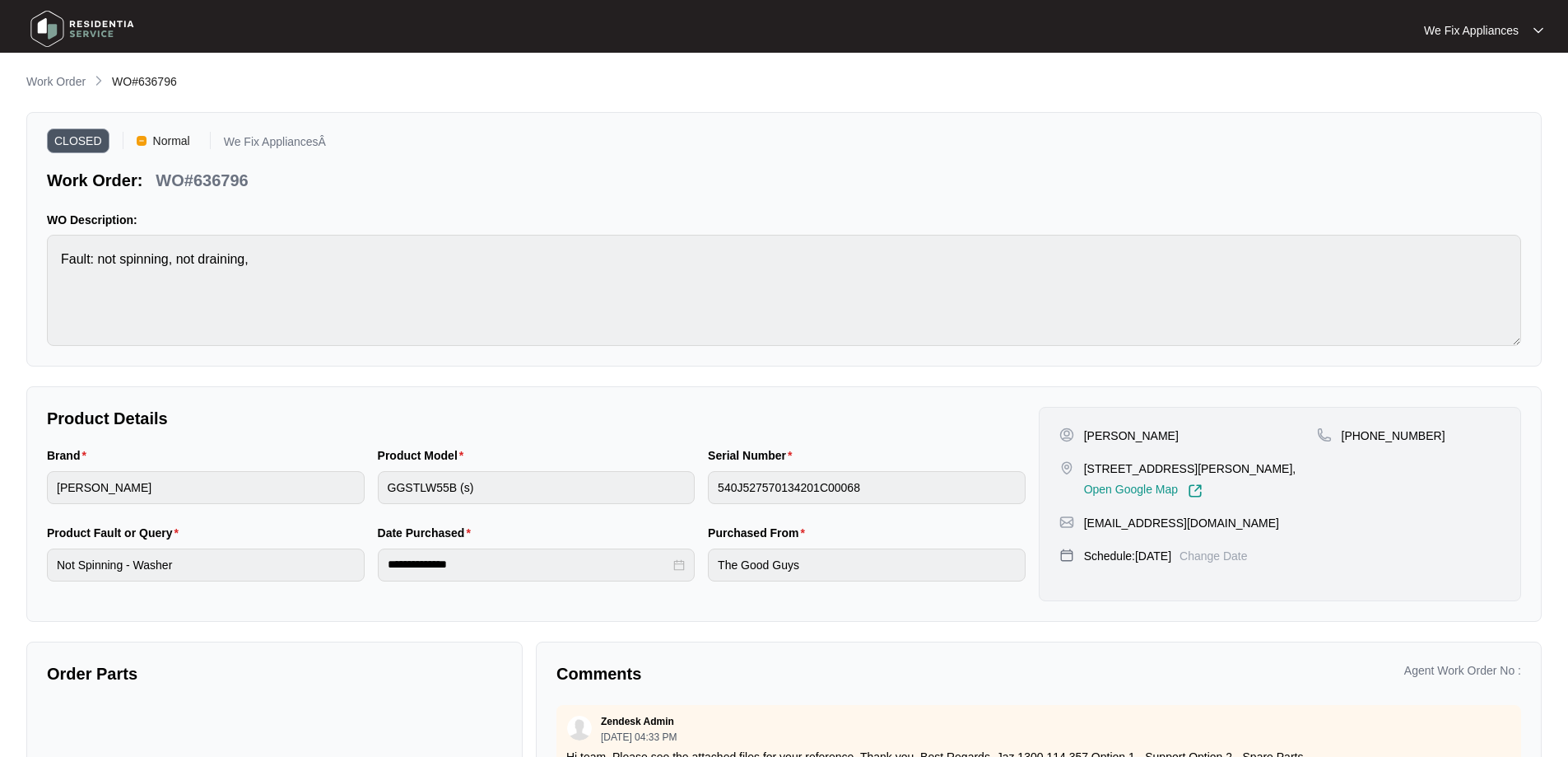
click at [91, 29] on img at bounding box center [82, 29] width 115 height 50
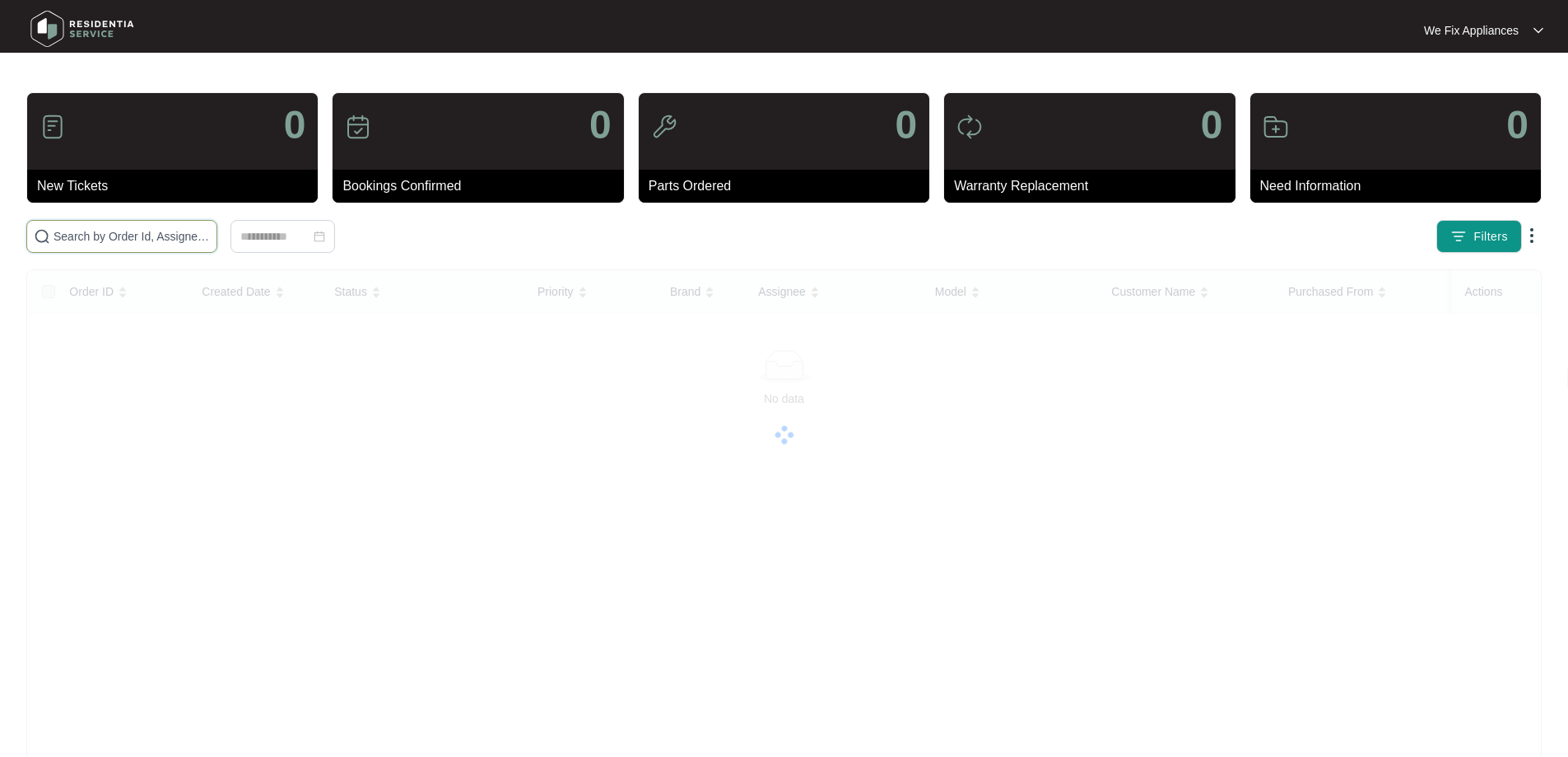
click at [126, 236] on input "text" at bounding box center [132, 237] width 157 height 19
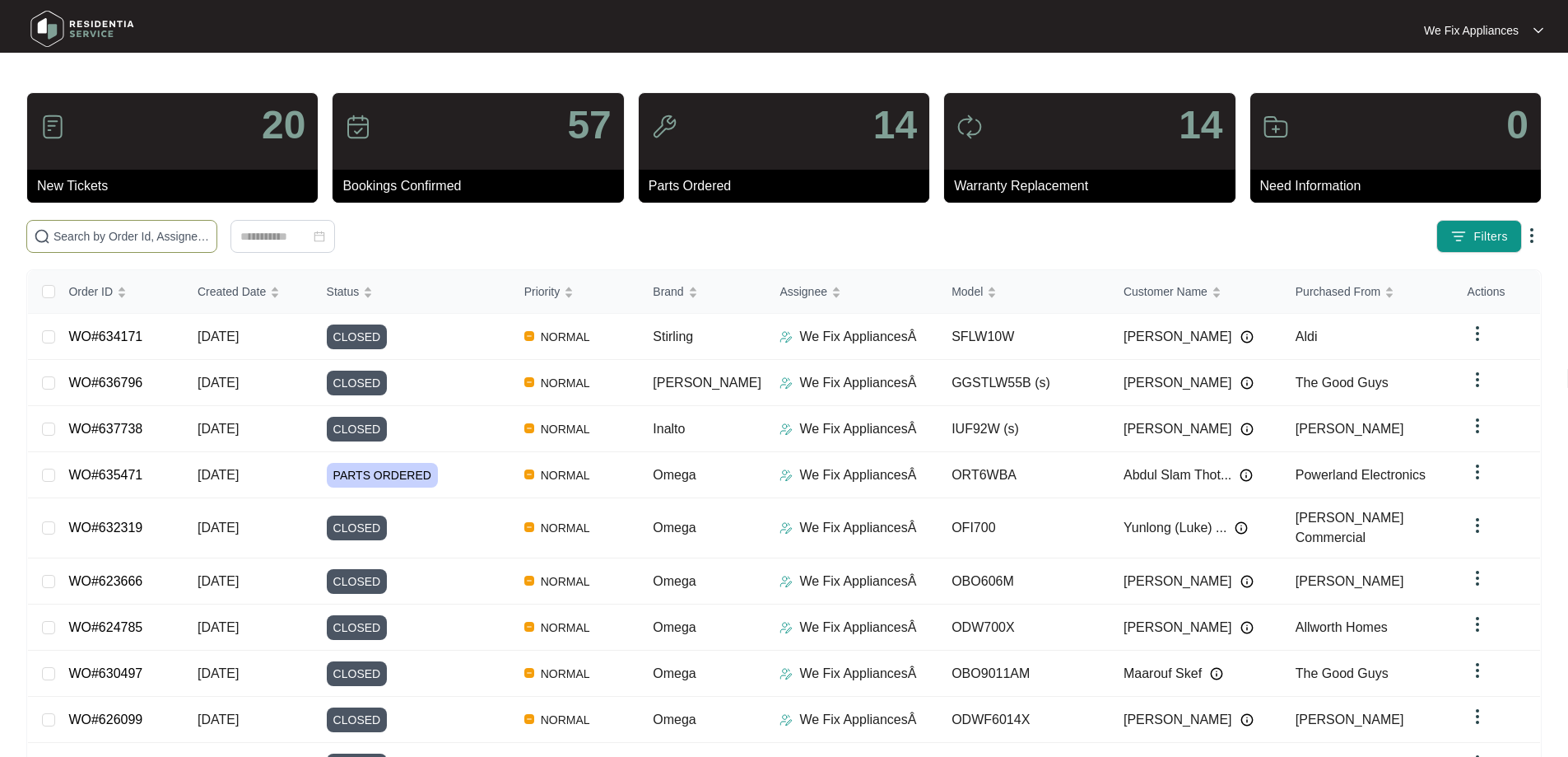
paste input "636306"
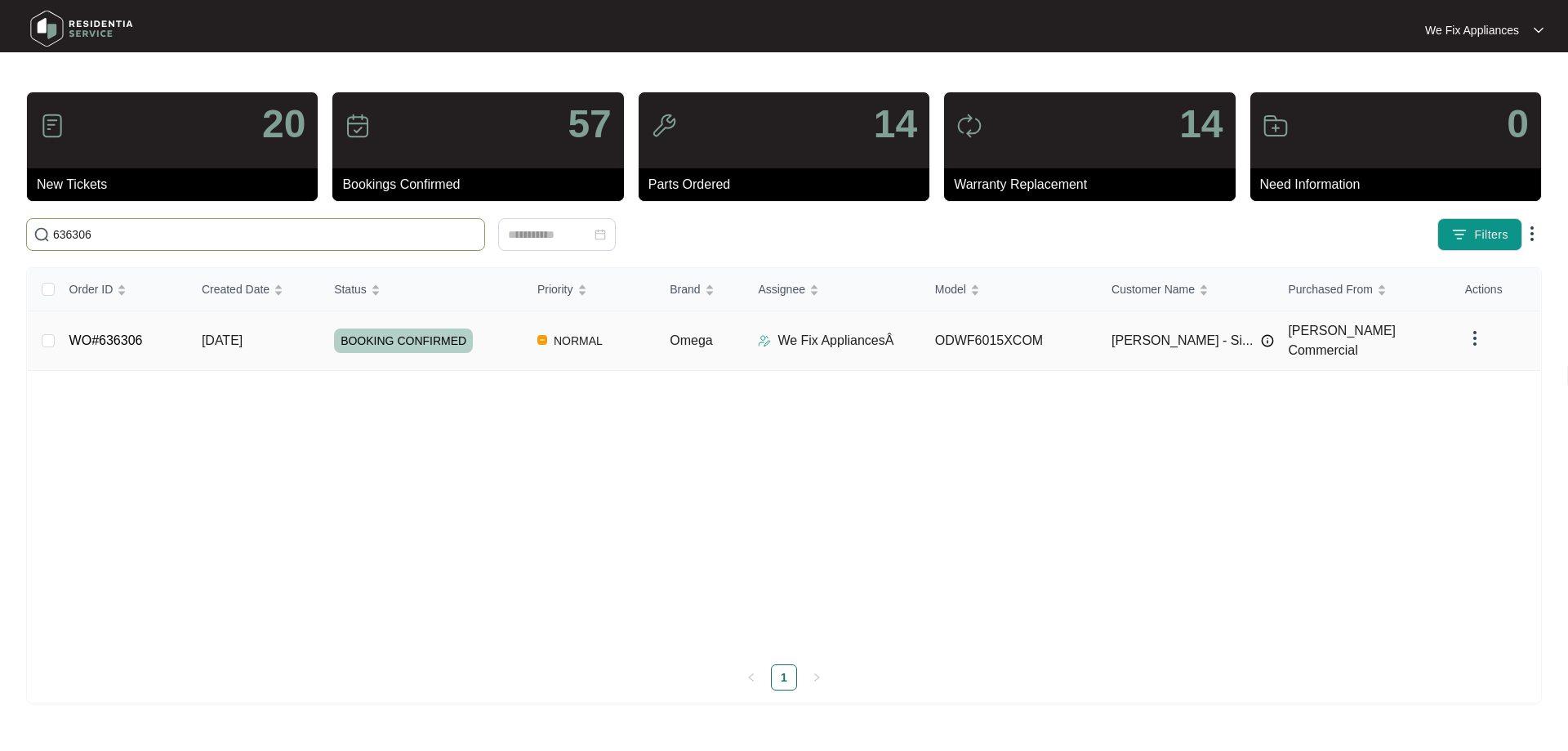
type input "636306"
click at [407, 337] on span "BOOKING CONFIRMED" at bounding box center [403, 340] width 139 height 24
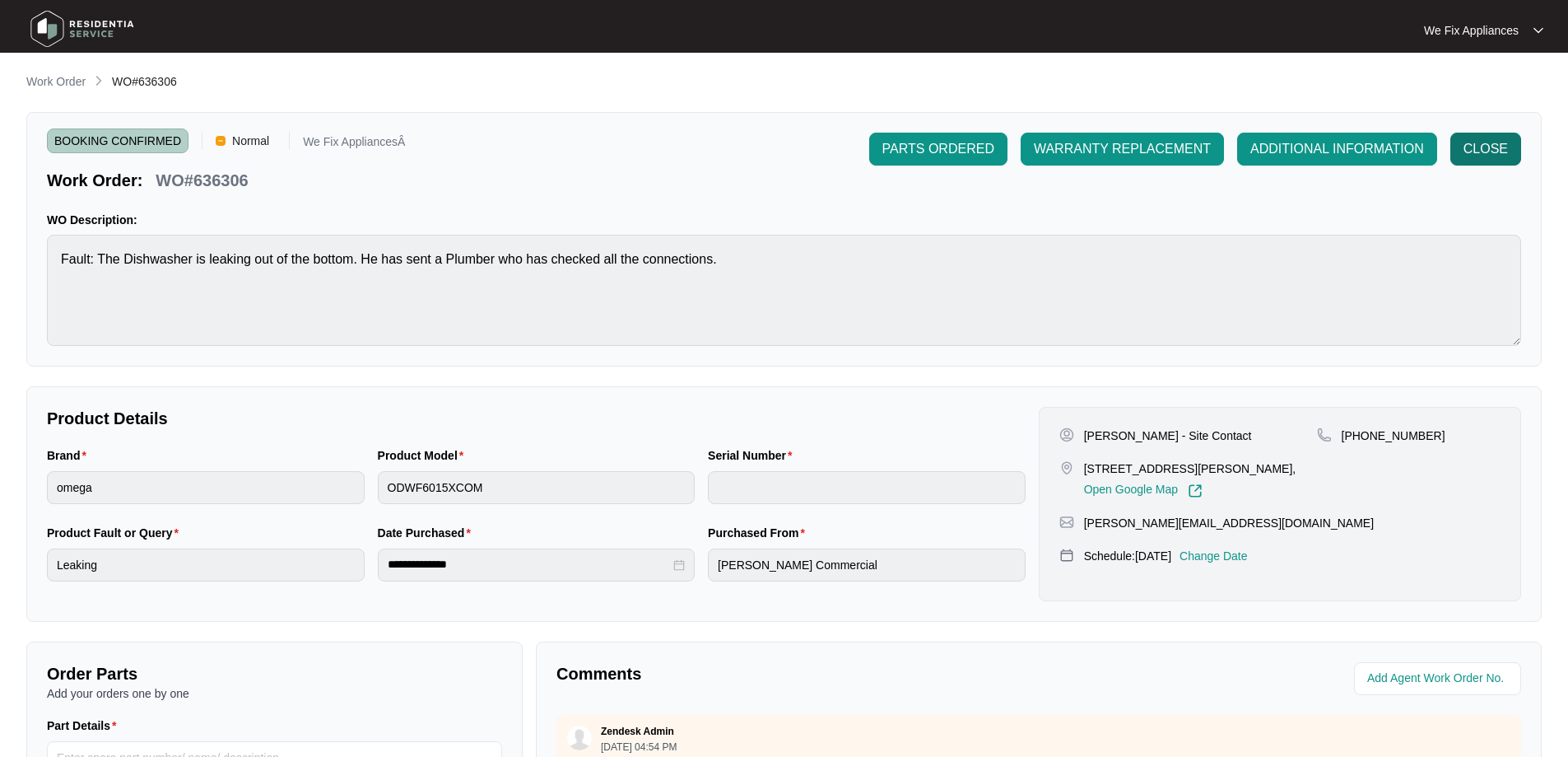
click at [1488, 143] on span "CLOSE" at bounding box center [1485, 148] width 45 height 19
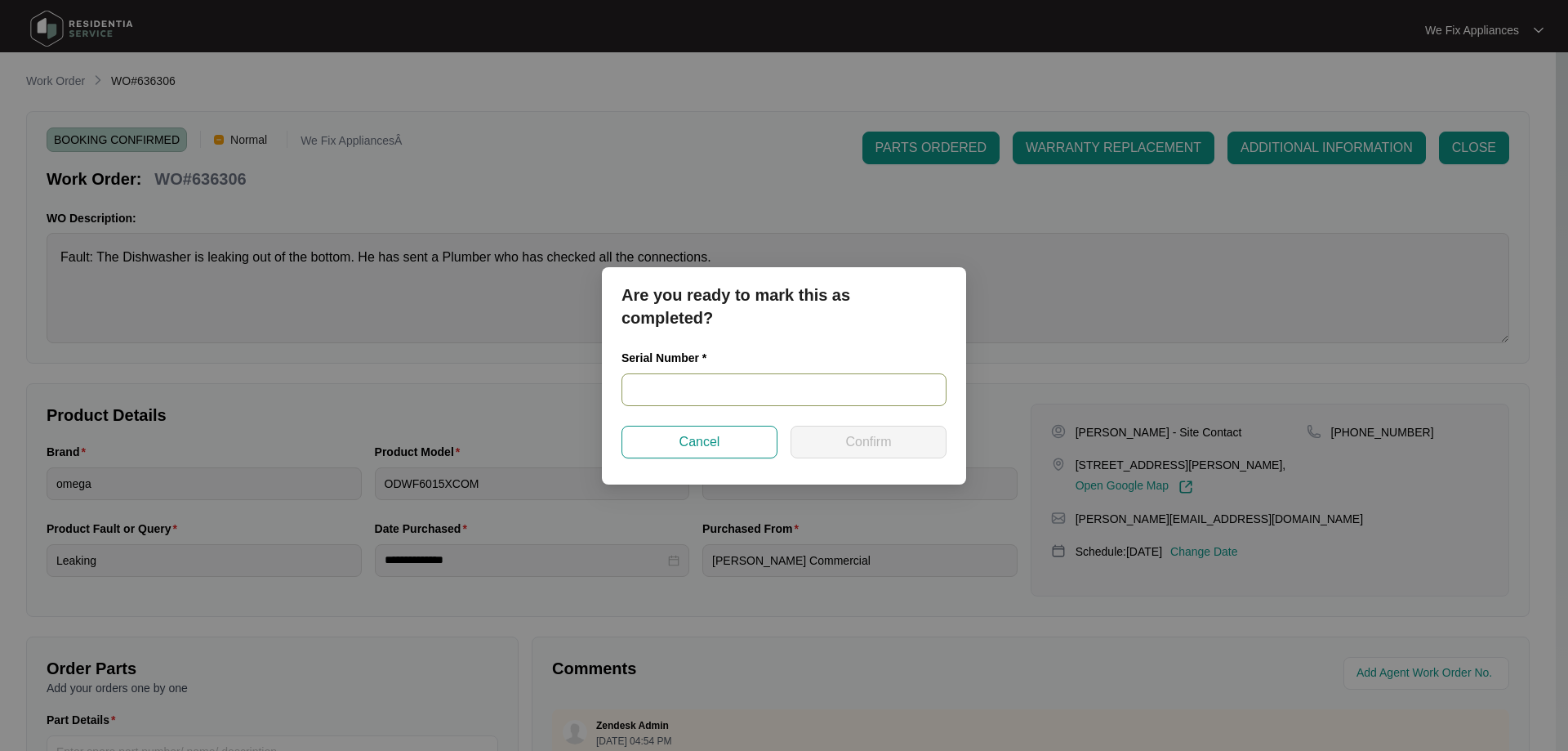
click at [725, 393] on input "text" at bounding box center [784, 389] width 325 height 33
paste input "24126855010100101"
type input "24126855010100101"
click at [853, 443] on span "Confirm" at bounding box center [868, 441] width 46 height 19
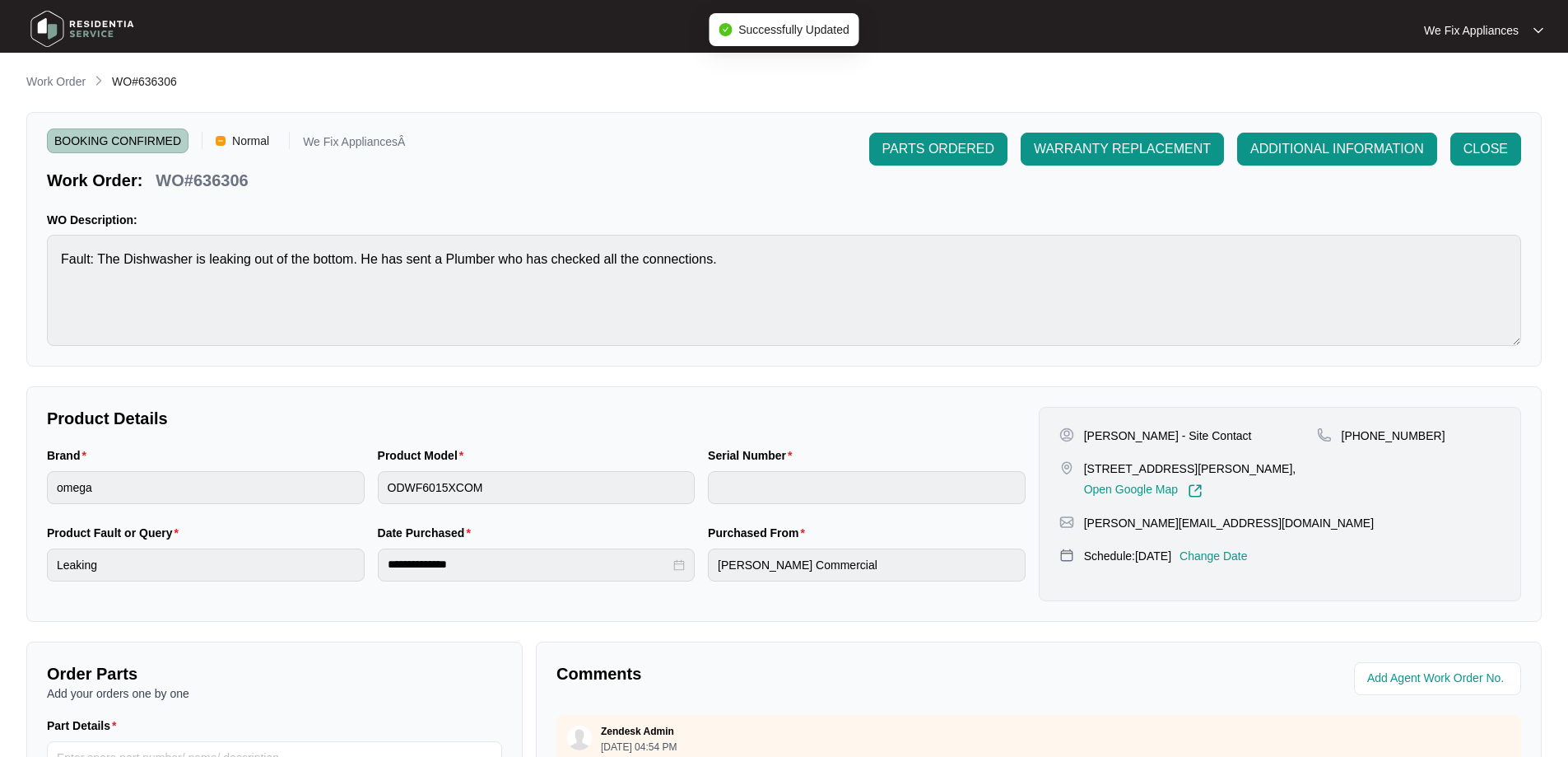
type input "24126855010100101"
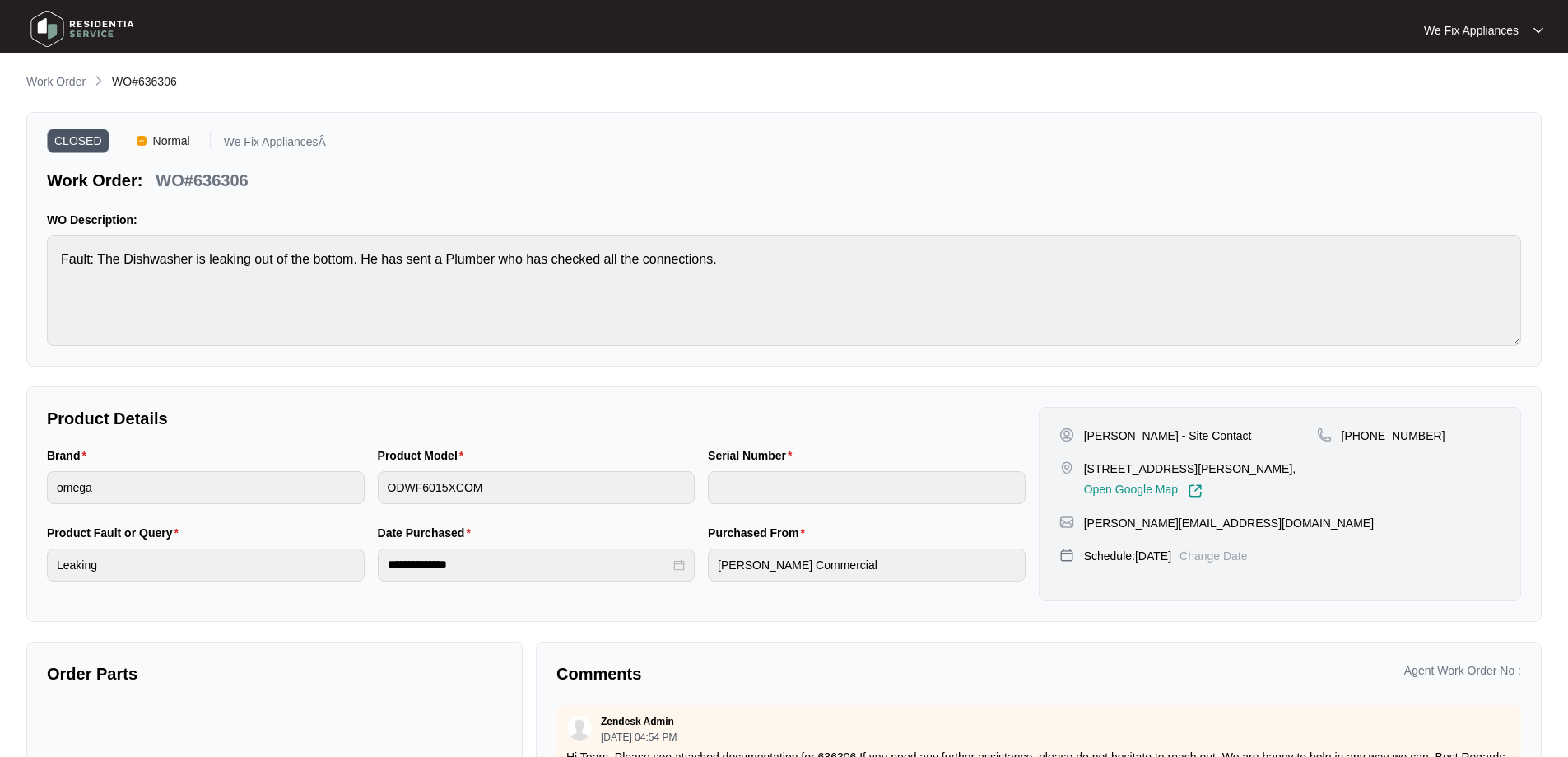
click at [60, 32] on img at bounding box center [82, 29] width 115 height 50
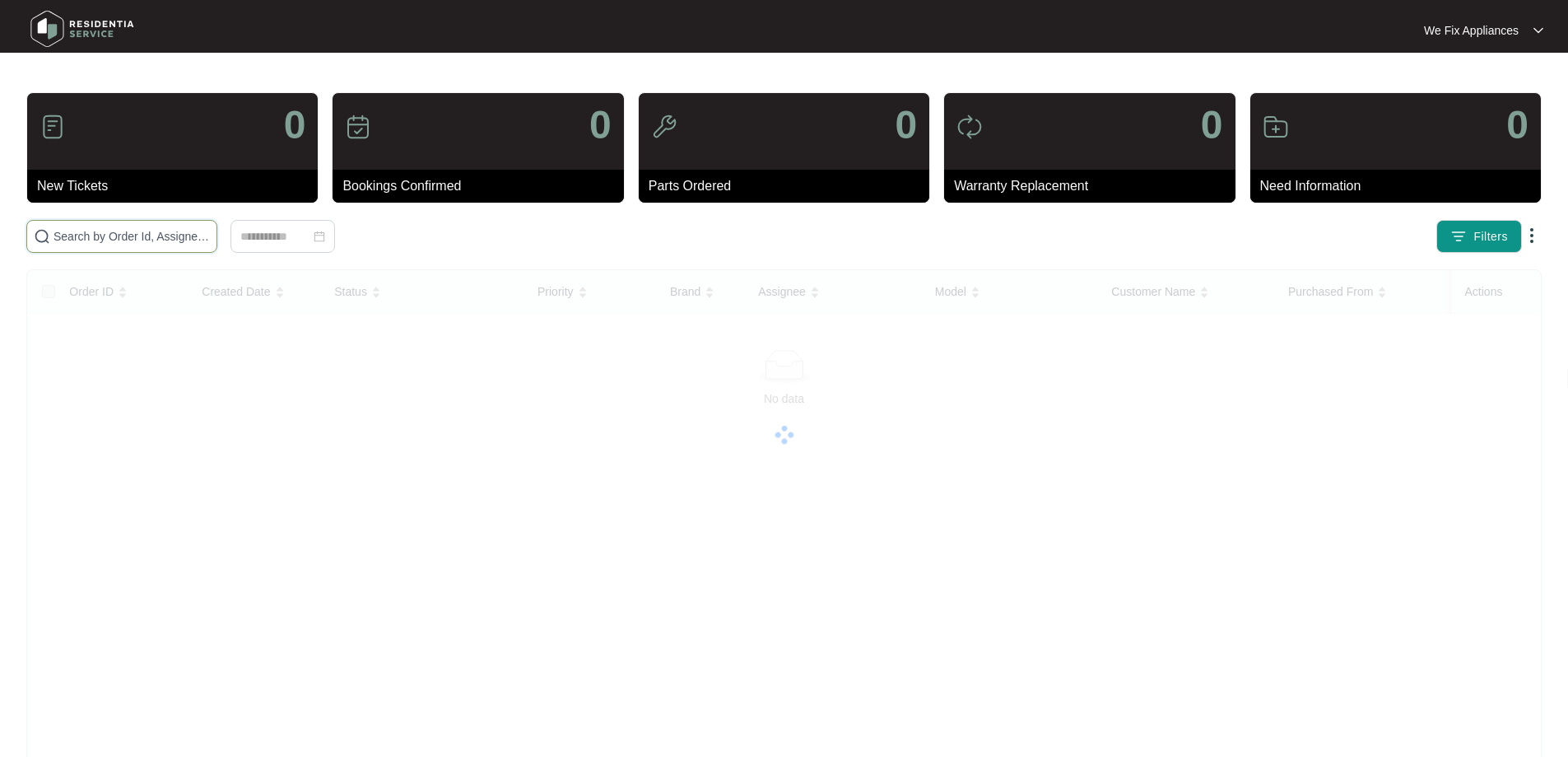
click at [108, 236] on input "text" at bounding box center [132, 237] width 157 height 19
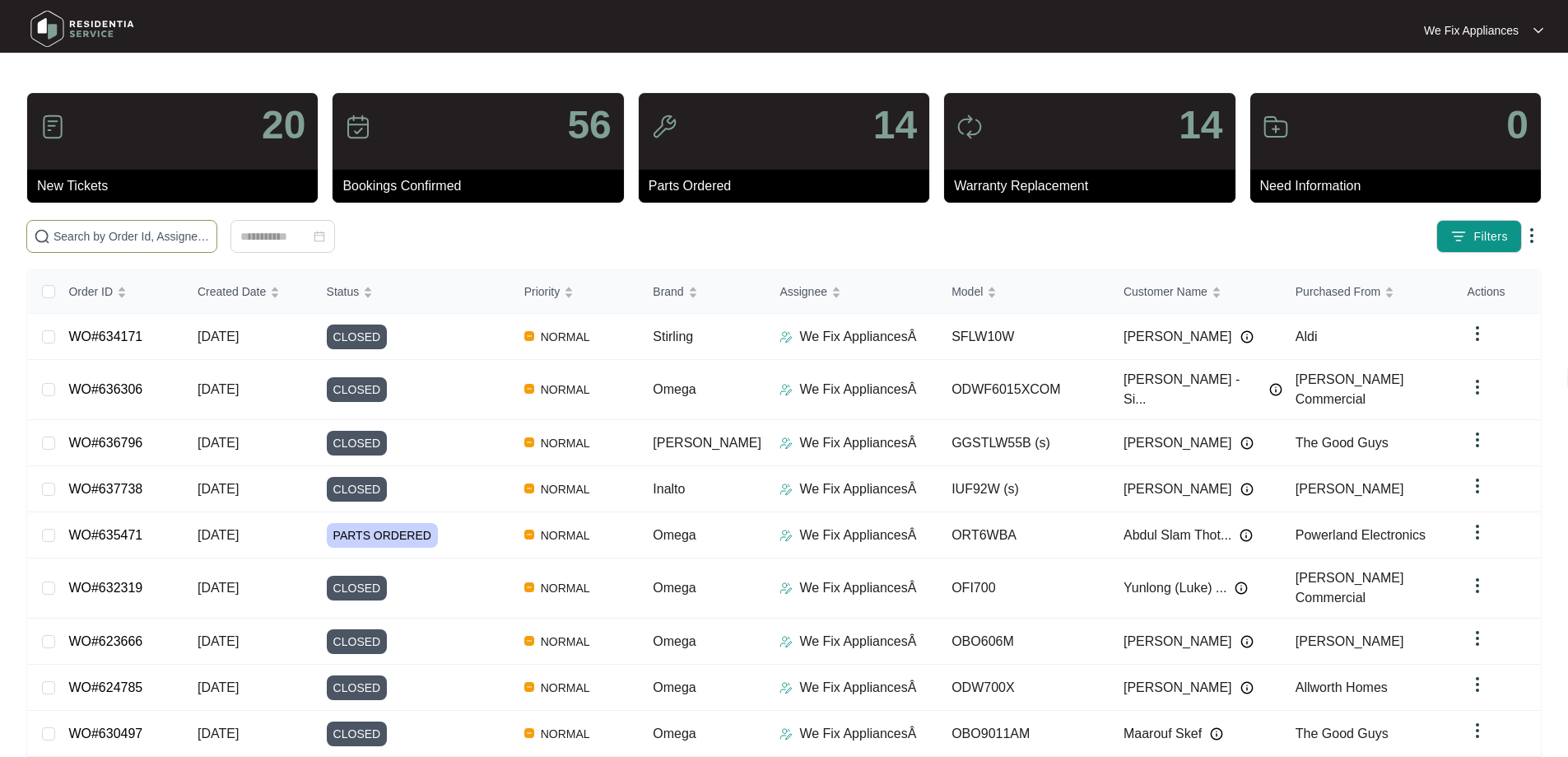
paste input "633725"
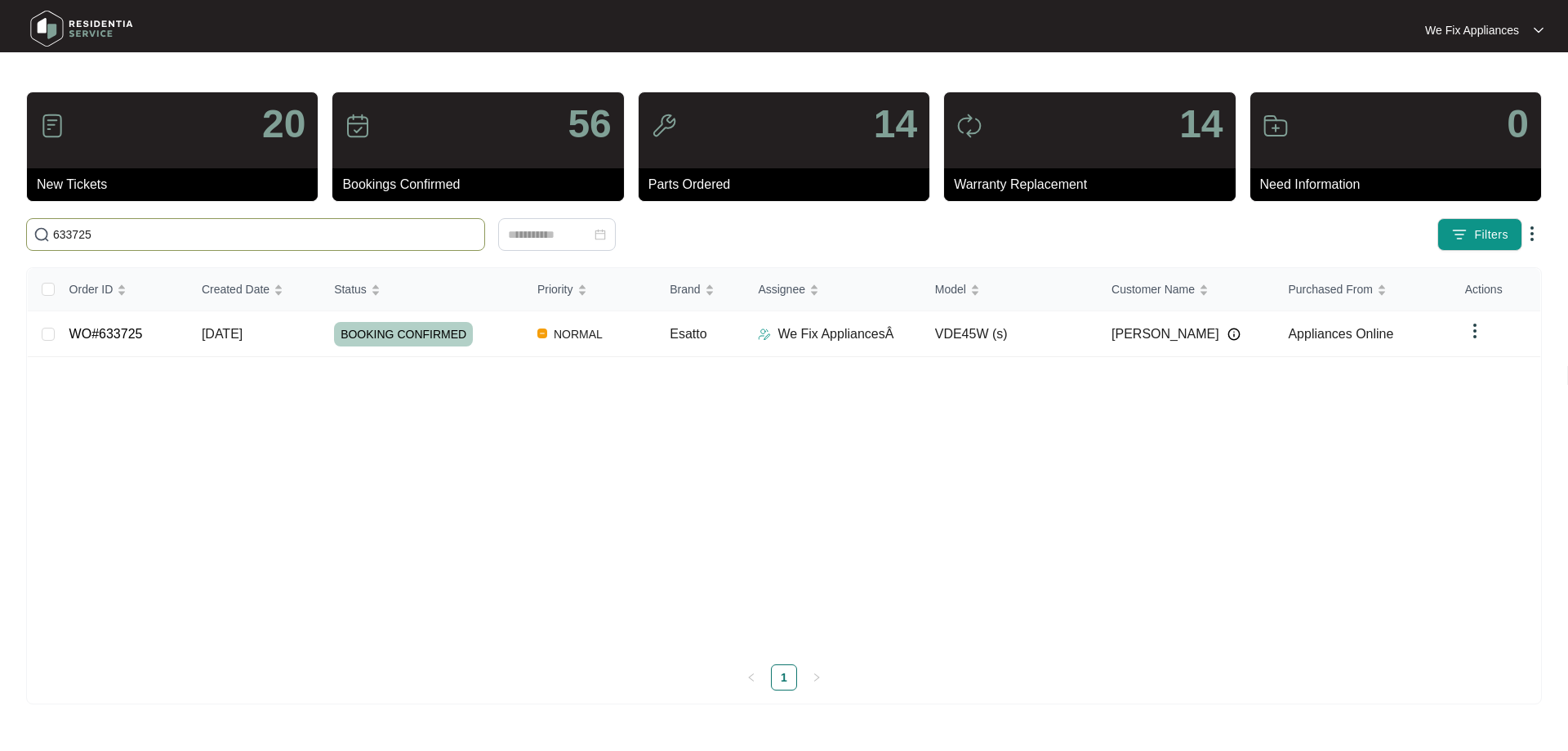
type input "633725"
click at [395, 332] on span "BOOKING CONFIRMED" at bounding box center [403, 333] width 139 height 24
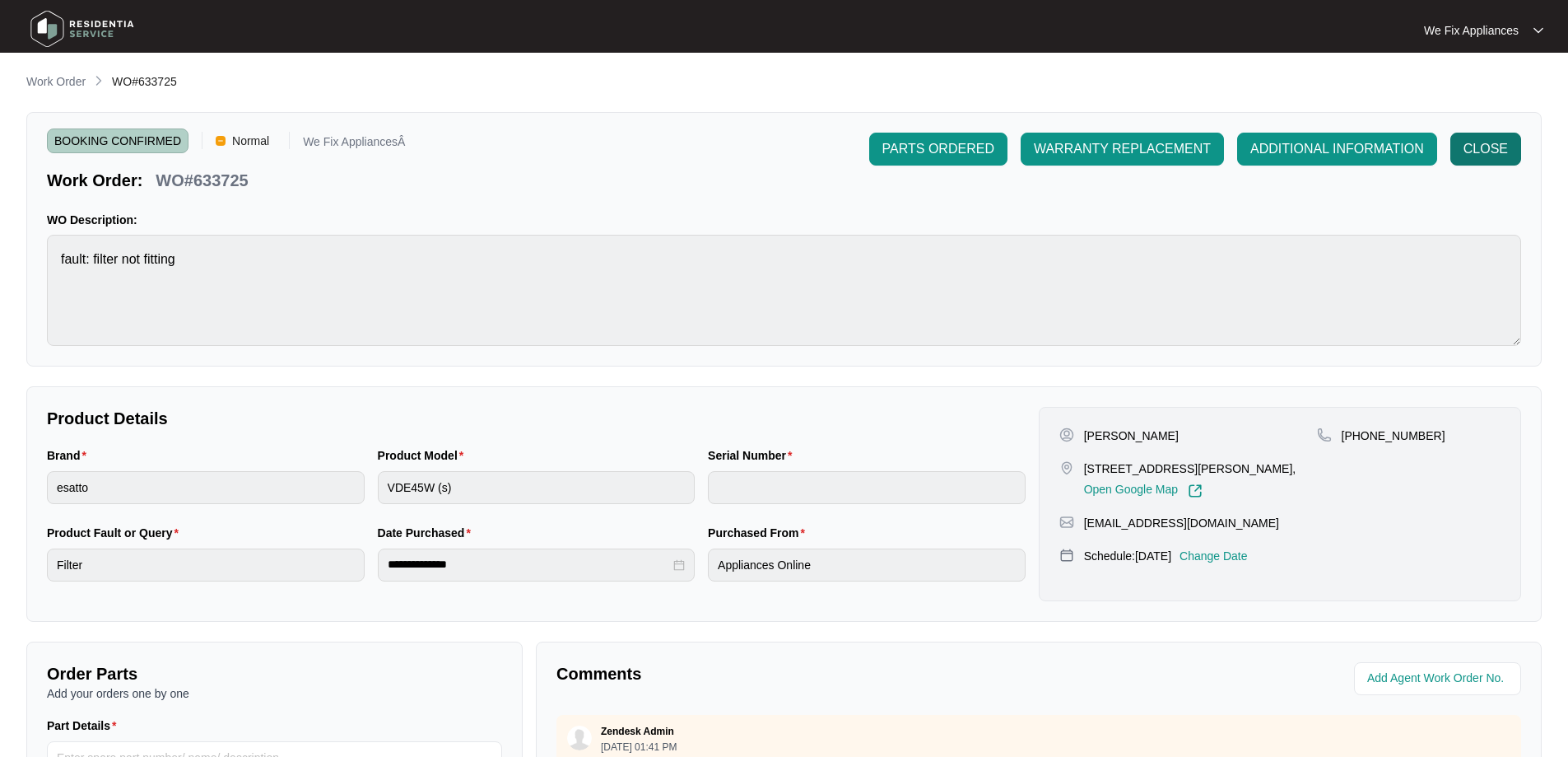
click at [1468, 148] on span "CLOSE" at bounding box center [1485, 148] width 45 height 19
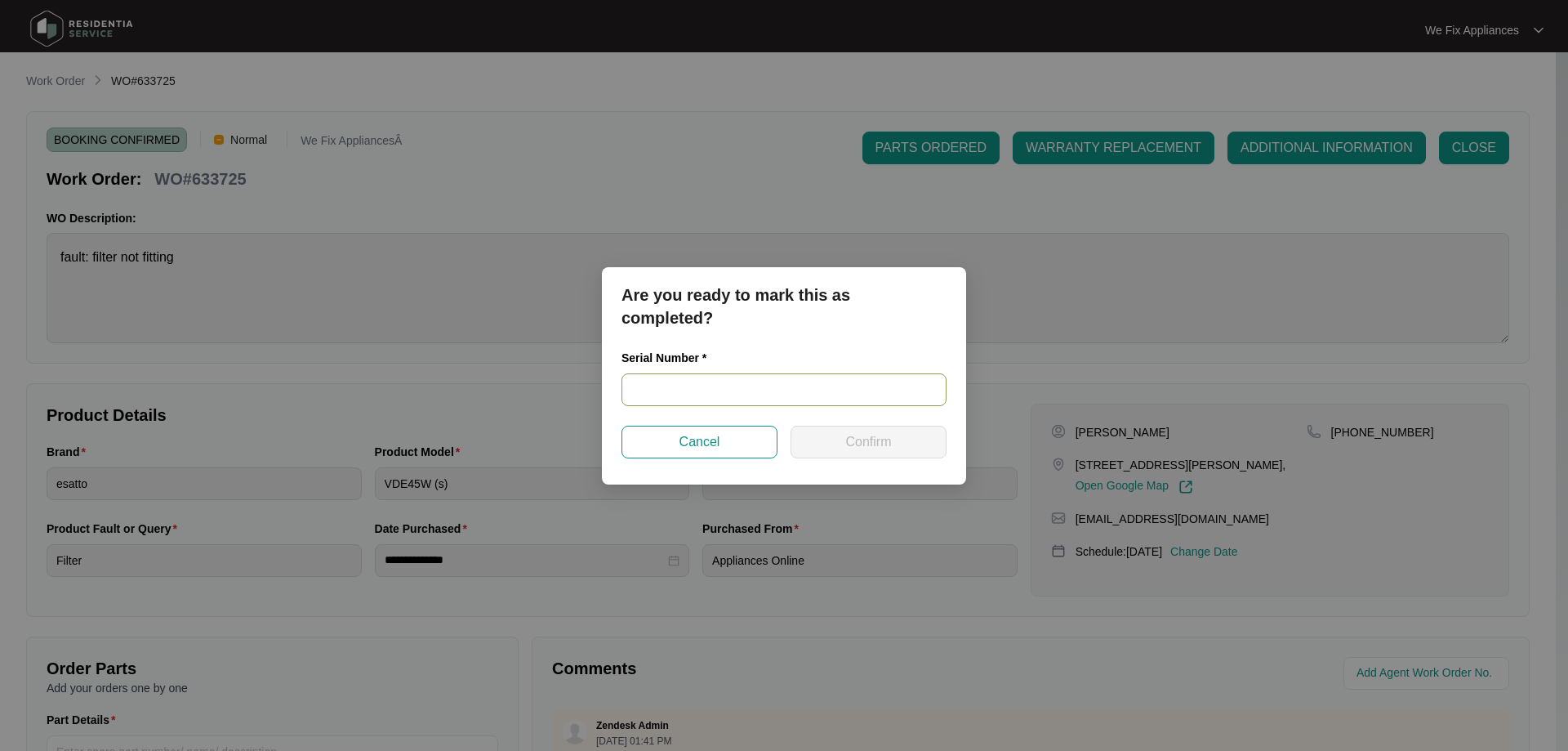
click at [688, 389] on input "text" at bounding box center [784, 389] width 325 height 33
paste input "VDE45W24110141"
type input "VDE45W24110141"
click at [857, 442] on span "Confirm" at bounding box center [868, 441] width 46 height 19
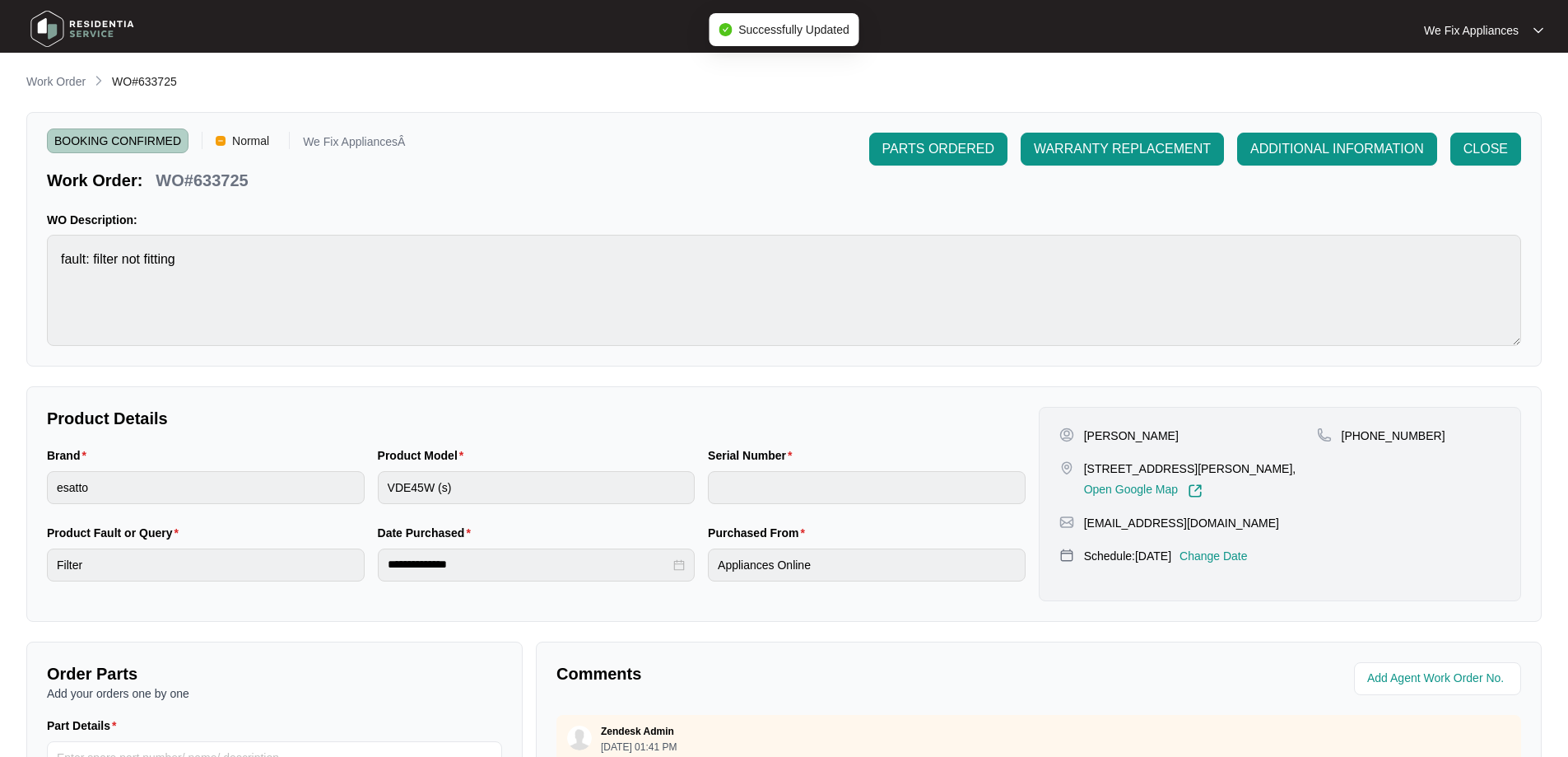
type input "VDE45W24110141"
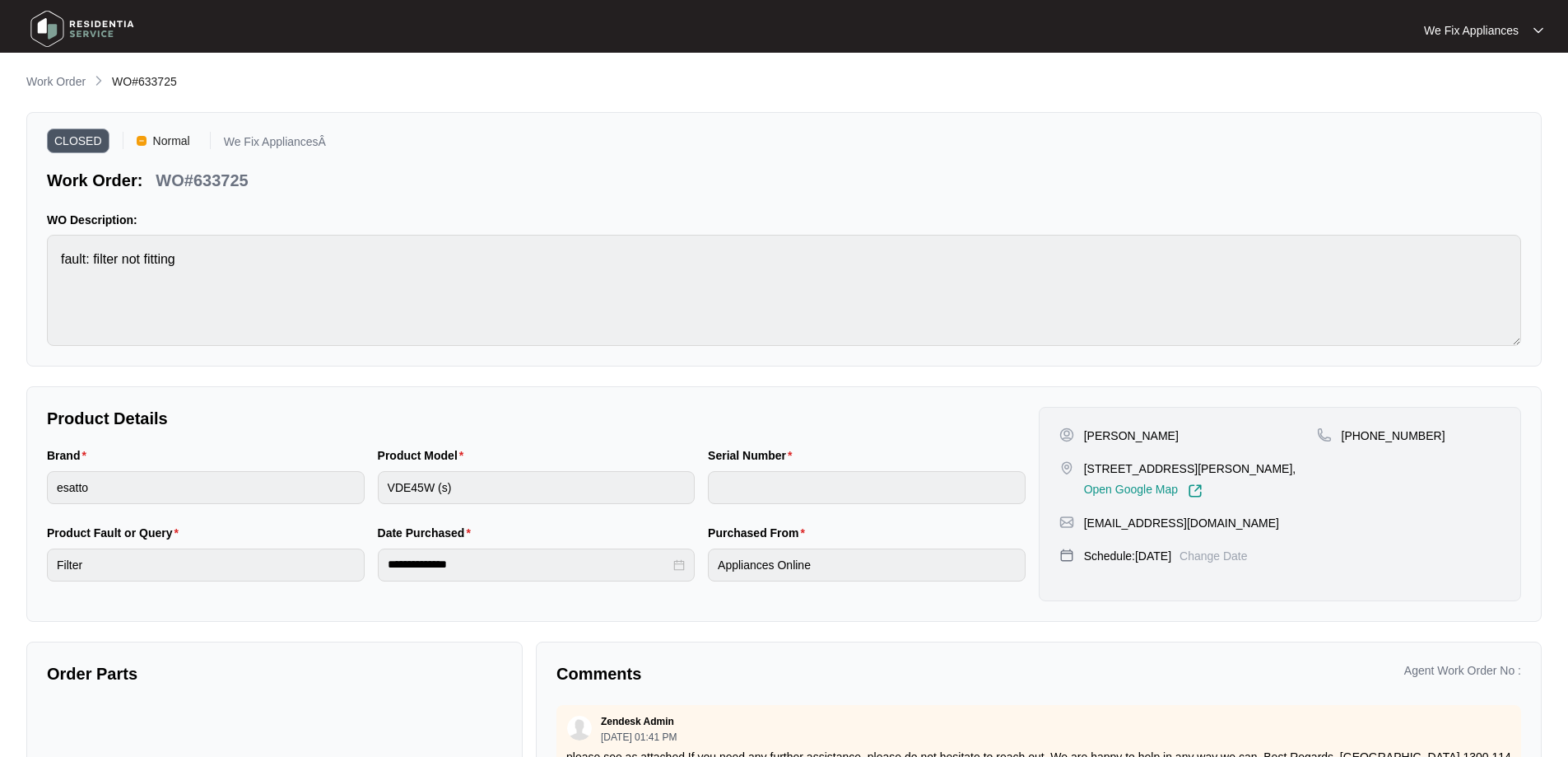
click at [72, 35] on img at bounding box center [82, 29] width 115 height 50
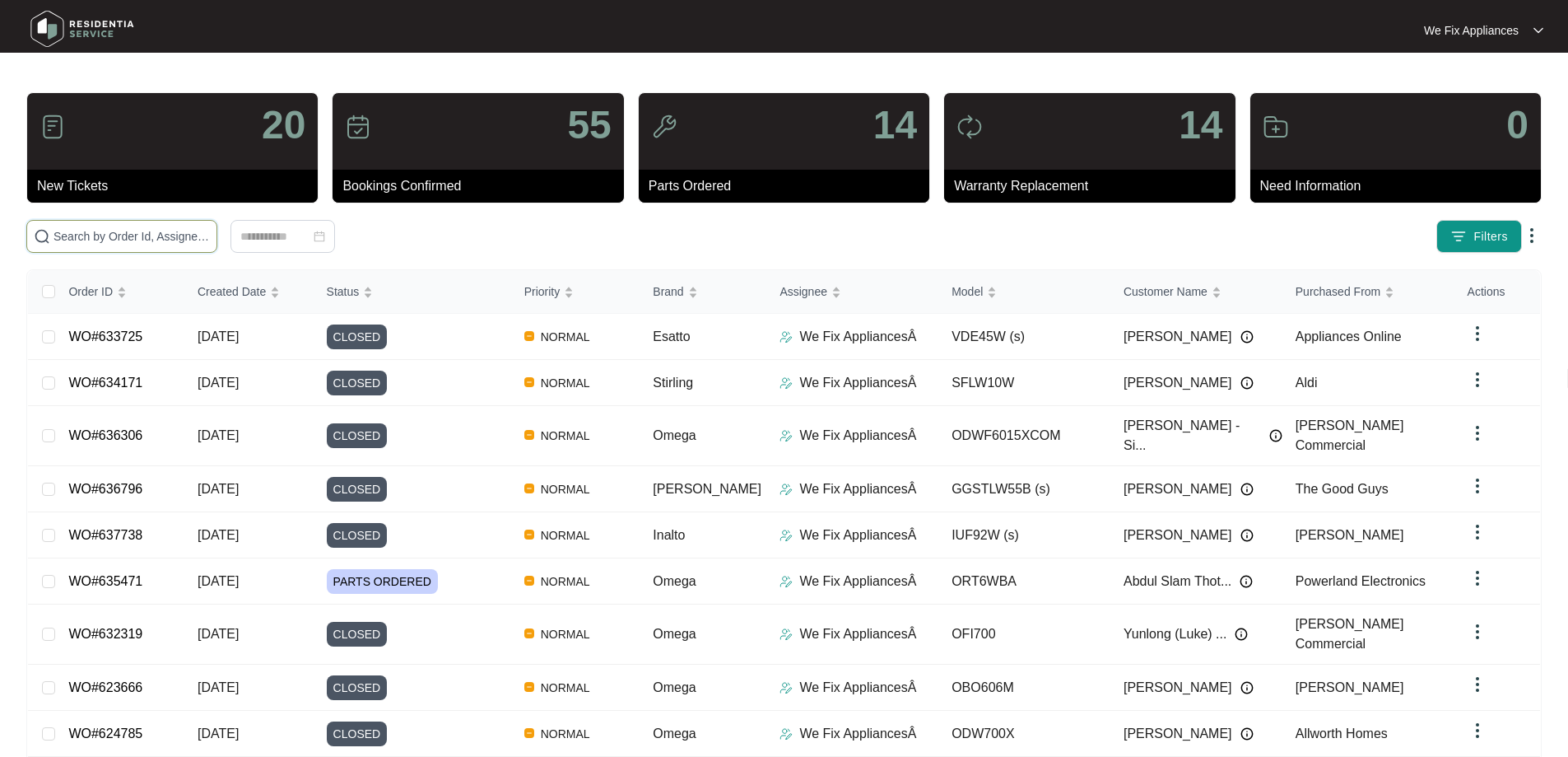
click at [114, 232] on input "text" at bounding box center [132, 237] width 157 height 19
paste input "637016"
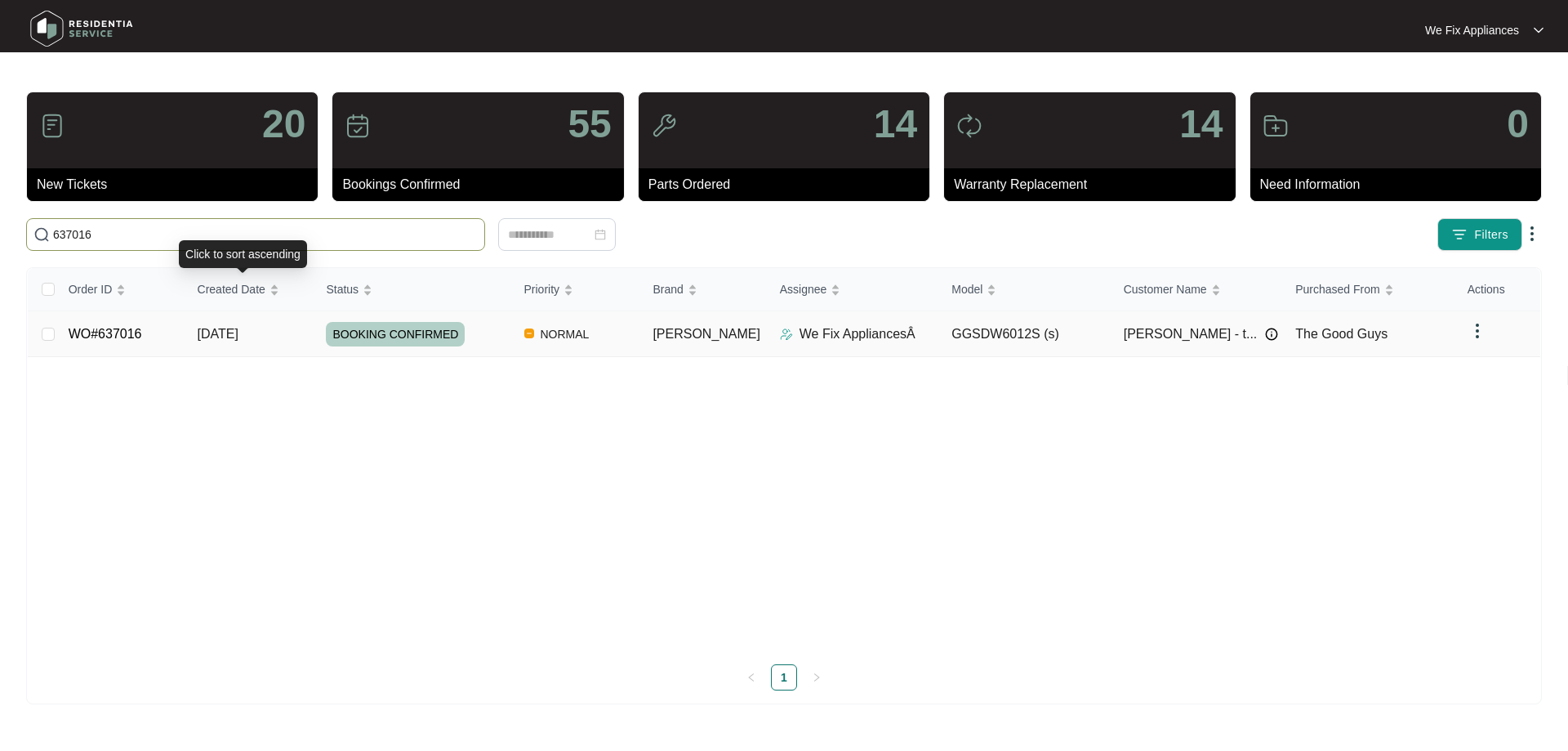
type input "637016"
click at [389, 331] on span "BOOKING CONFIRMED" at bounding box center [395, 333] width 139 height 24
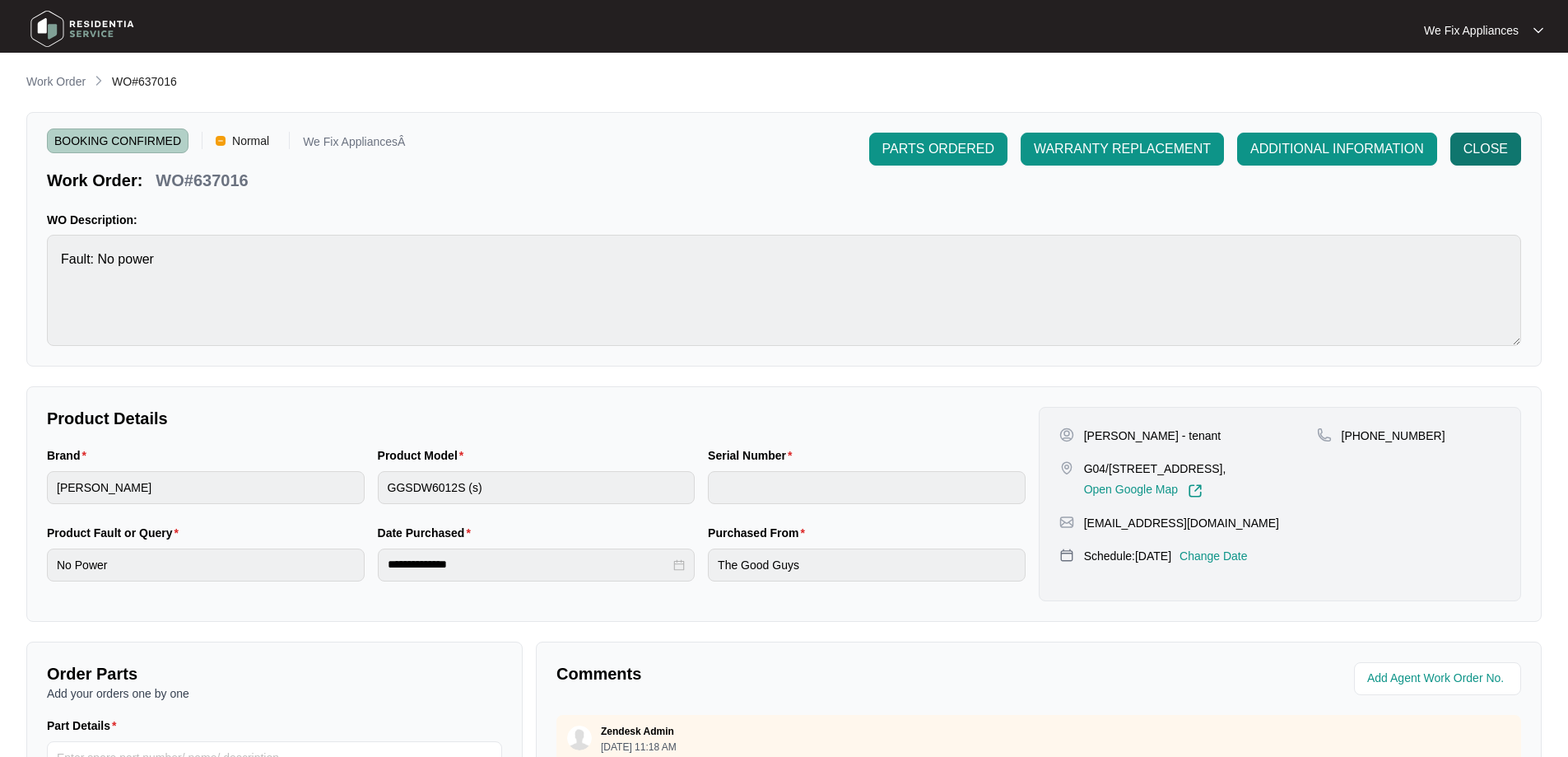
click at [1496, 141] on span "CLOSE" at bounding box center [1485, 148] width 45 height 19
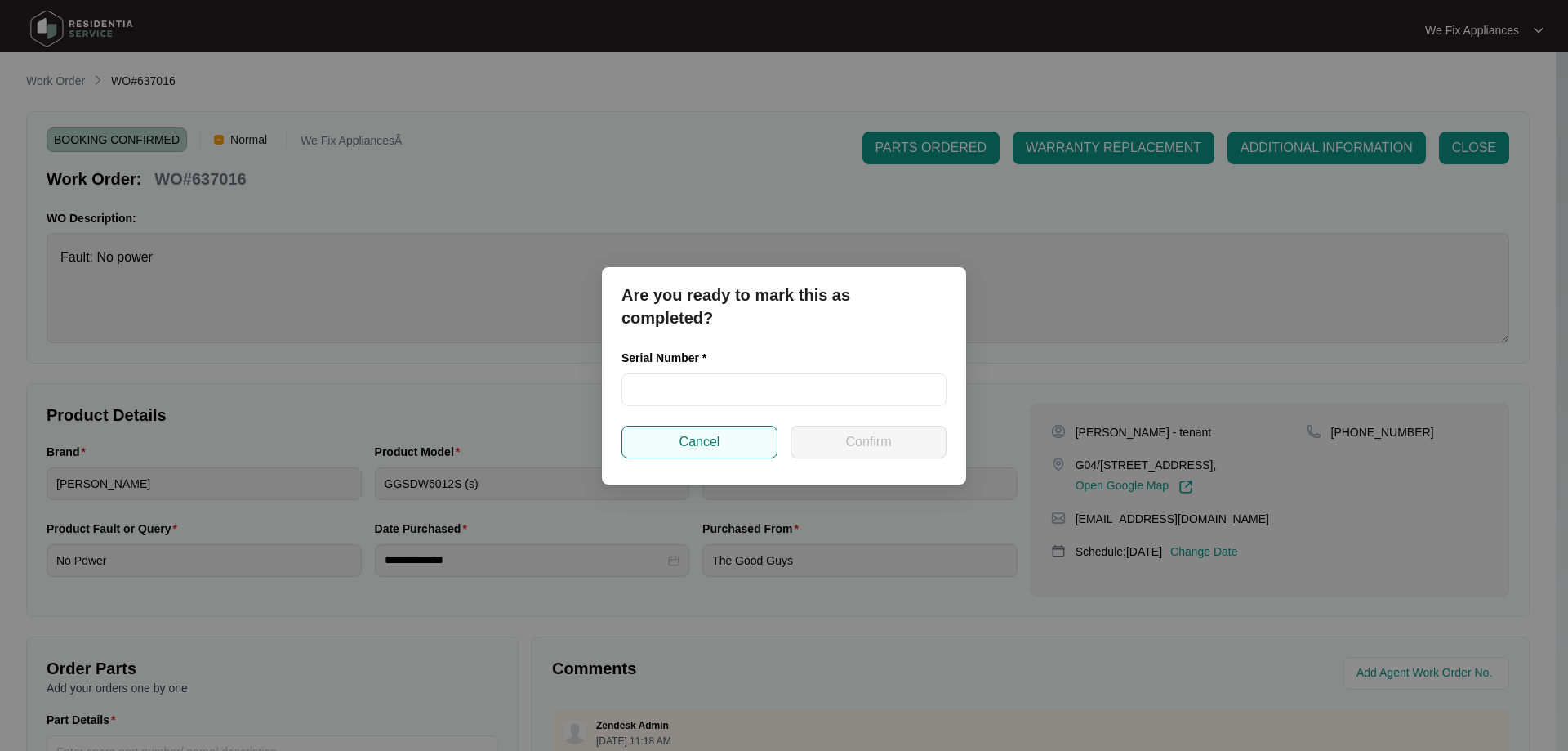
click at [722, 442] on button "Cancel" at bounding box center [699, 441] width 156 height 33
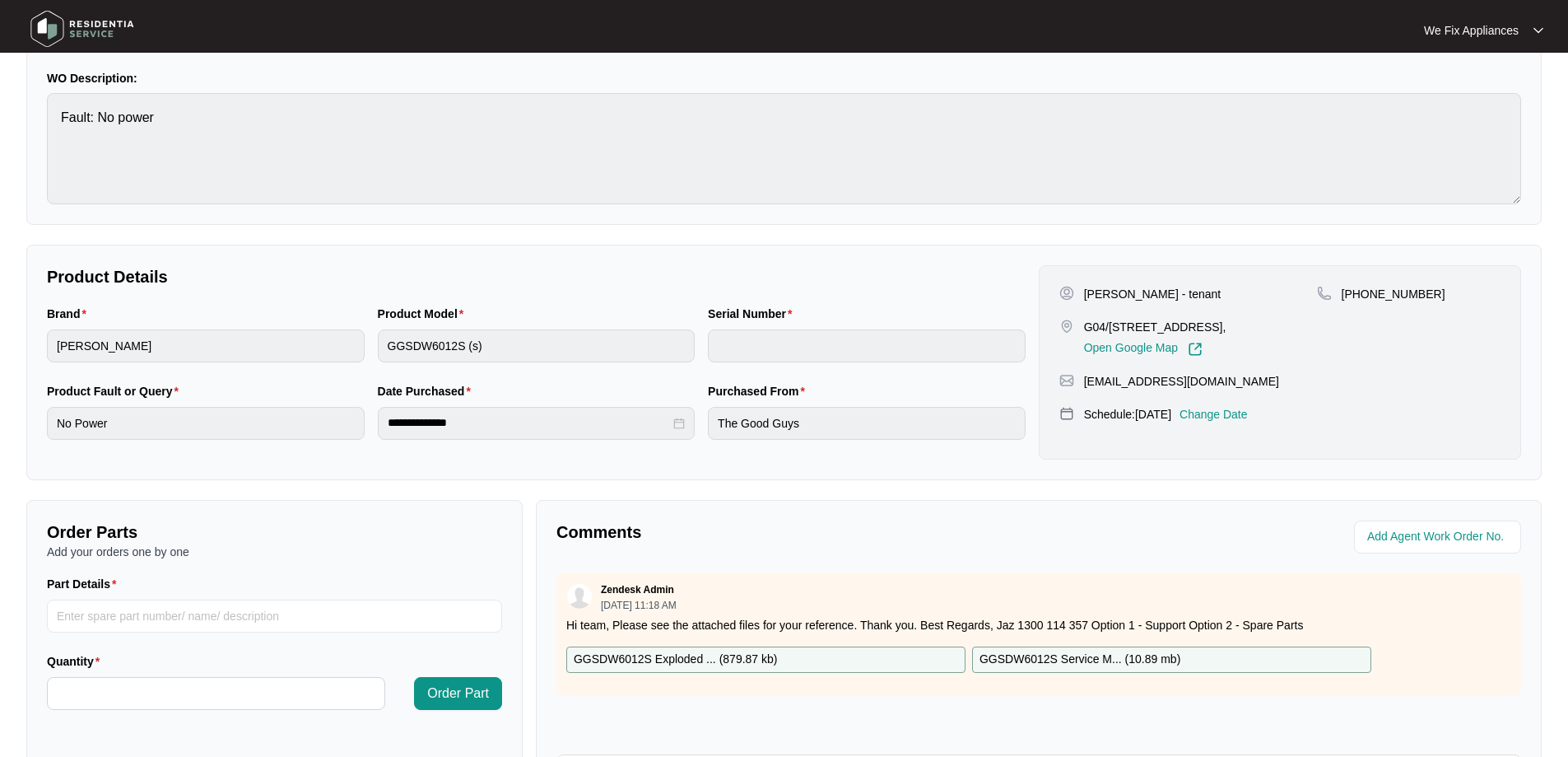
scroll to position [329, 0]
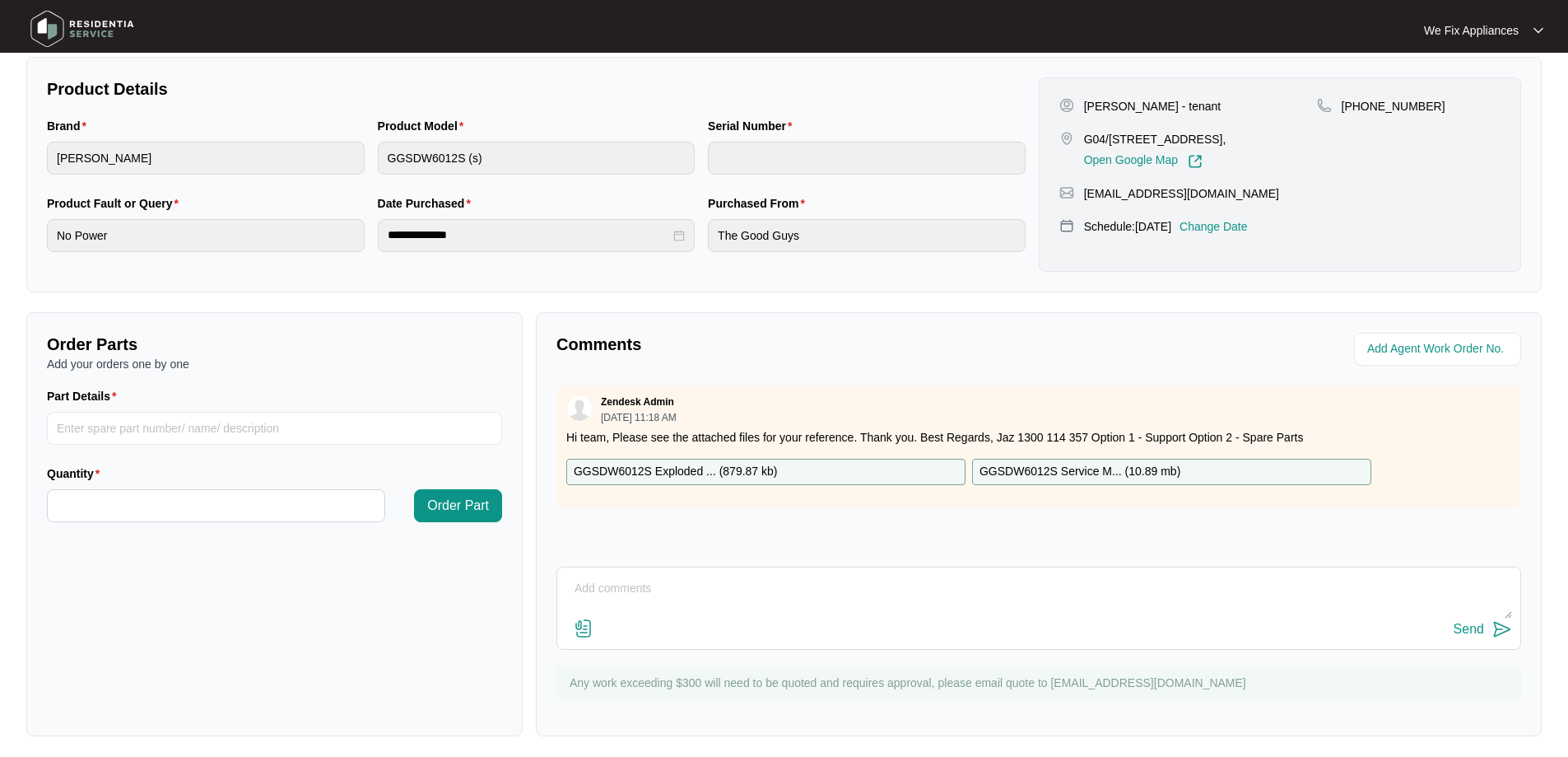
click at [699, 461] on div "GGSDW6012S Exploded ... ( 879.87 kb )" at bounding box center [766, 472] width 399 height 26
drag, startPoint x: 118, startPoint y: 434, endPoint x: 120, endPoint y: 424, distance: 10.2
click at [119, 430] on input "Part Details" at bounding box center [274, 428] width 455 height 33
paste input "SP12885"
type input "SP12885 main pcb"
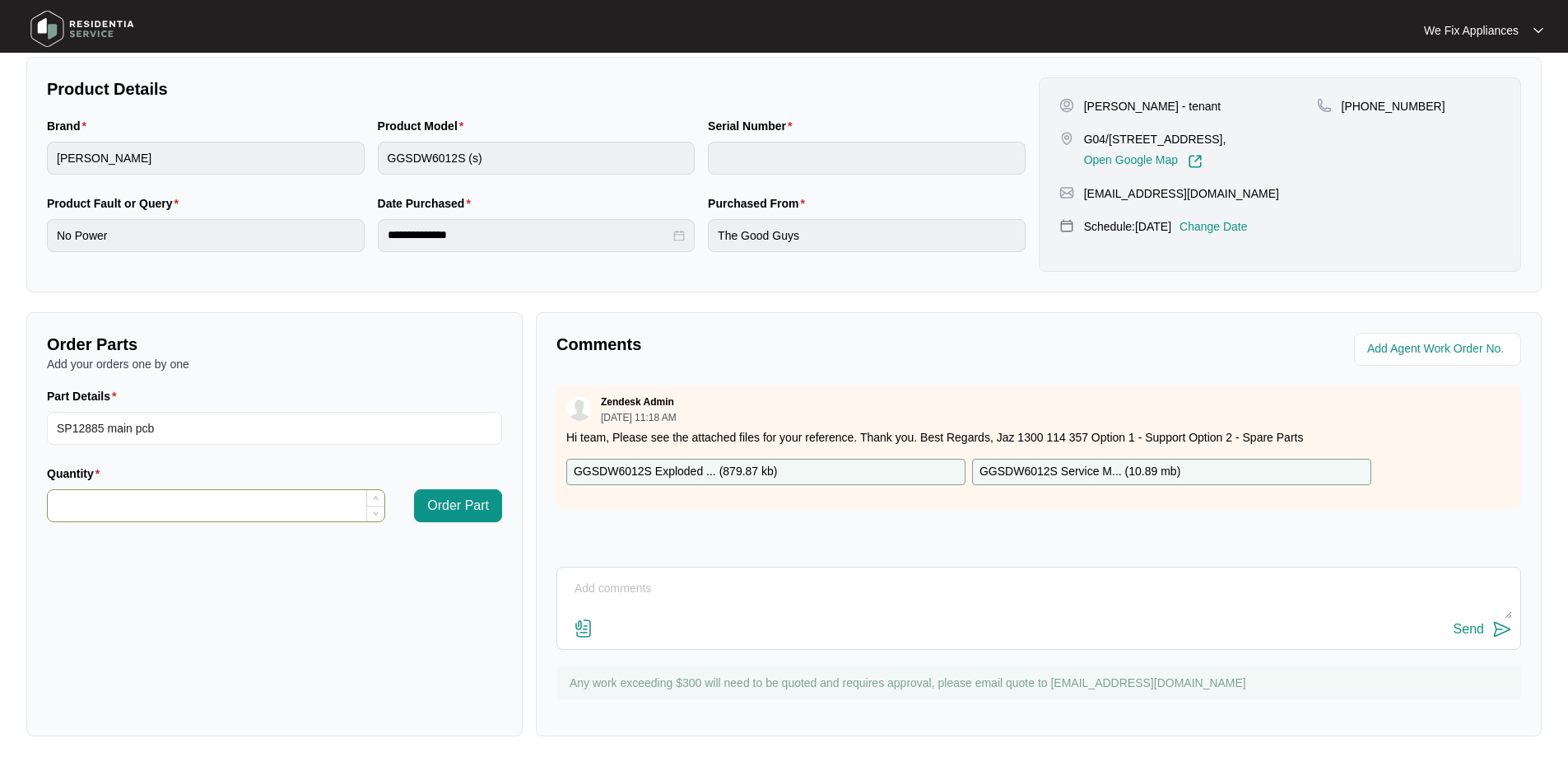
click at [157, 495] on input "Quantity" at bounding box center [216, 505] width 337 height 31
type input "*"
click at [475, 518] on button "Order Part" at bounding box center [458, 505] width 88 height 33
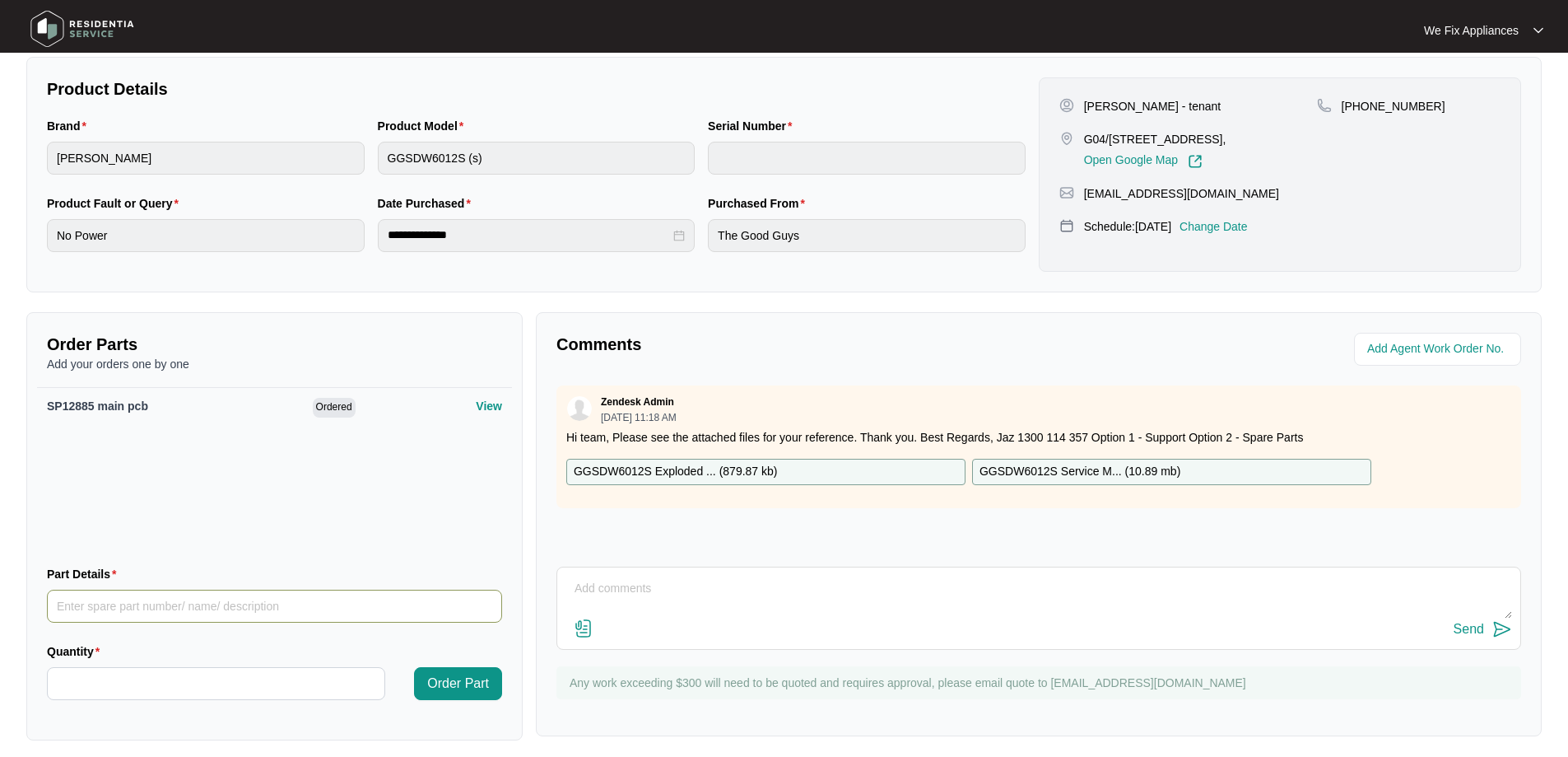
click at [227, 605] on input "Part Details" at bounding box center [274, 605] width 455 height 33
paste input "SP12883"
type input "SP12883 display pcb"
click at [132, 690] on input "Quantity" at bounding box center [216, 683] width 337 height 31
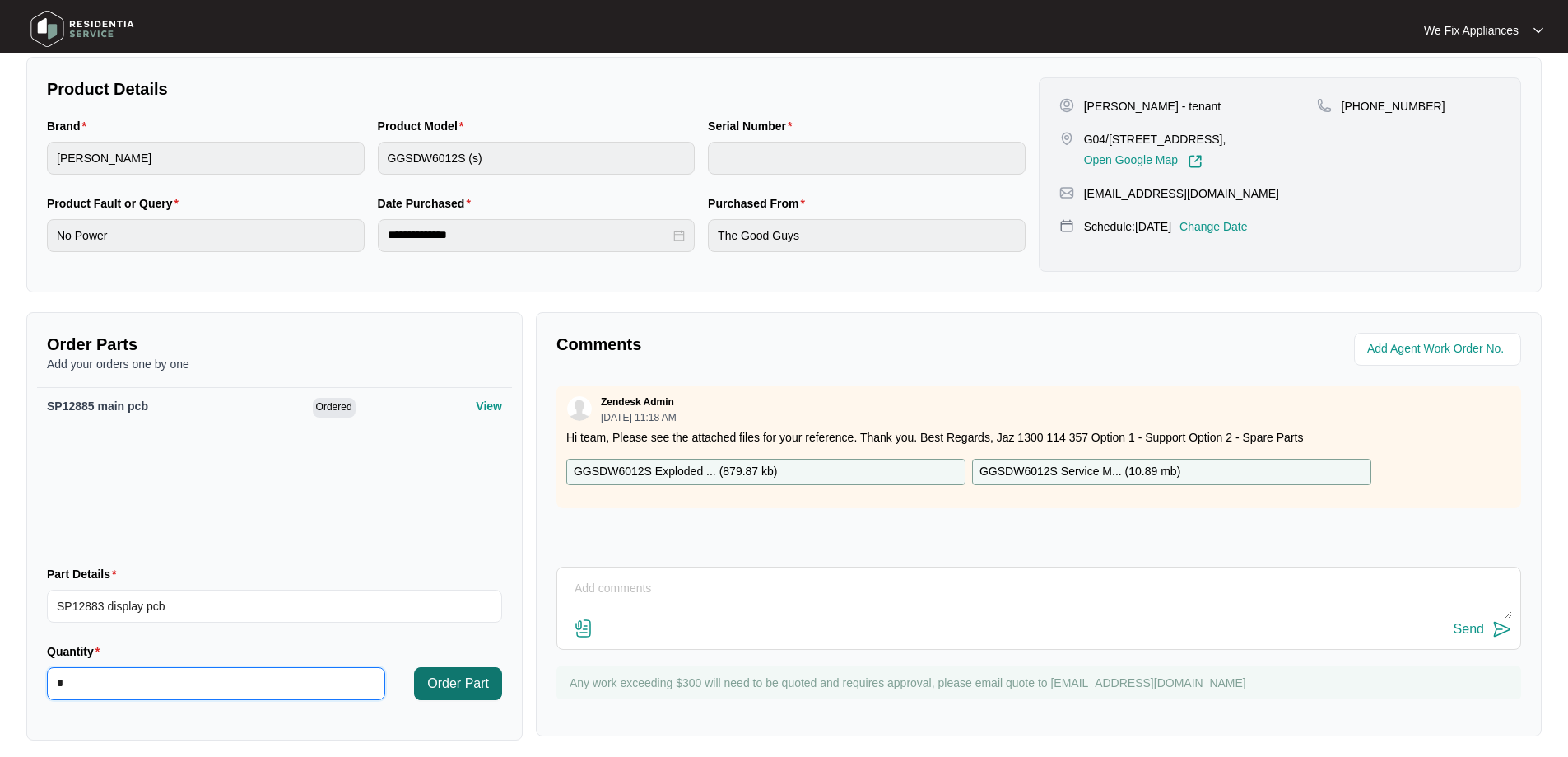
type input "*"
click at [465, 682] on span "Order Part" at bounding box center [457, 683] width 61 height 19
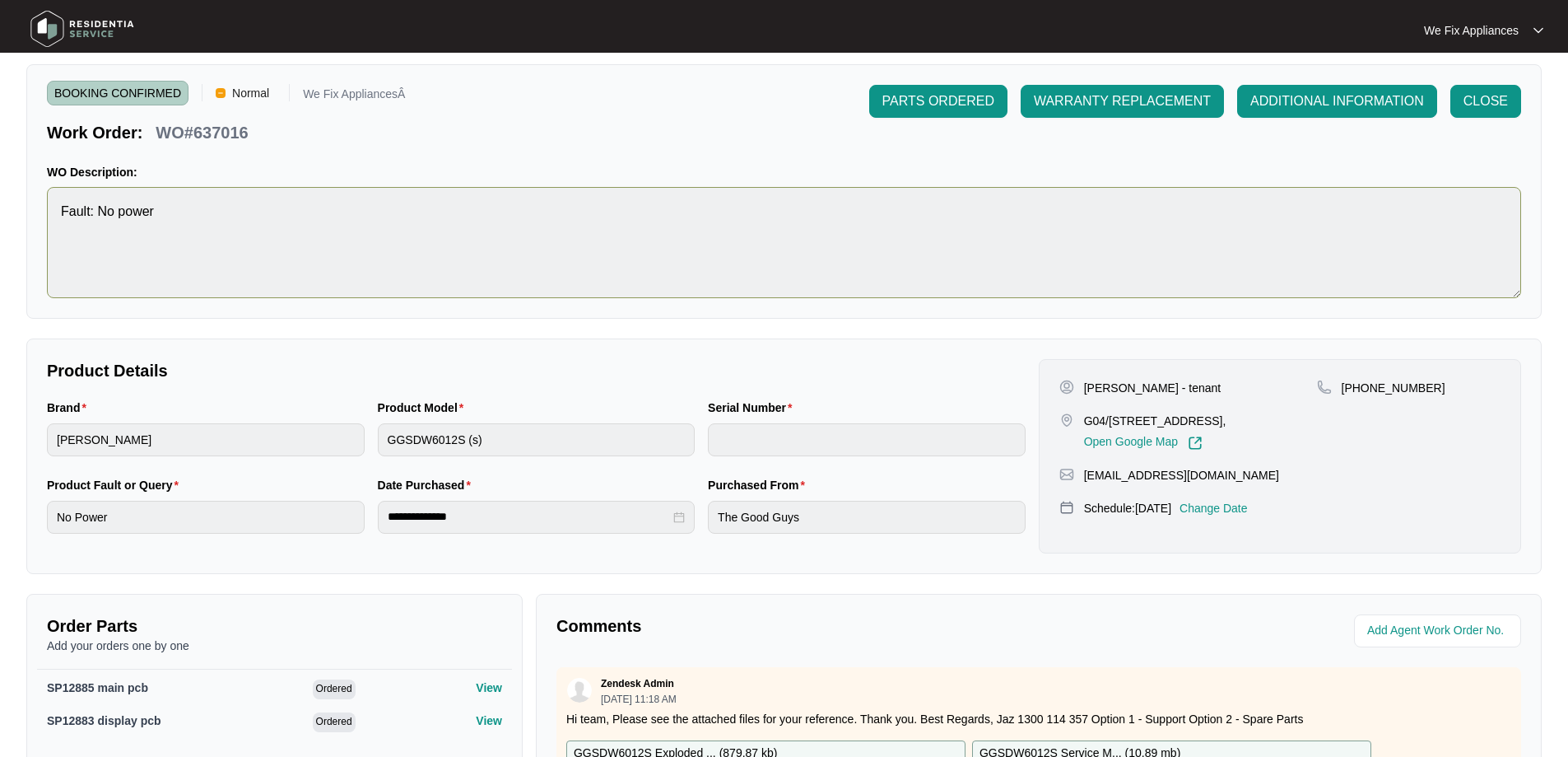
scroll to position [0, 0]
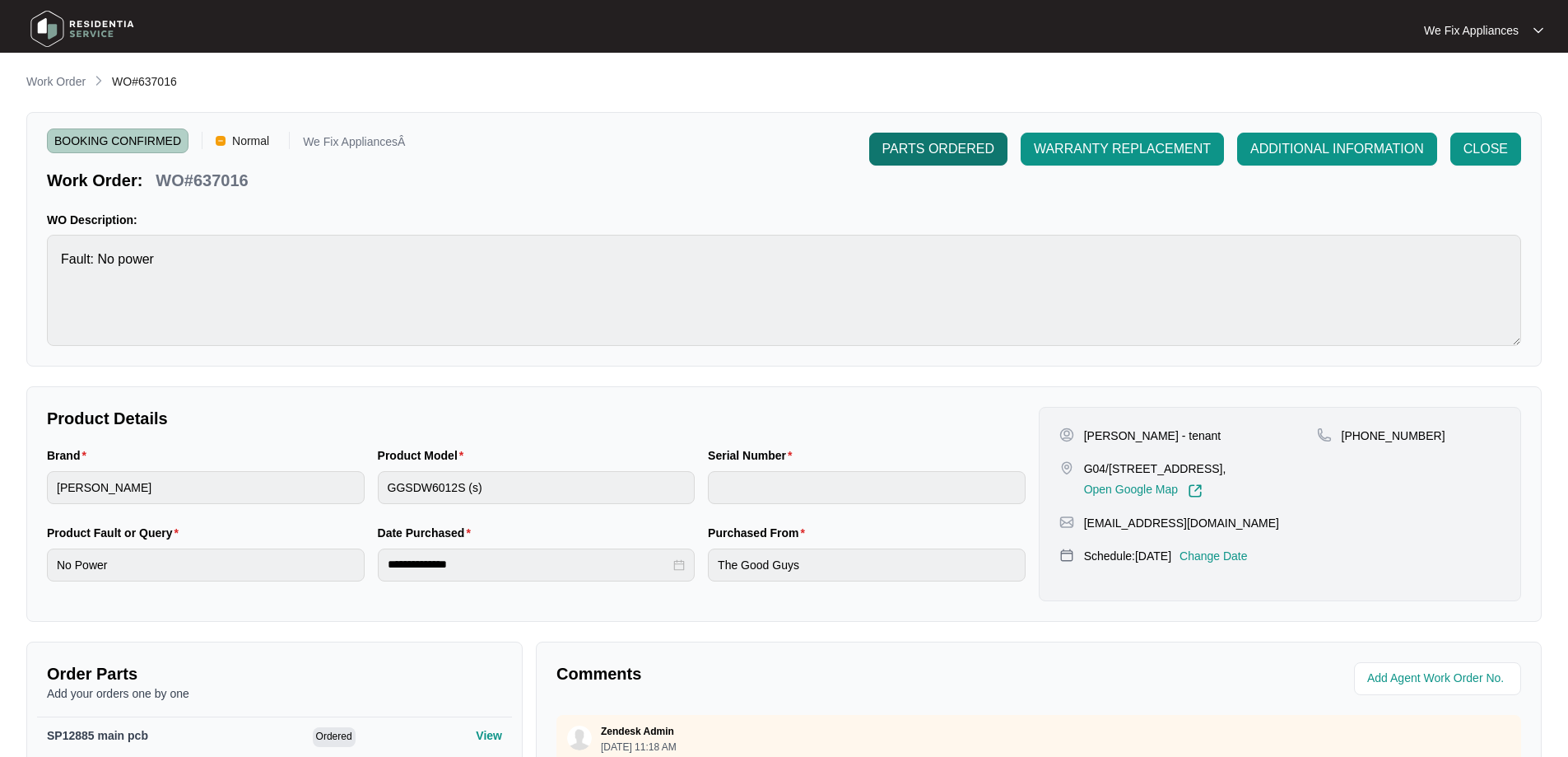
click at [944, 145] on span "PARTS ORDERED" at bounding box center [938, 148] width 112 height 19
